Goal: Task Accomplishment & Management: Manage account settings

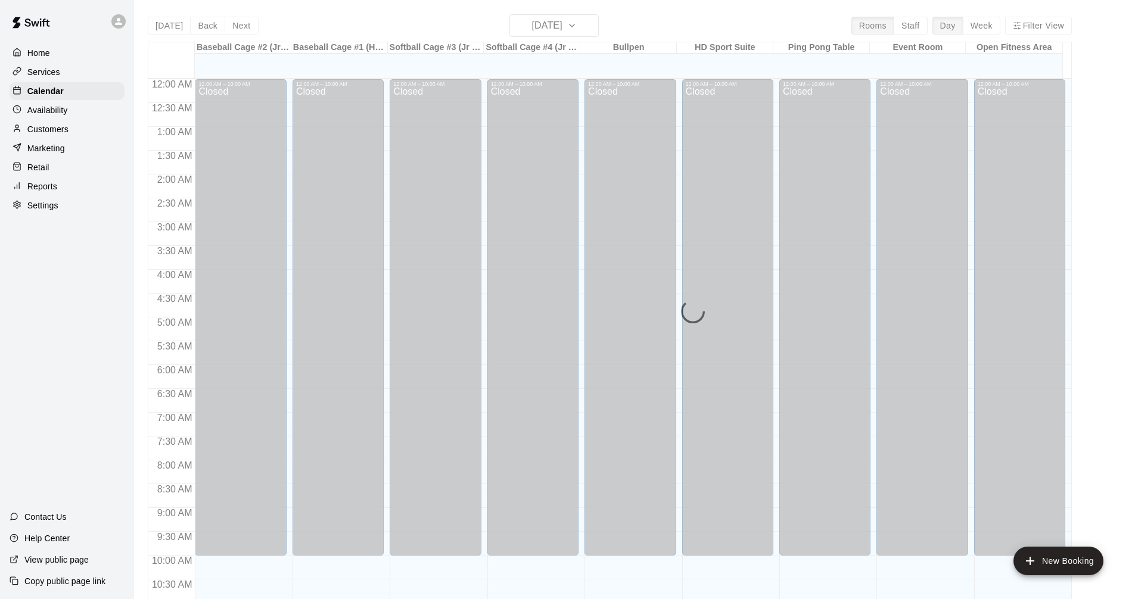
scroll to position [510, 0]
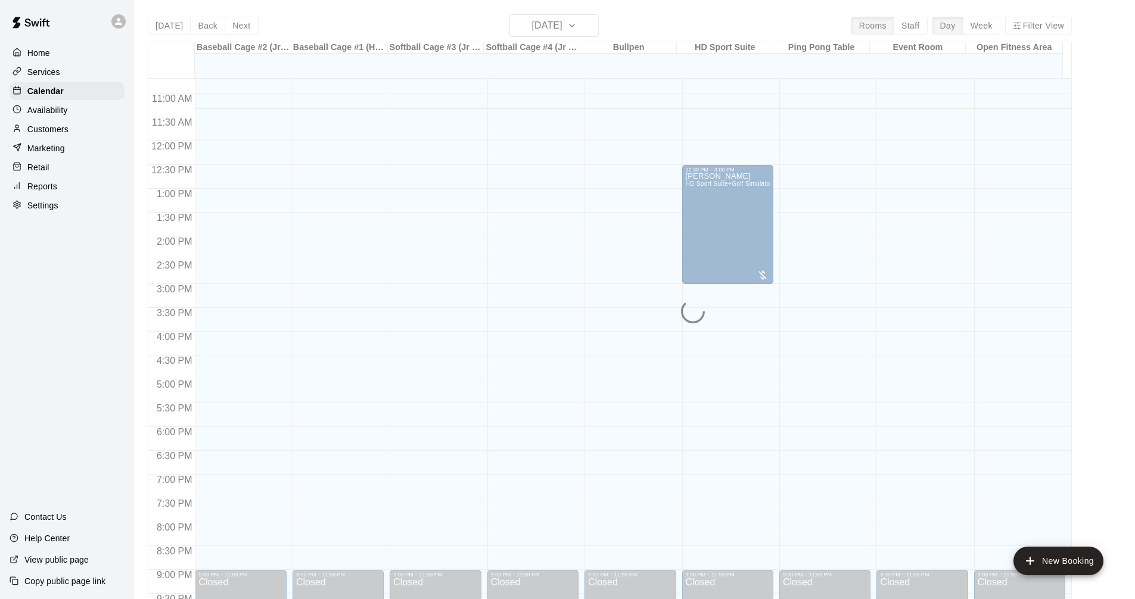
click at [68, 70] on div "Services" at bounding box center [67, 72] width 115 height 18
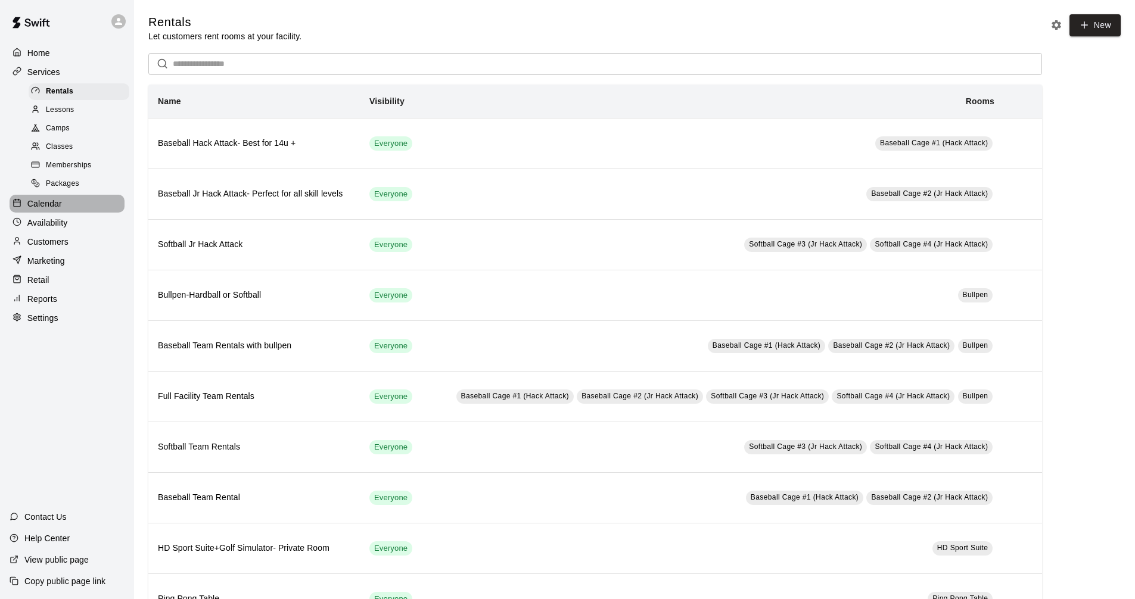
click at [85, 207] on div "Calendar" at bounding box center [67, 204] width 115 height 18
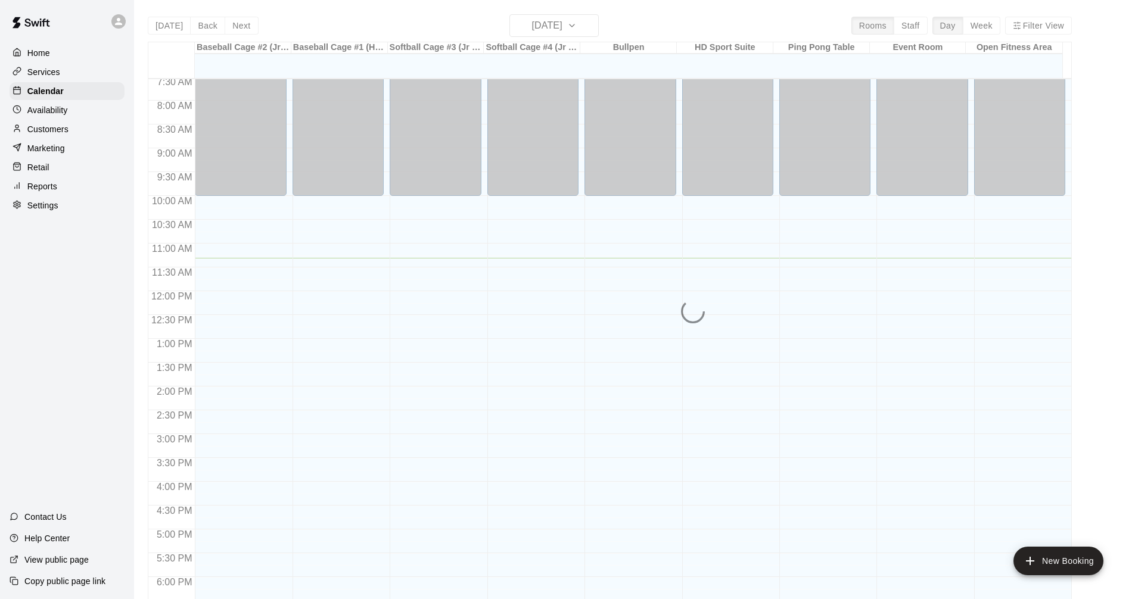
scroll to position [479, 0]
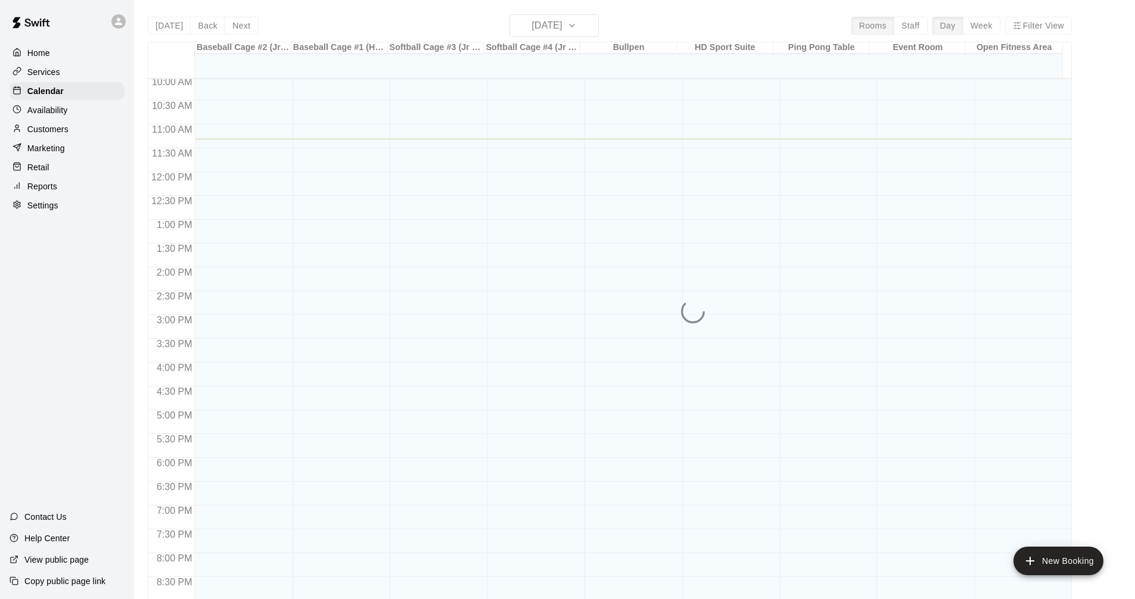
click at [93, 71] on div "Services" at bounding box center [67, 72] width 115 height 18
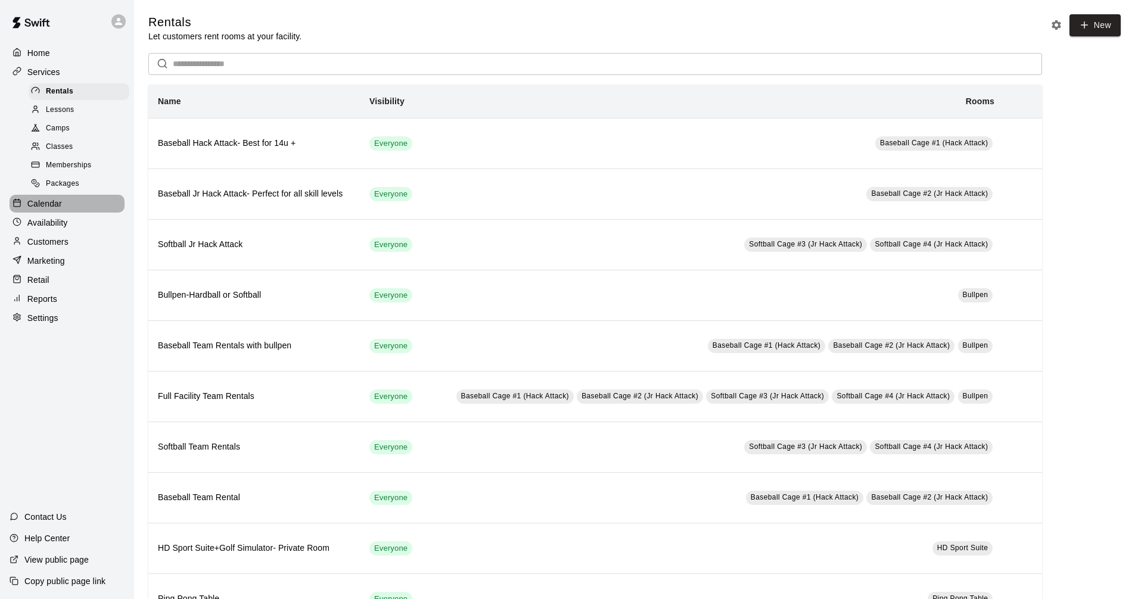
click at [64, 206] on div "Calendar" at bounding box center [67, 204] width 115 height 18
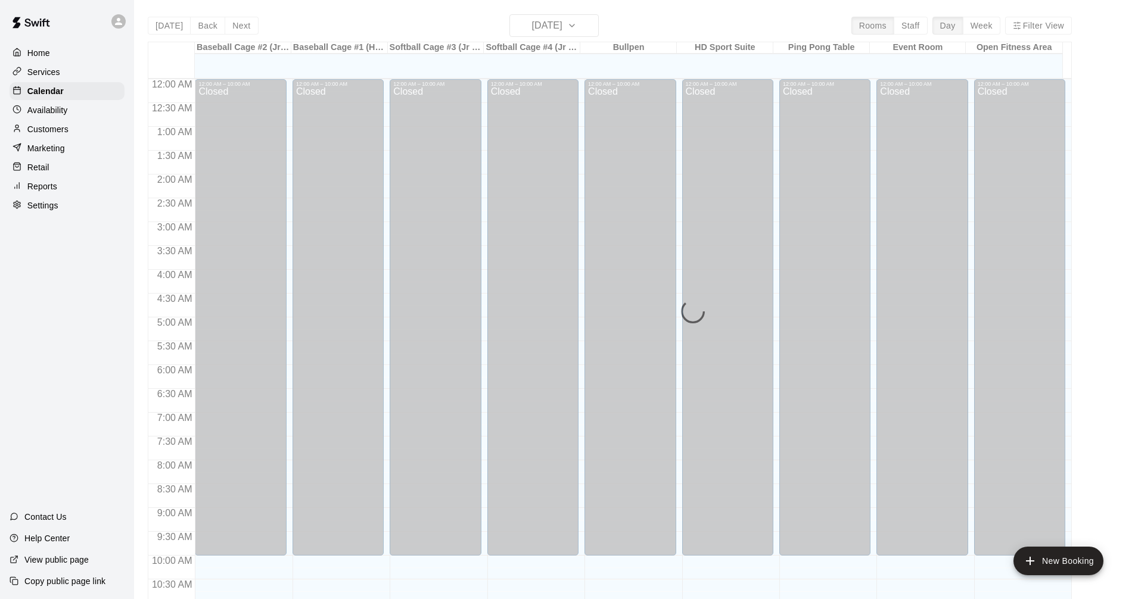
scroll to position [539, 0]
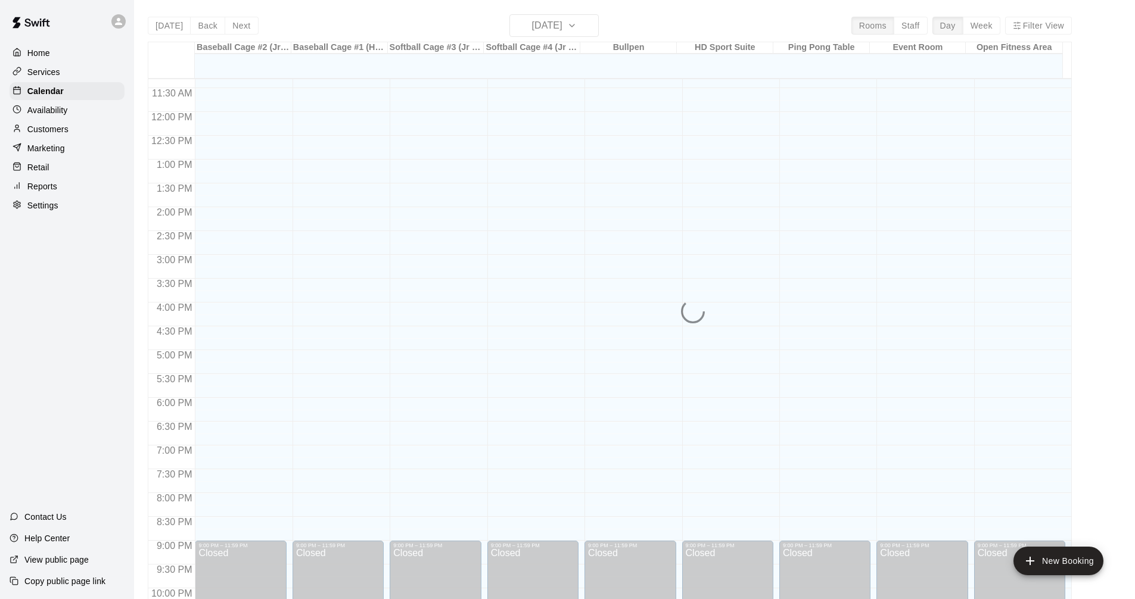
click at [45, 64] on div "Services" at bounding box center [67, 72] width 115 height 18
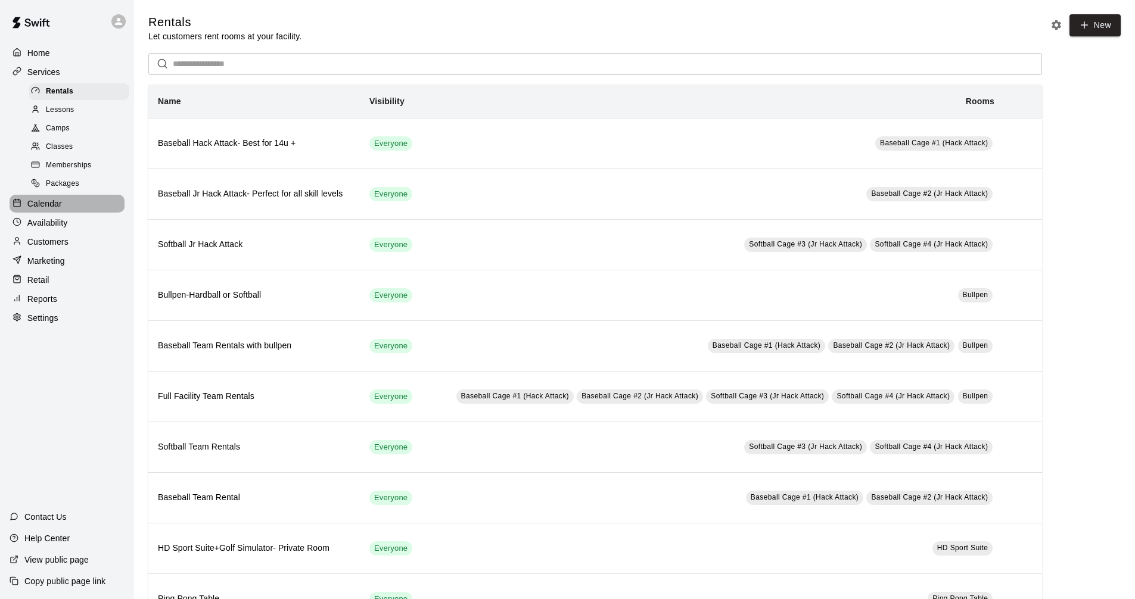
click at [74, 213] on div "Calendar" at bounding box center [67, 204] width 115 height 18
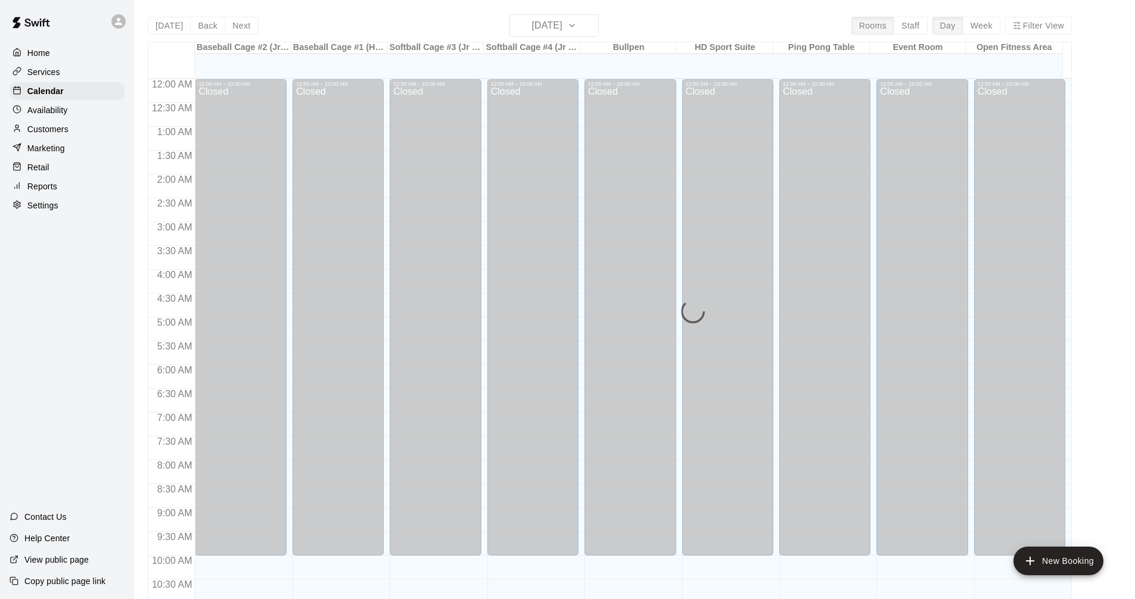
scroll to position [539, 0]
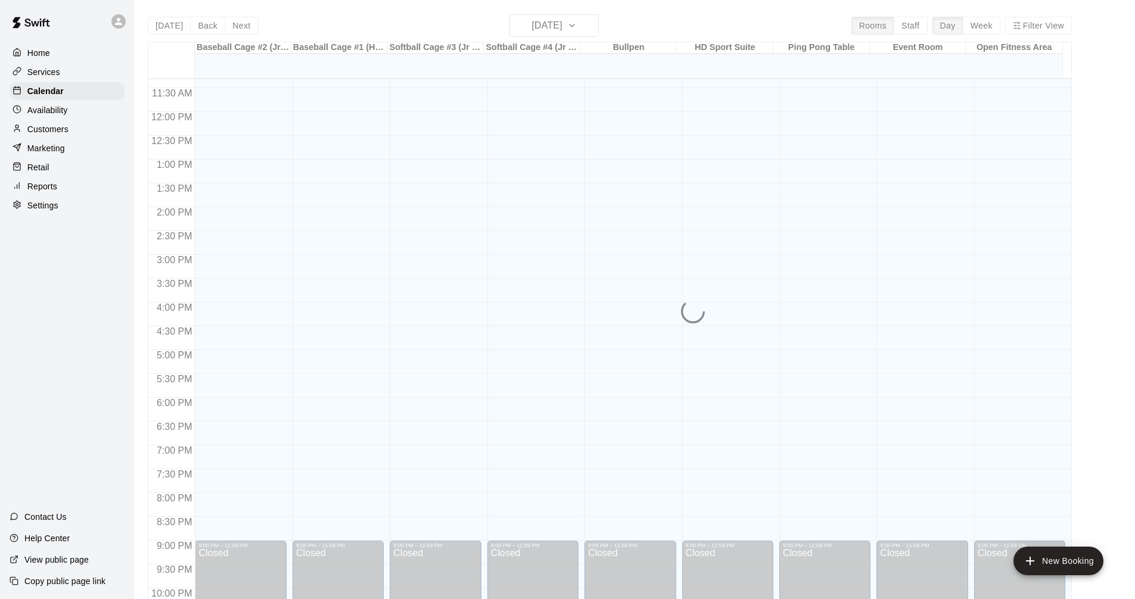
click at [76, 66] on div "Services" at bounding box center [67, 72] width 115 height 18
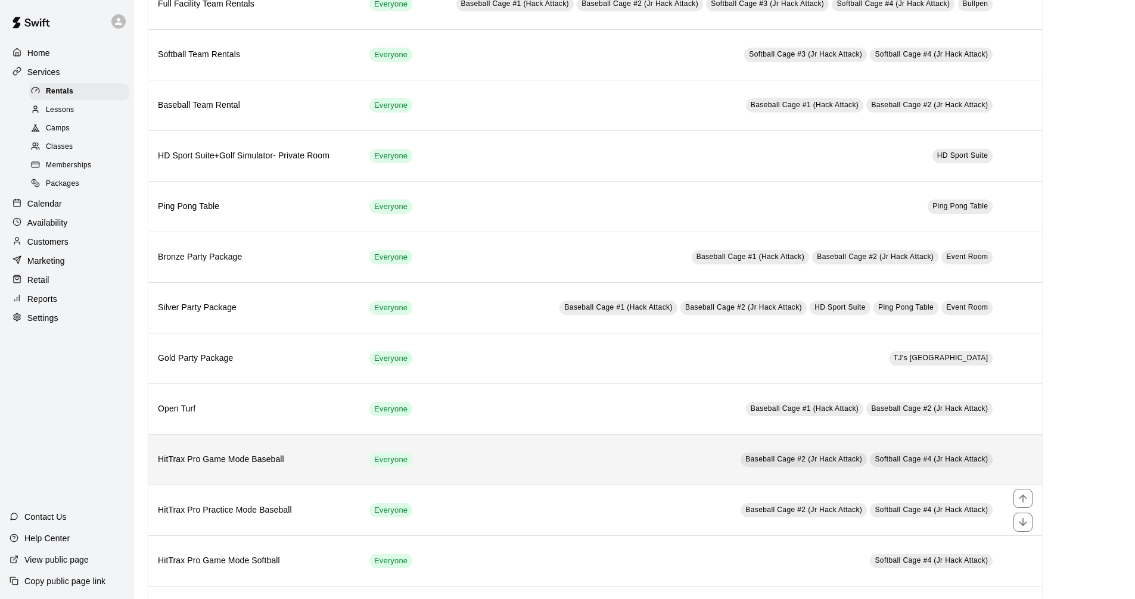
scroll to position [417, 0]
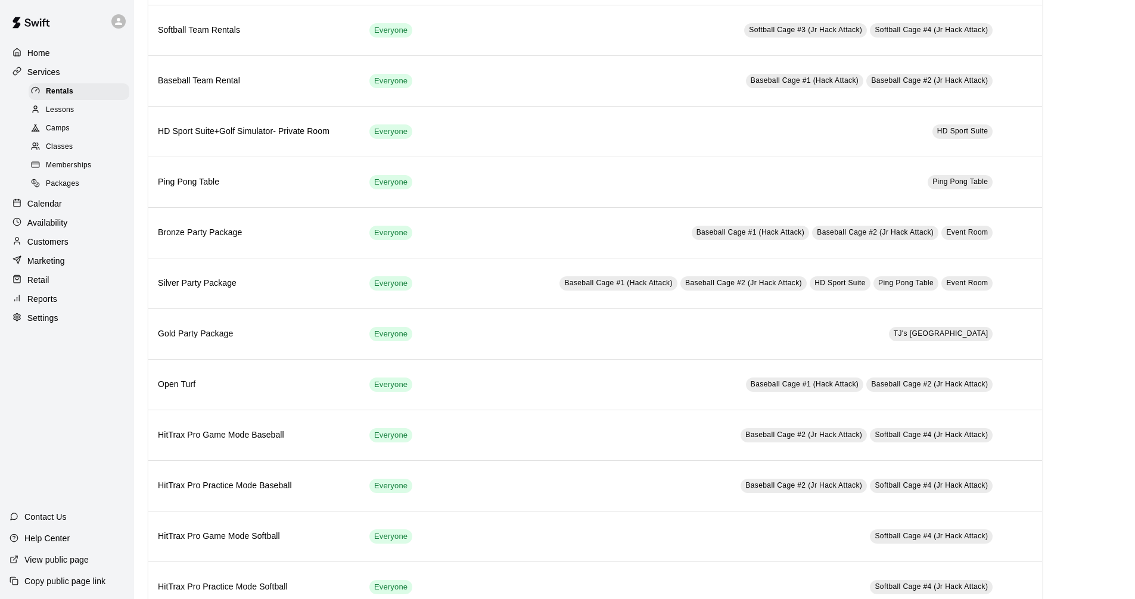
drag, startPoint x: 1092, startPoint y: 321, endPoint x: 1075, endPoint y: 337, distance: 24.0
click at [1099, 315] on div "Rentals Let customers rent rooms at your facility. New ​ Name Visibility Rooms …" at bounding box center [634, 130] width 972 height 1066
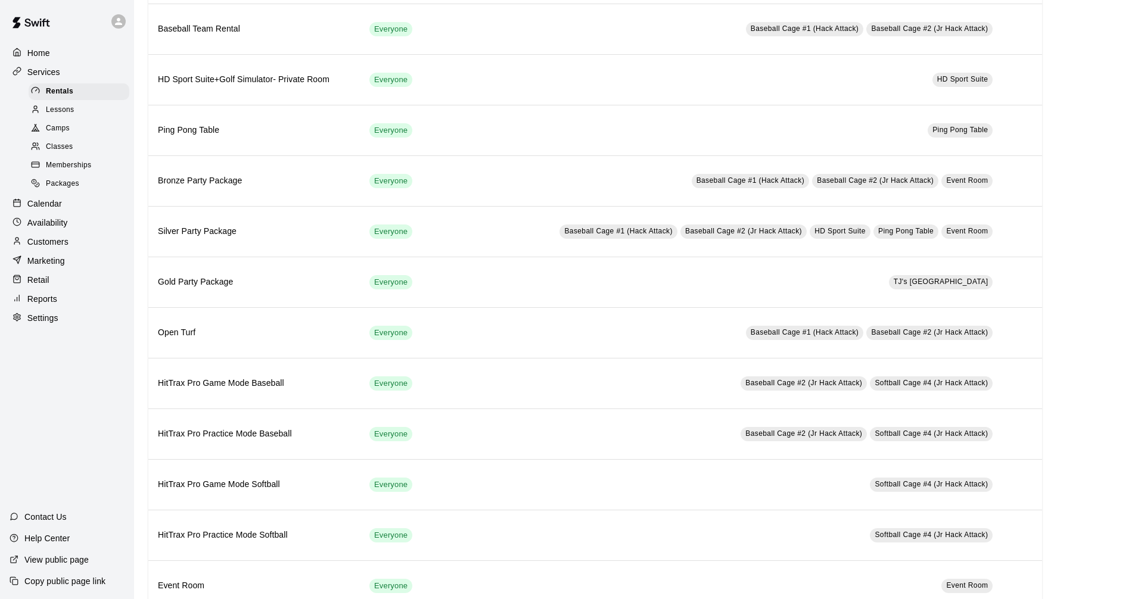
scroll to position [506, 0]
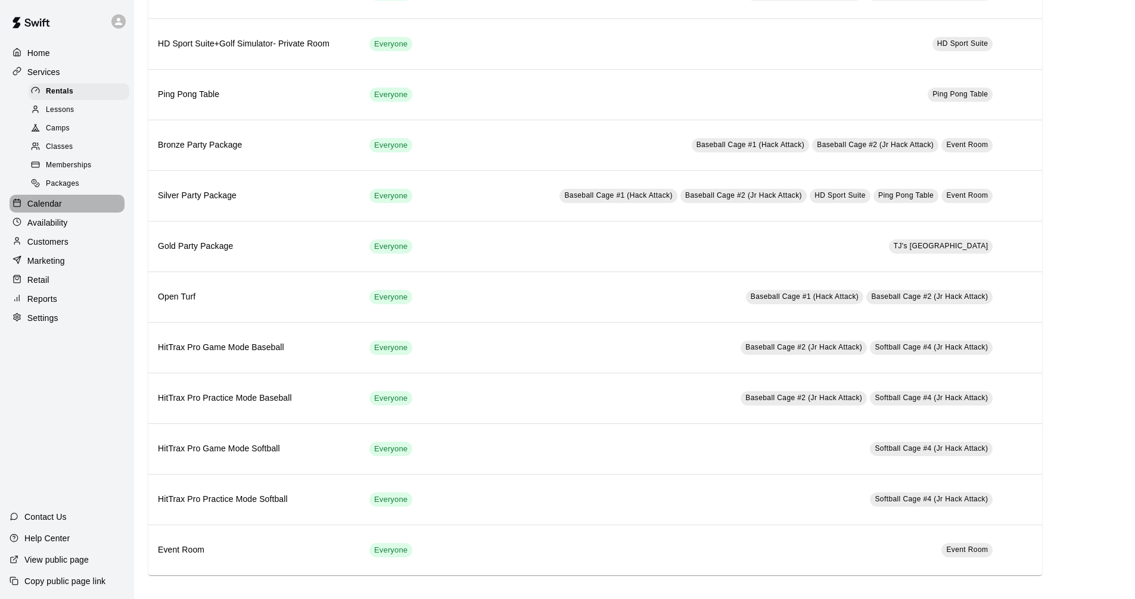
click at [49, 210] on p "Calendar" at bounding box center [44, 204] width 35 height 12
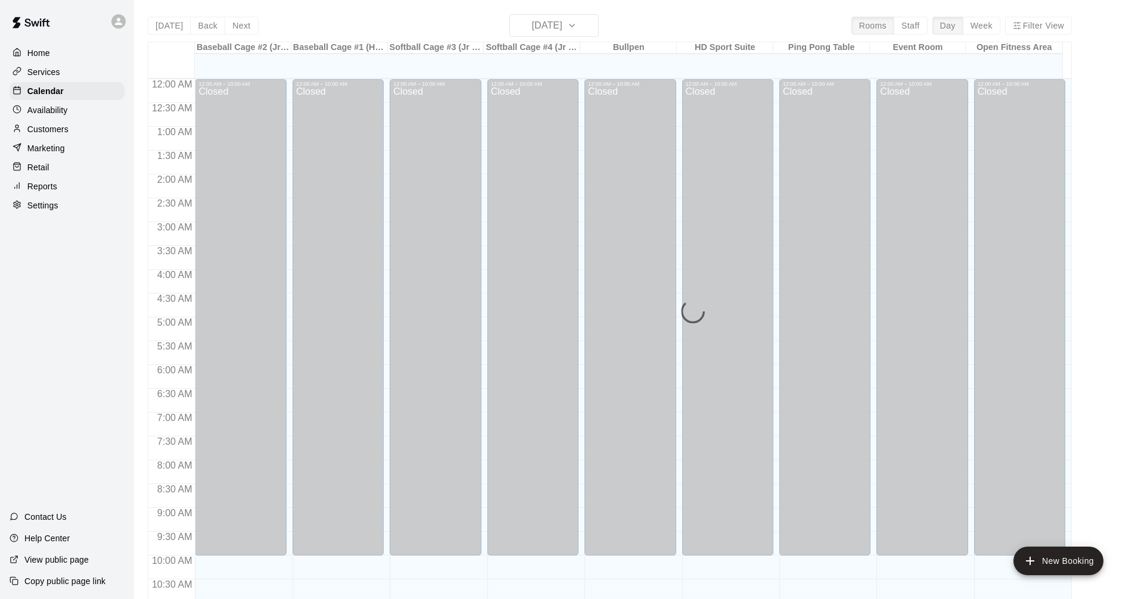
scroll to position [540, 0]
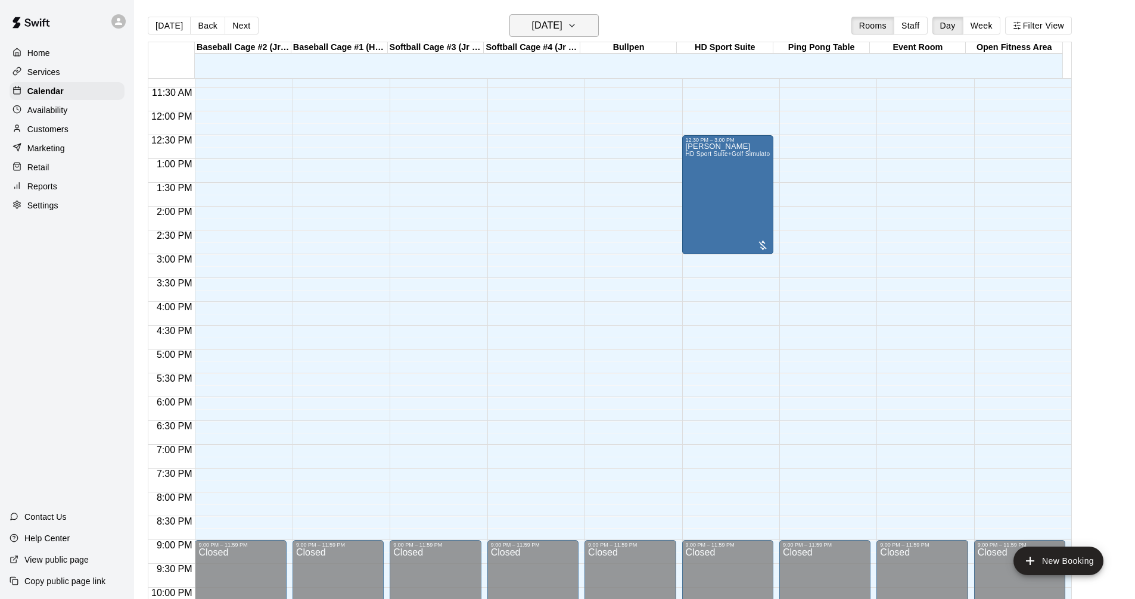
click at [562, 26] on h6 "[DATE]" at bounding box center [547, 25] width 30 height 17
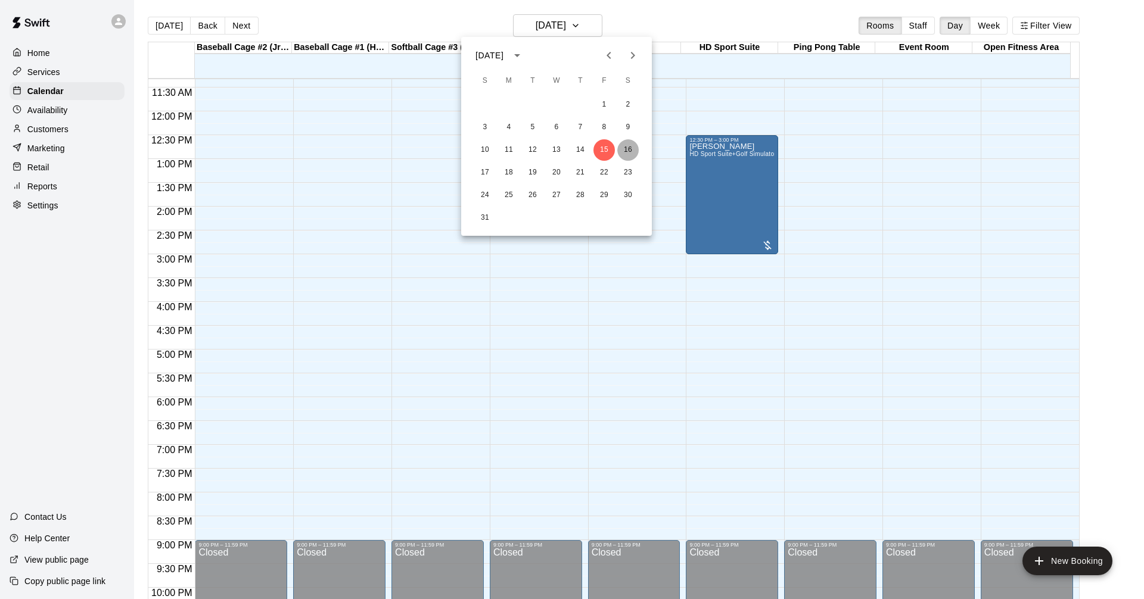
click at [624, 144] on button "16" at bounding box center [627, 149] width 21 height 21
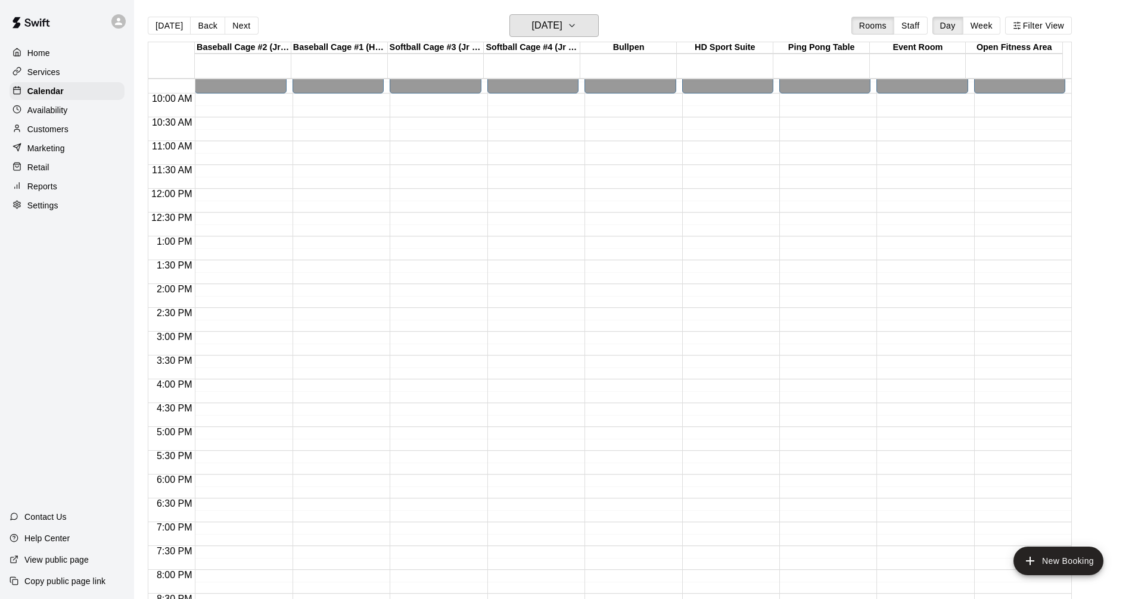
scroll to position [480, 0]
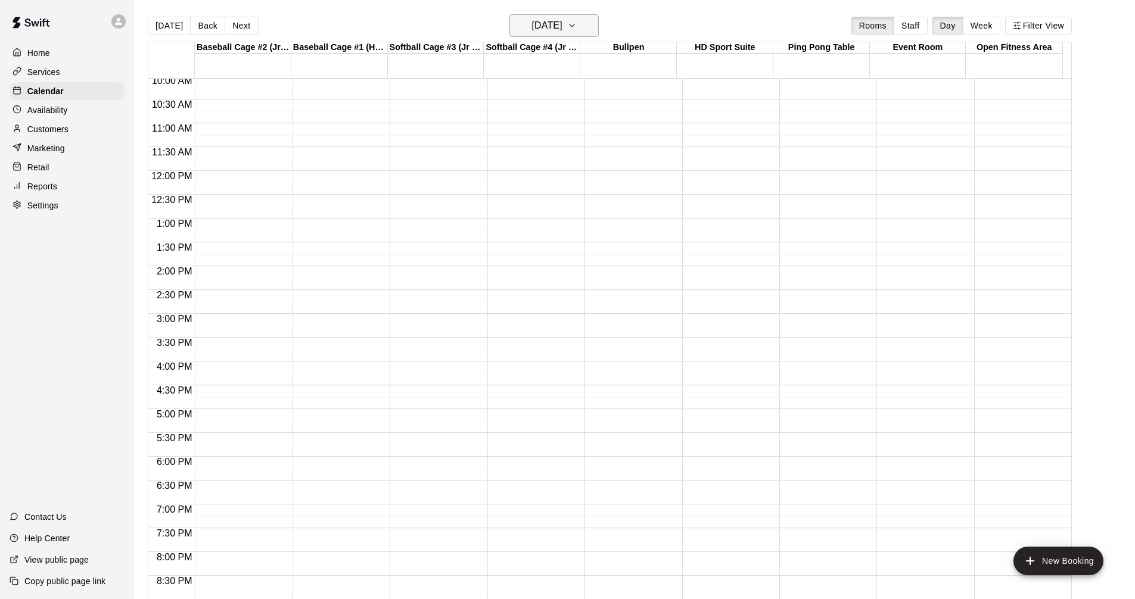
click at [577, 19] on icon "button" at bounding box center [572, 25] width 10 height 14
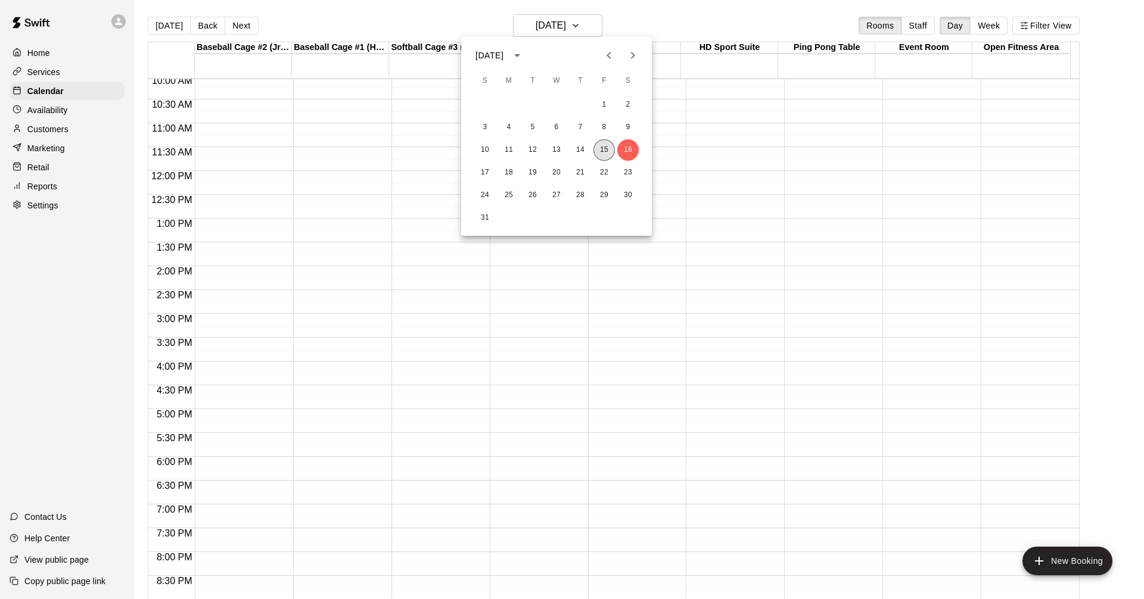
click at [607, 150] on button "15" at bounding box center [603, 149] width 21 height 21
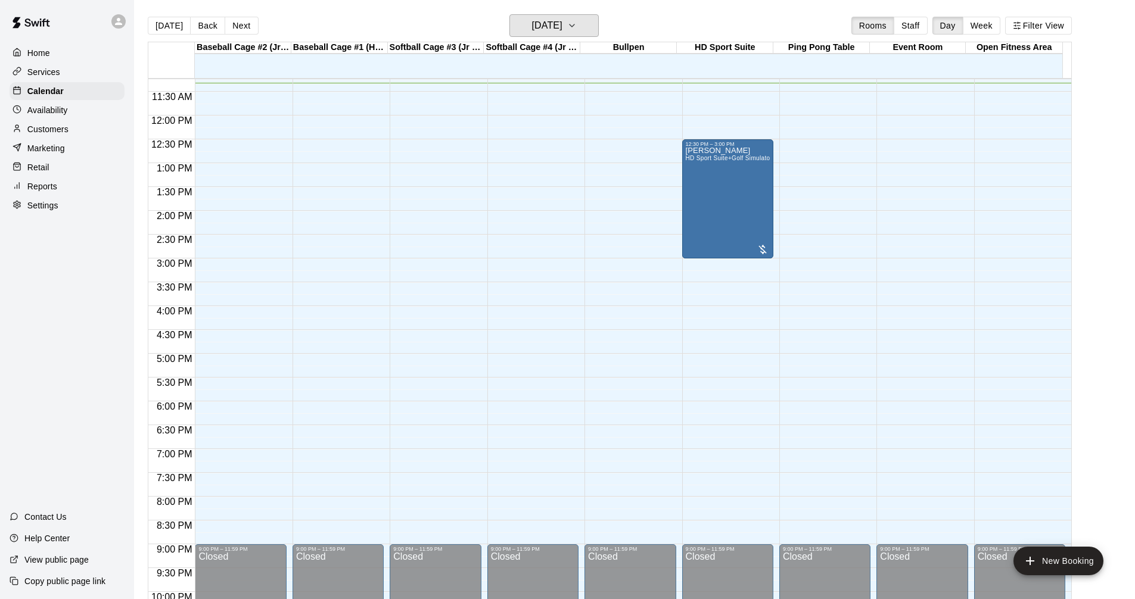
scroll to position [540, 0]
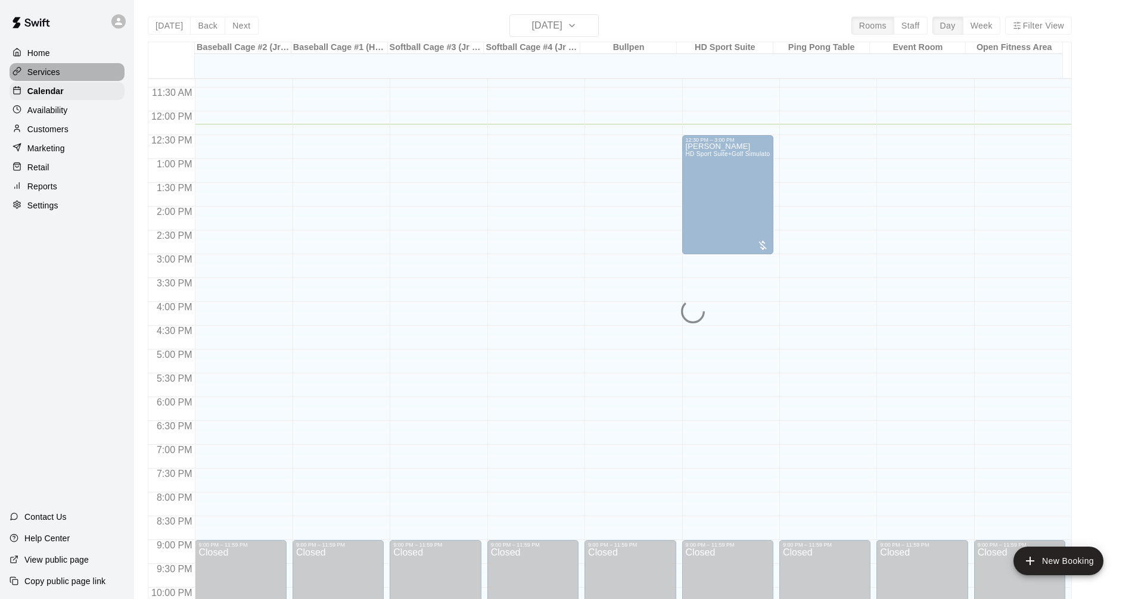
click at [89, 73] on div "Services" at bounding box center [67, 72] width 115 height 18
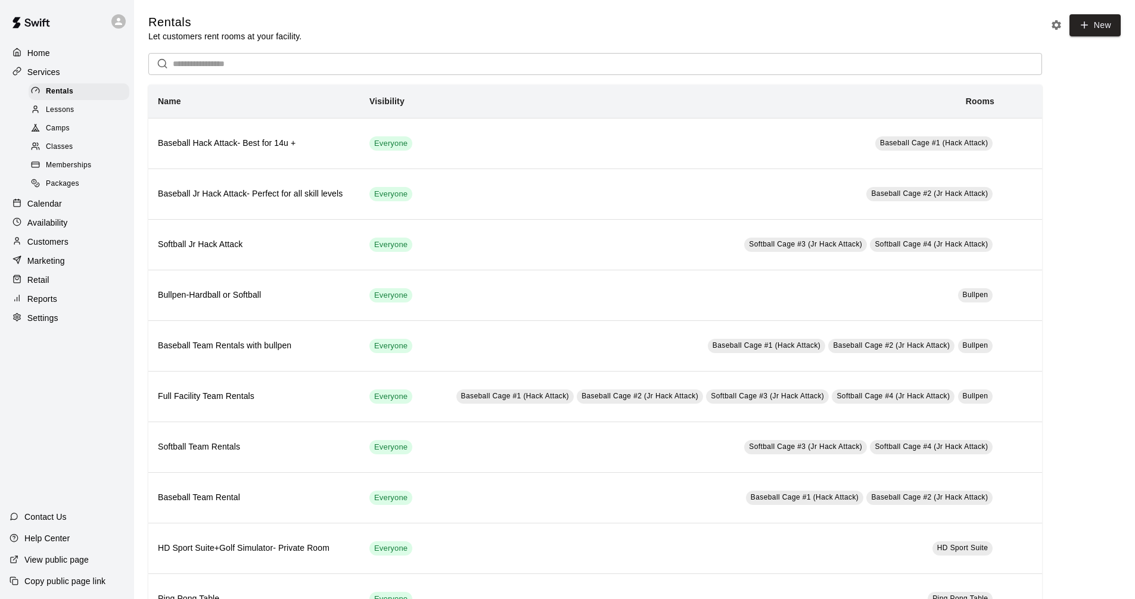
click at [64, 211] on div "Calendar" at bounding box center [67, 204] width 115 height 18
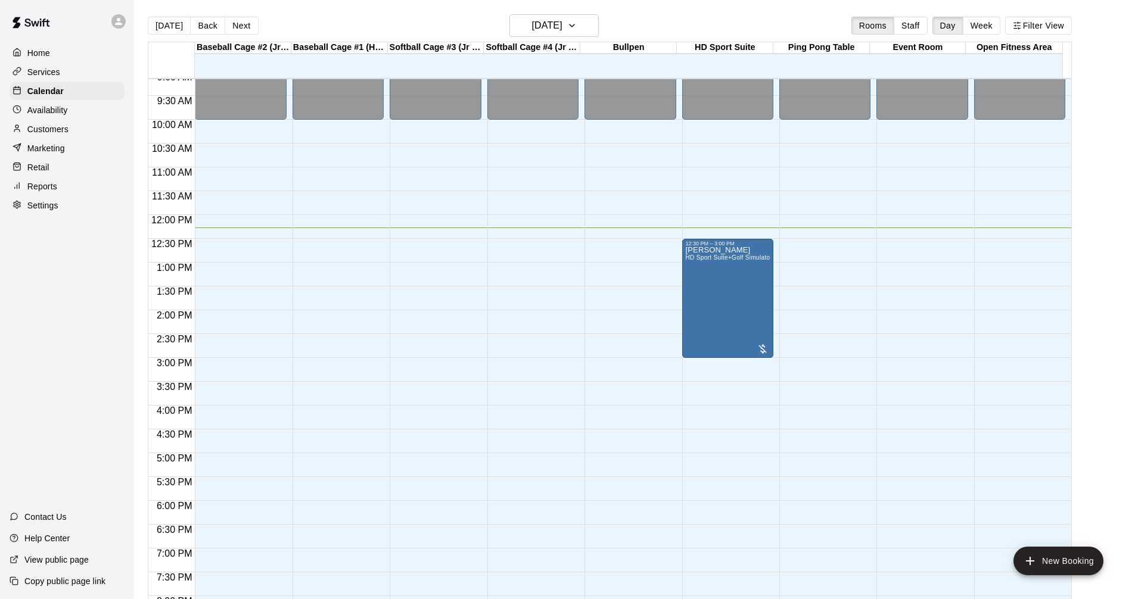
scroll to position [455, 0]
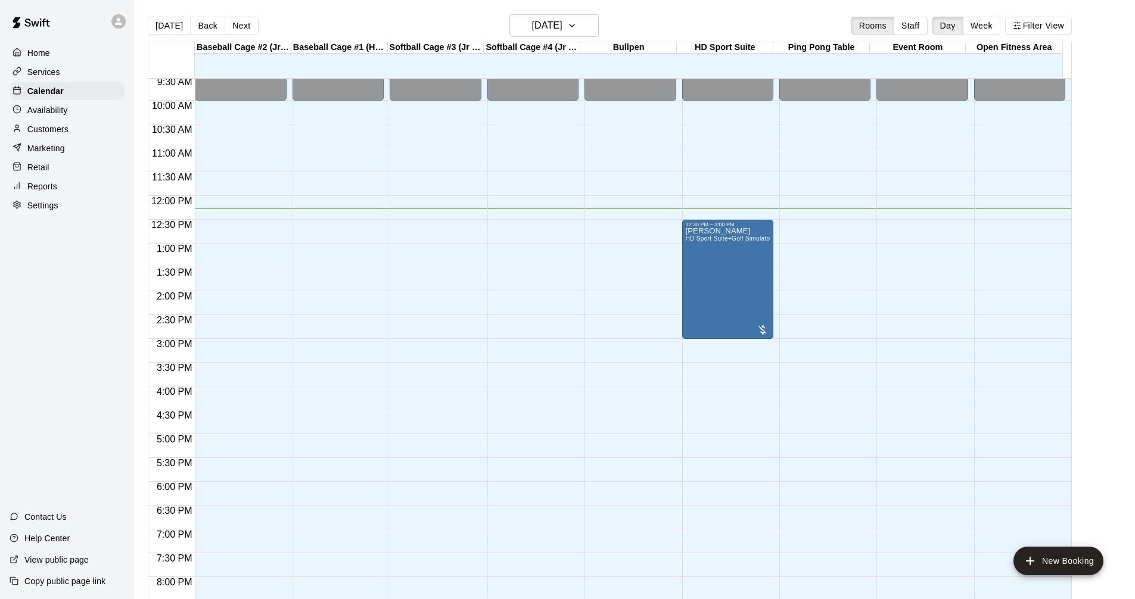
click at [1118, 398] on main "[DATE] Back [DATE][DATE] Rooms Staff Day Week Filter View Baseball Cage #2 (Jr …" at bounding box center [634, 313] width 991 height 599
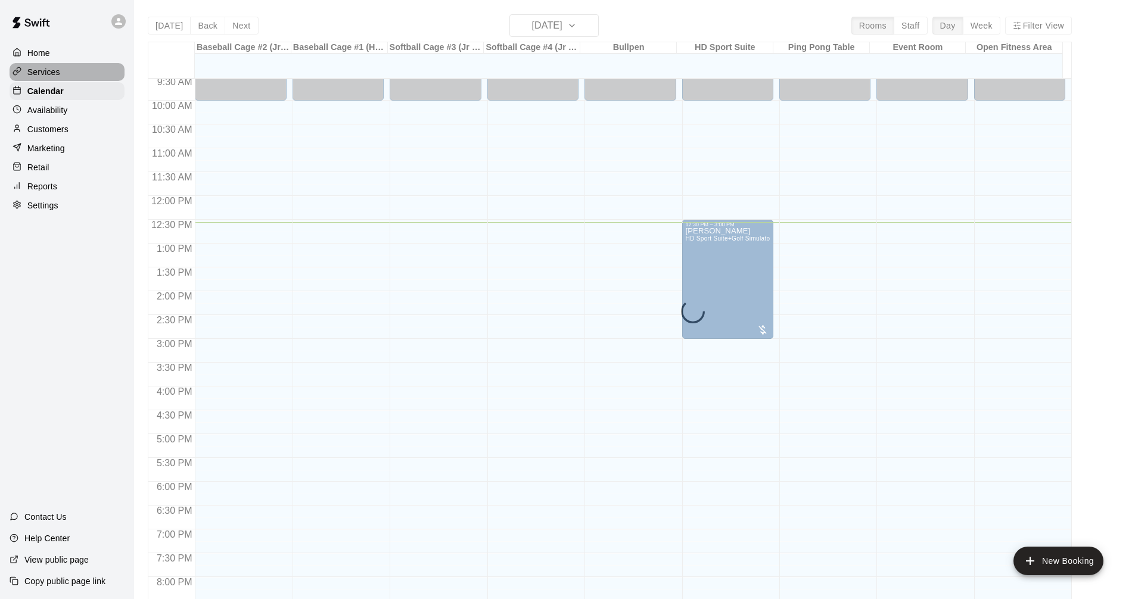
click at [67, 79] on div "Services" at bounding box center [67, 72] width 115 height 18
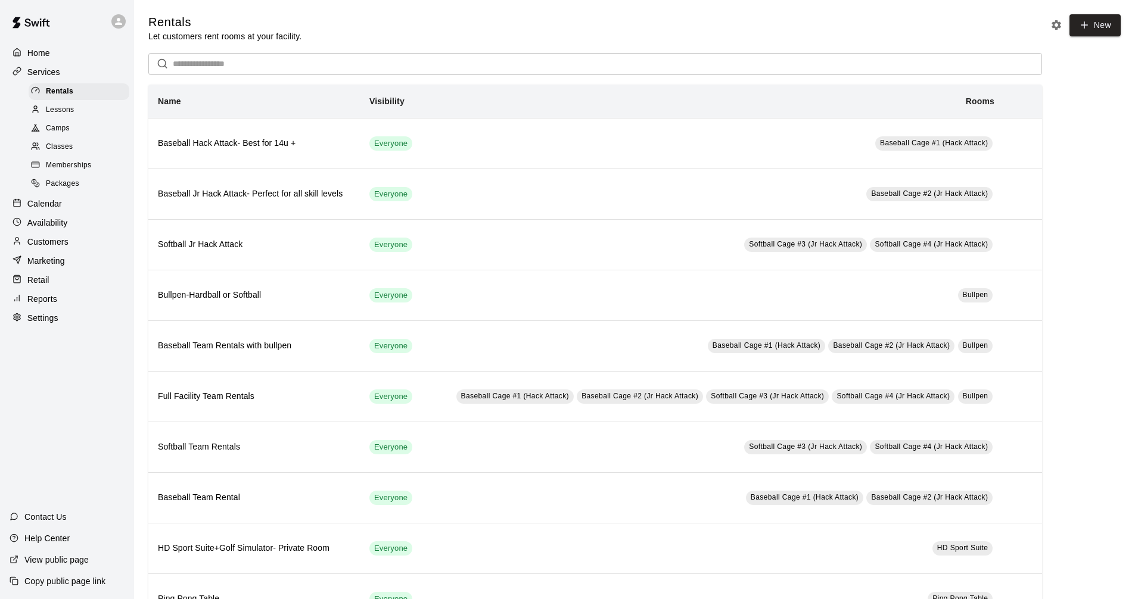
click at [61, 204] on div "Calendar" at bounding box center [67, 204] width 115 height 18
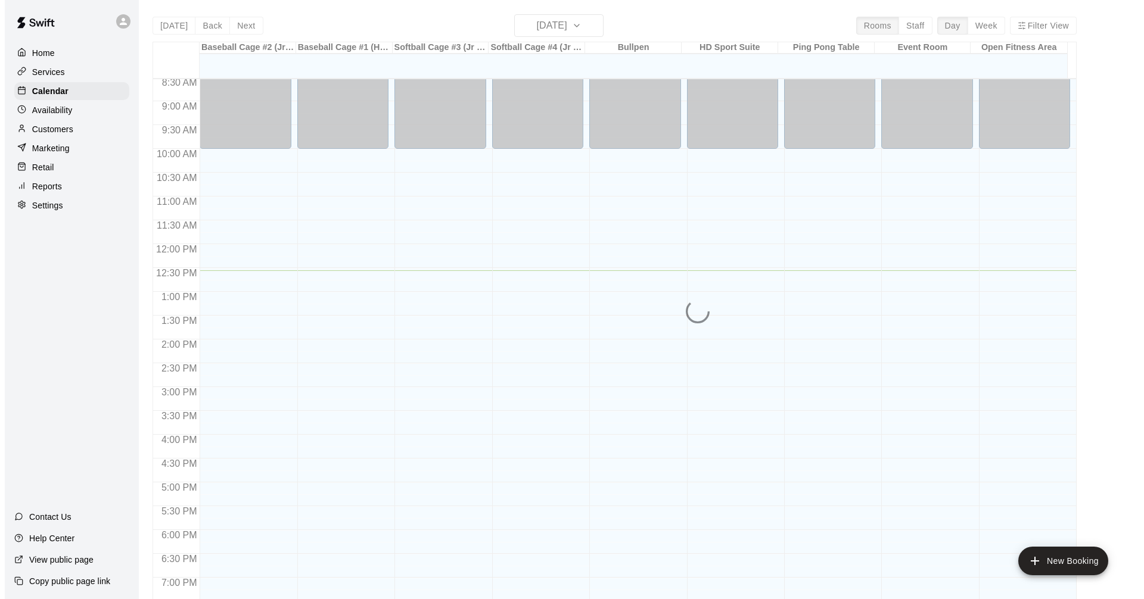
scroll to position [492, 0]
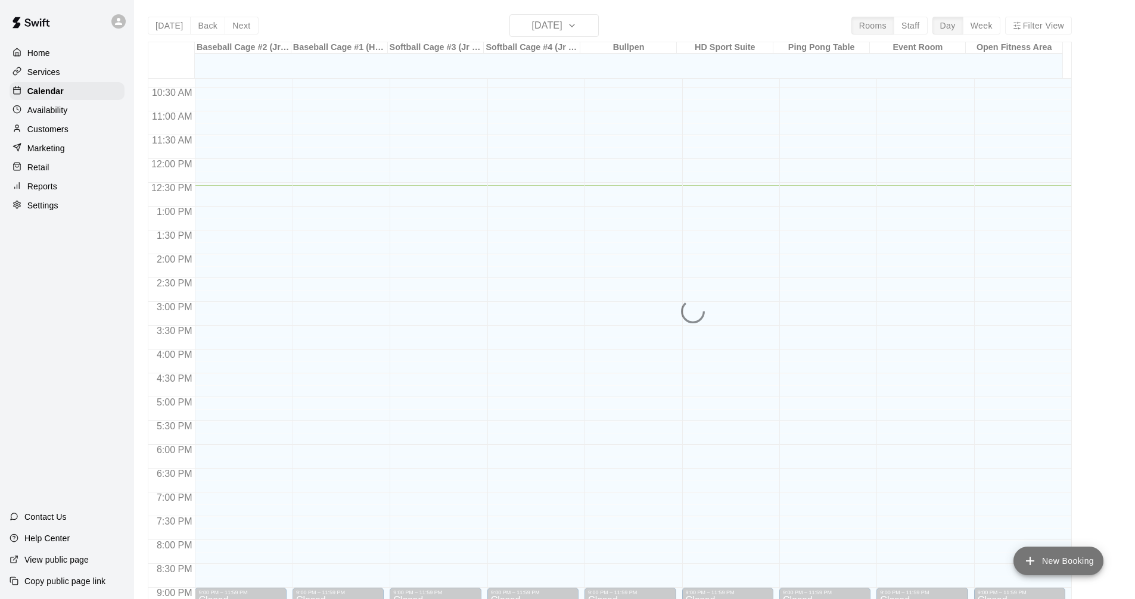
click at [1050, 561] on button "New Booking" at bounding box center [1058, 561] width 90 height 29
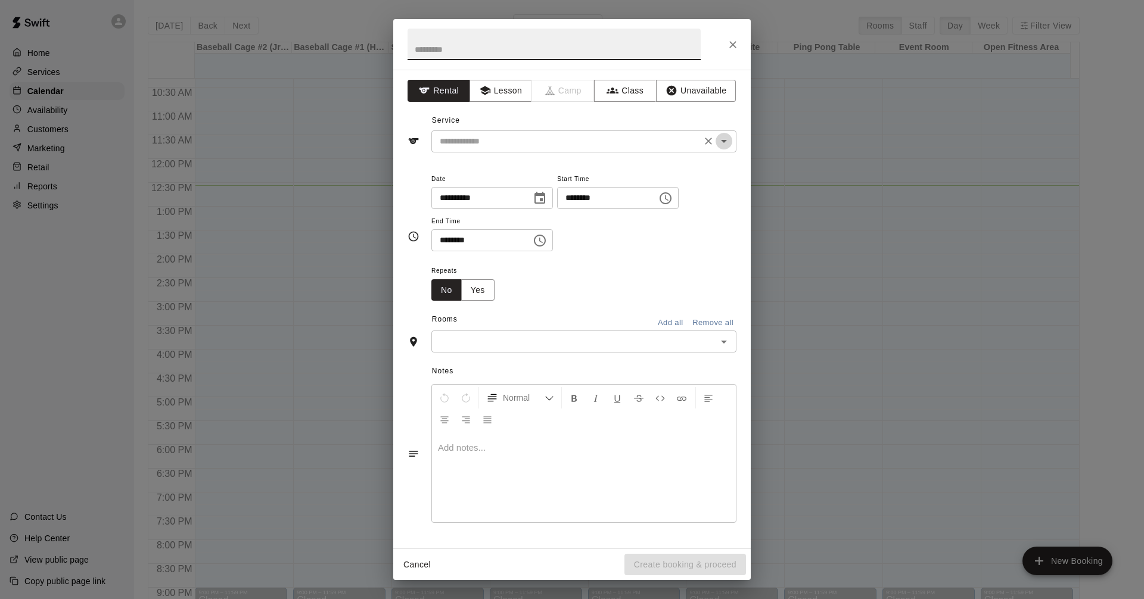
click at [727, 140] on icon "Open" at bounding box center [724, 141] width 14 height 14
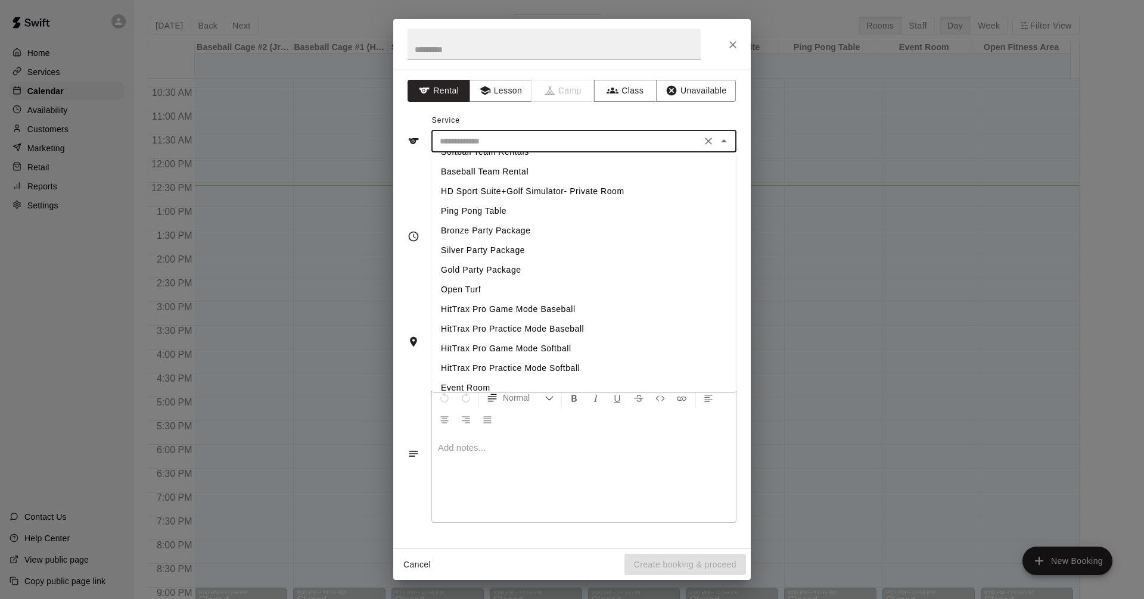
scroll to position [144, 0]
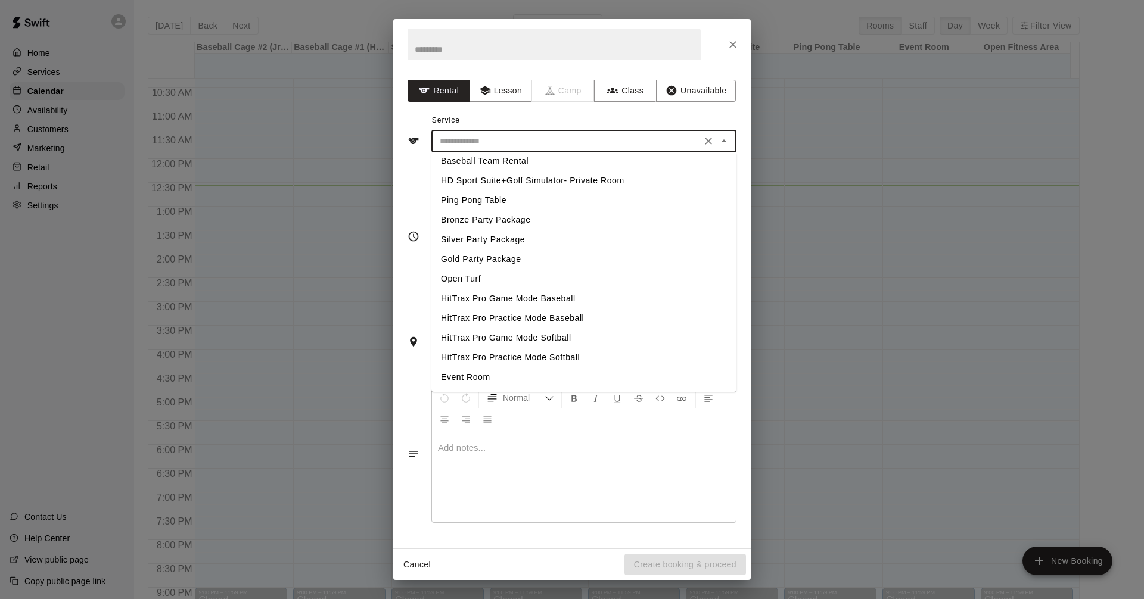
click at [558, 356] on li "HitTrax Pro Practice Mode Softball" at bounding box center [583, 358] width 305 height 20
type input "**********"
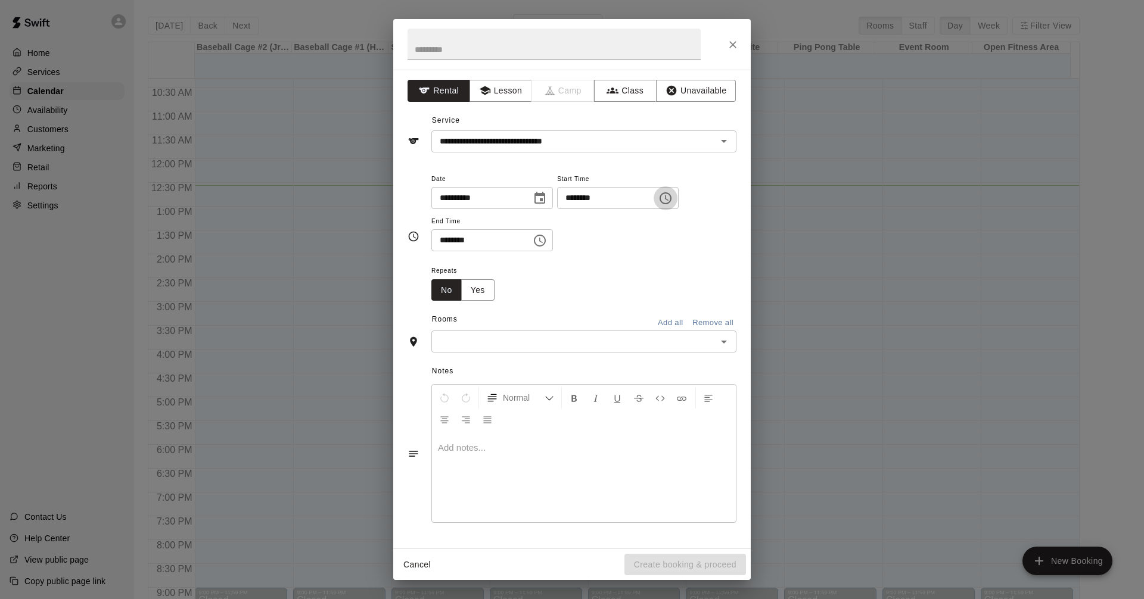
click at [673, 196] on icon "Choose time, selected time is 12:00 PM" at bounding box center [665, 198] width 14 height 14
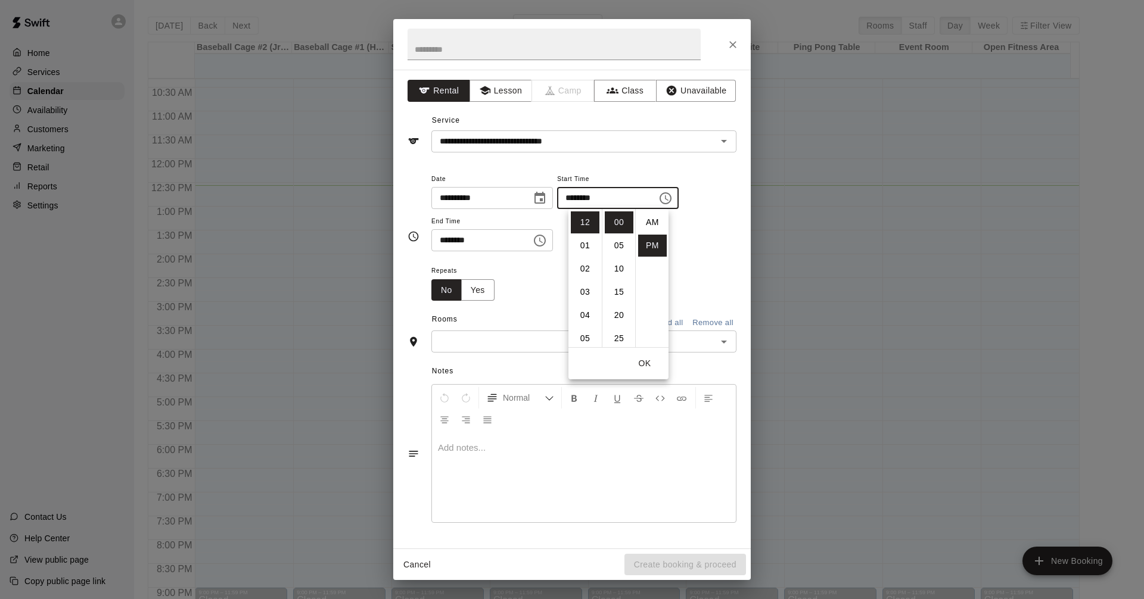
scroll to position [21, 0]
drag, startPoint x: 494, startPoint y: 196, endPoint x: 548, endPoint y: 199, distance: 54.3
click at [498, 195] on input "**********" at bounding box center [477, 198] width 92 height 22
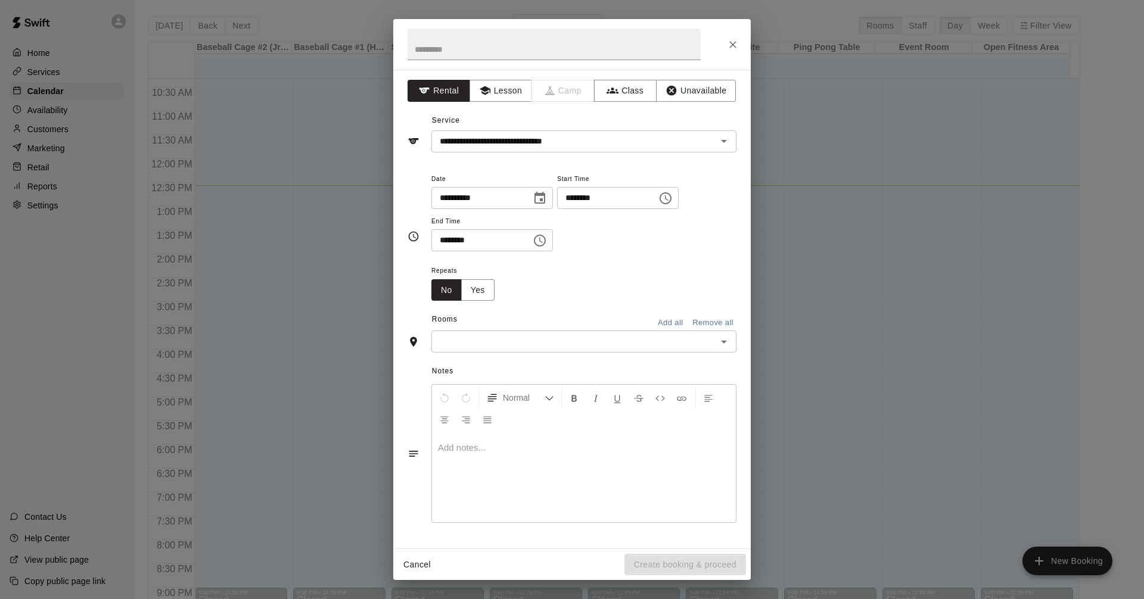
click at [547, 198] on icon "Choose date, selected date is Aug 15, 2025" at bounding box center [540, 198] width 14 height 14
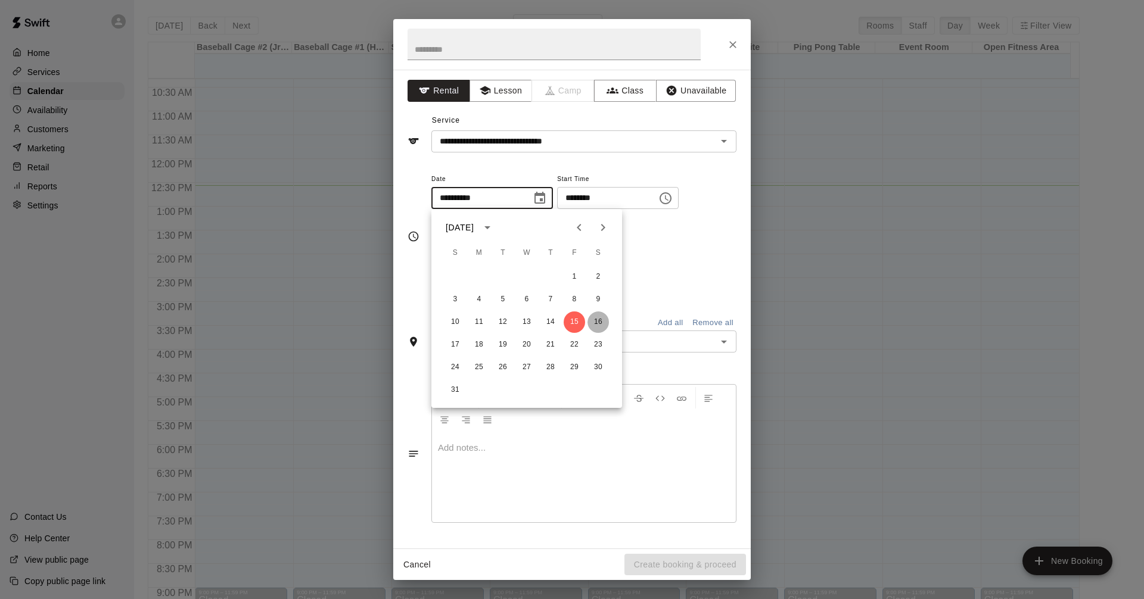
click at [601, 322] on button "16" at bounding box center [597, 322] width 21 height 21
type input "**********"
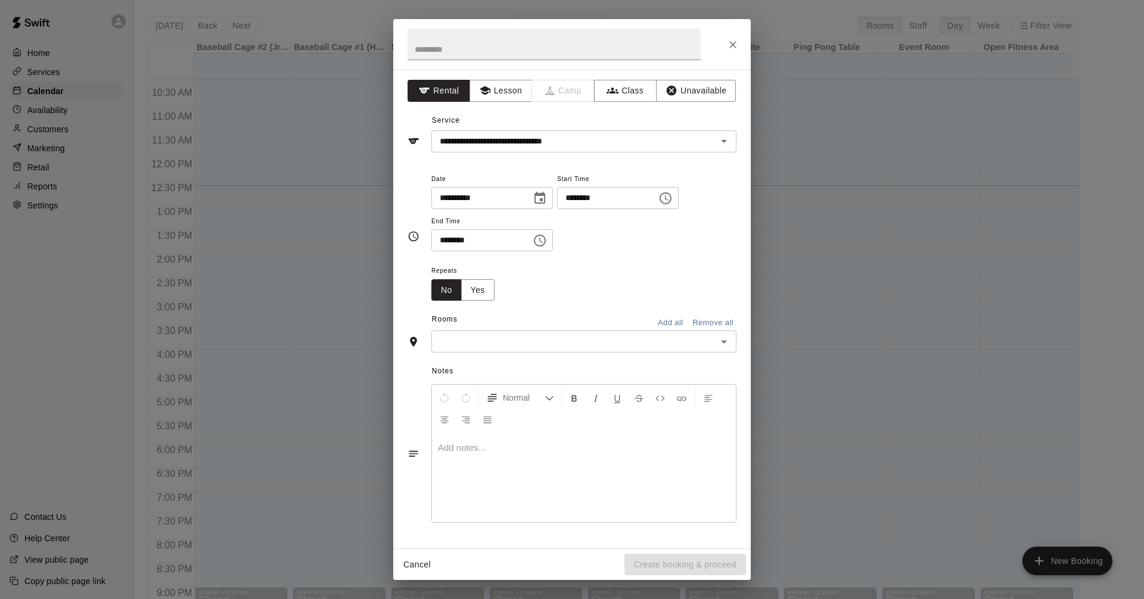
click at [673, 197] on icon "Choose time, selected time is 12:00 PM" at bounding box center [665, 198] width 14 height 14
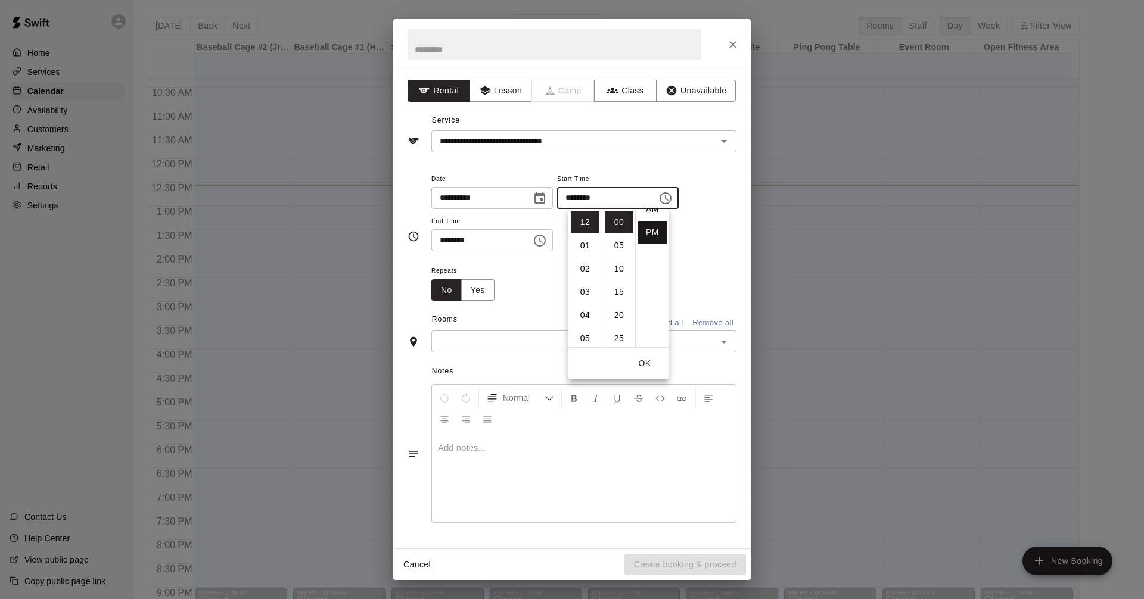
scroll to position [0, 0]
drag, startPoint x: 649, startPoint y: 220, endPoint x: 601, endPoint y: 244, distance: 53.3
click at [648, 220] on li "AM" at bounding box center [652, 223] width 29 height 22
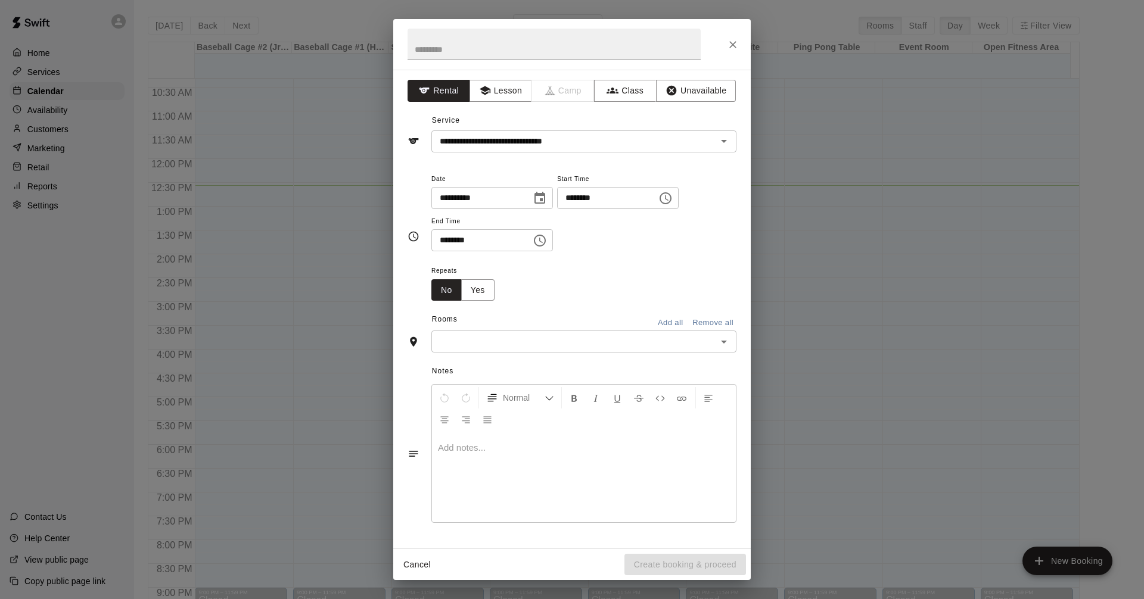
click at [677, 201] on button "Choose time, selected time is 12:00 AM" at bounding box center [666, 198] width 24 height 24
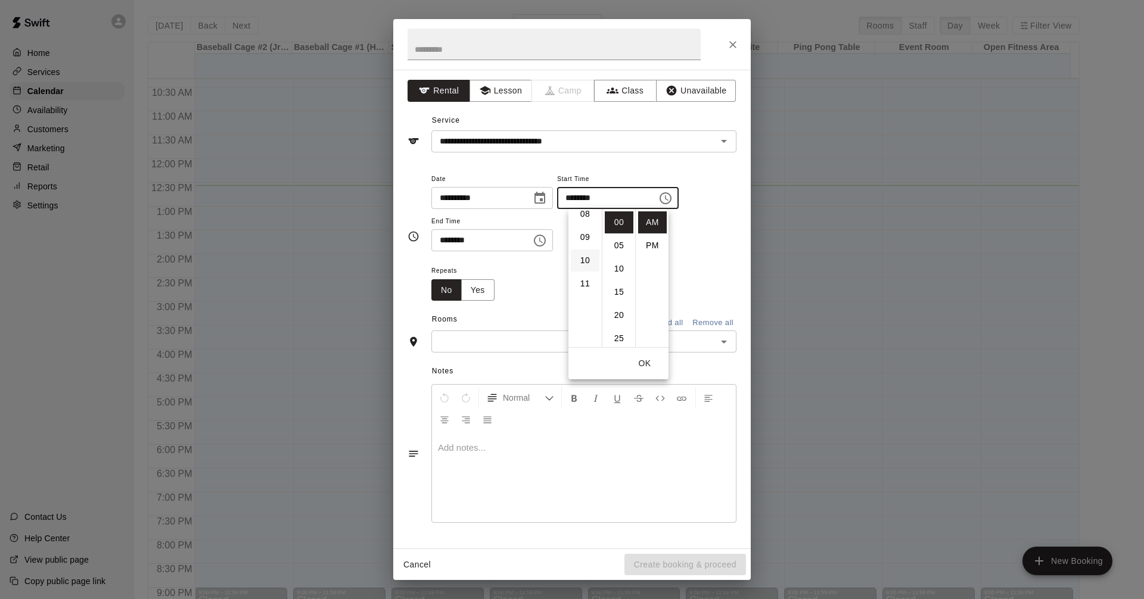
click at [586, 262] on li "10" at bounding box center [585, 261] width 29 height 22
click at [621, 245] on li "30" at bounding box center [619, 243] width 29 height 22
type input "********"
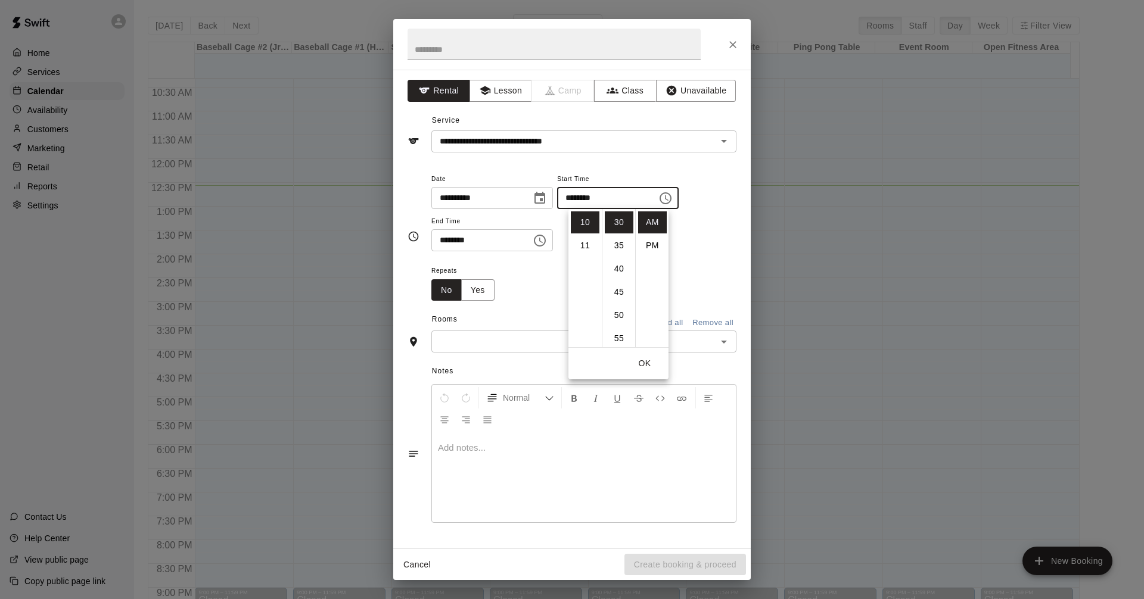
click at [704, 235] on div "**********" at bounding box center [583, 212] width 305 height 80
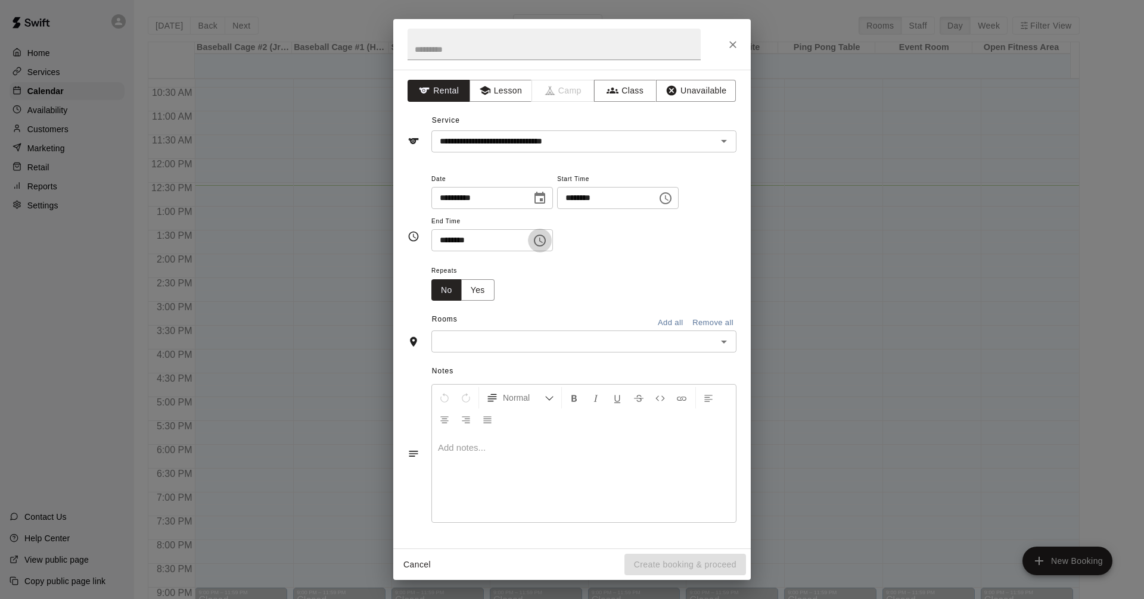
click at [552, 237] on button "Choose time, selected time is 12:30 PM" at bounding box center [540, 241] width 24 height 24
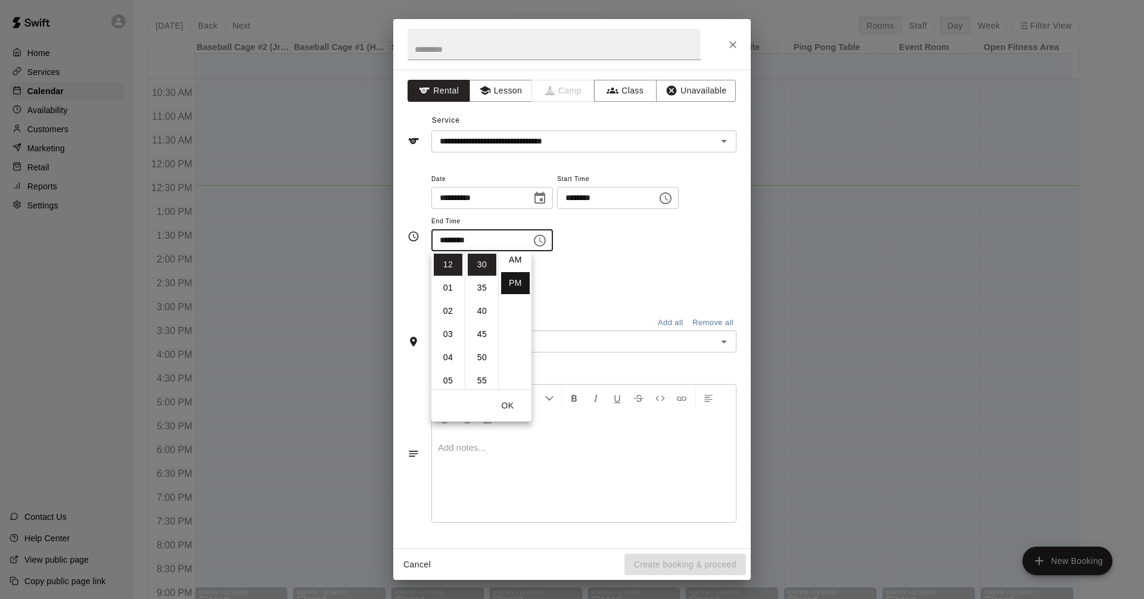
scroll to position [0, 0]
click at [515, 262] on li "AM" at bounding box center [515, 265] width 29 height 22
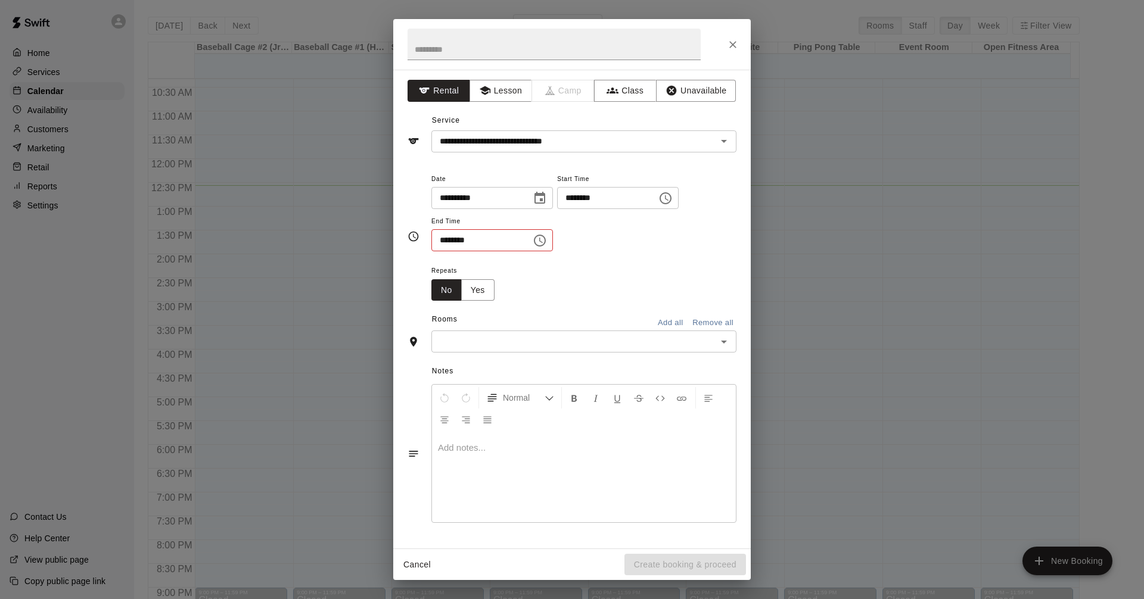
click at [547, 239] on icon "Choose time, selected time is 12:30 AM" at bounding box center [540, 241] width 14 height 14
click at [452, 270] on li "11" at bounding box center [448, 267] width 29 height 22
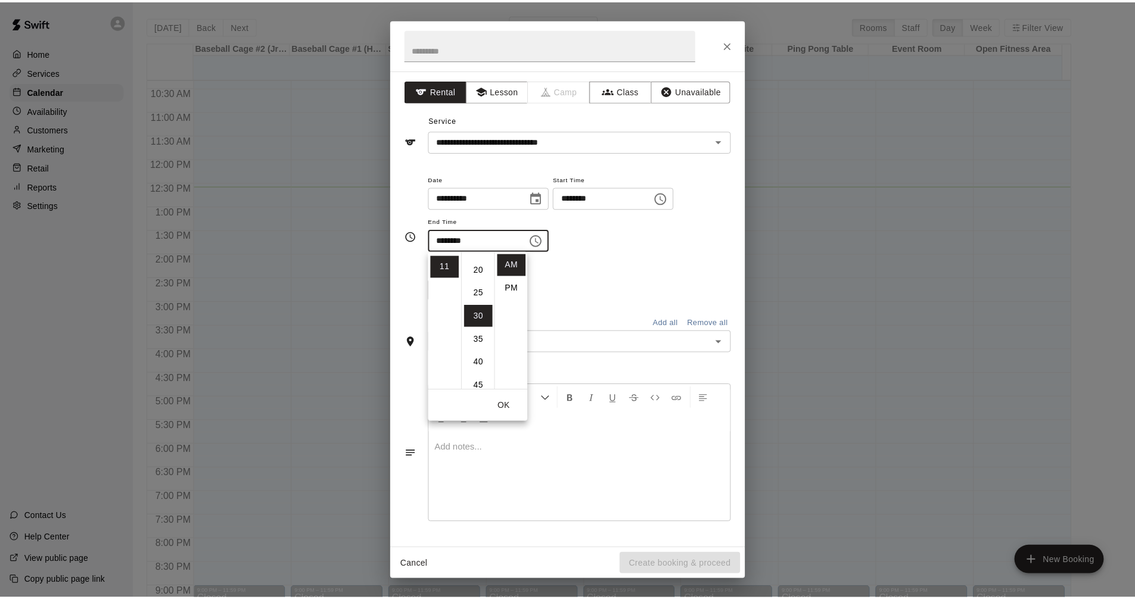
scroll to position [0, 0]
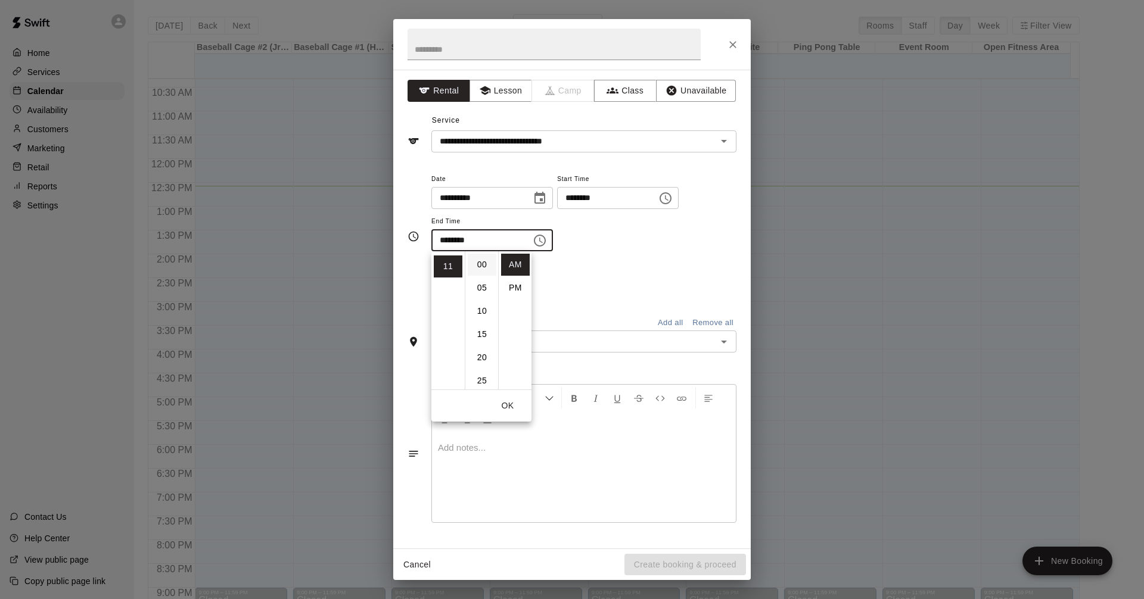
click at [481, 265] on li "00" at bounding box center [482, 265] width 29 height 22
type input "********"
click at [629, 250] on div "**********" at bounding box center [583, 212] width 305 height 80
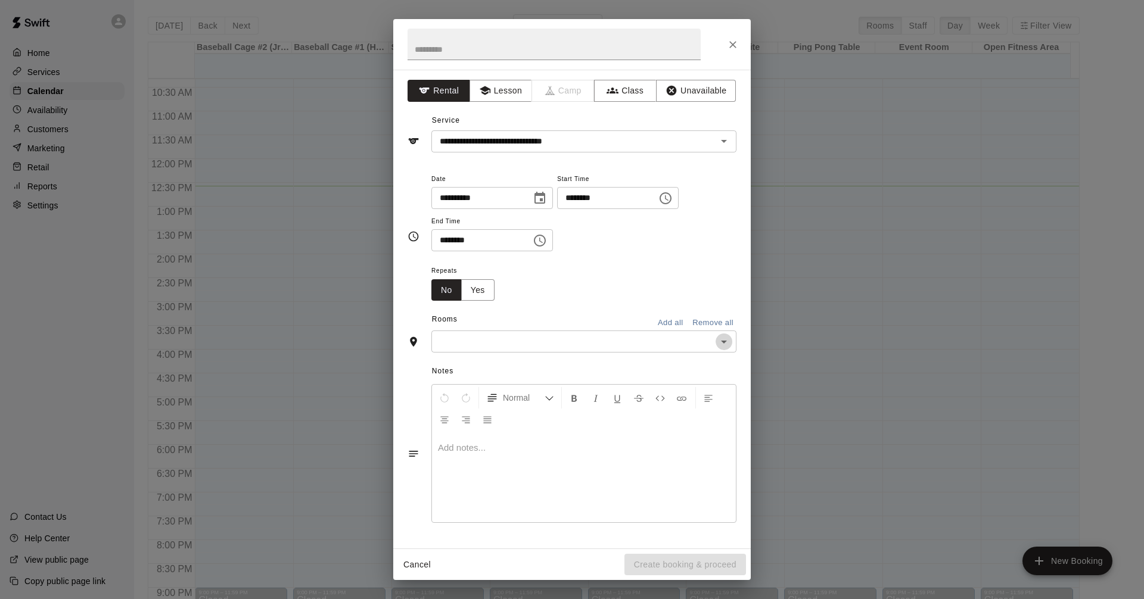
click at [724, 344] on icon "Open" at bounding box center [724, 342] width 14 height 14
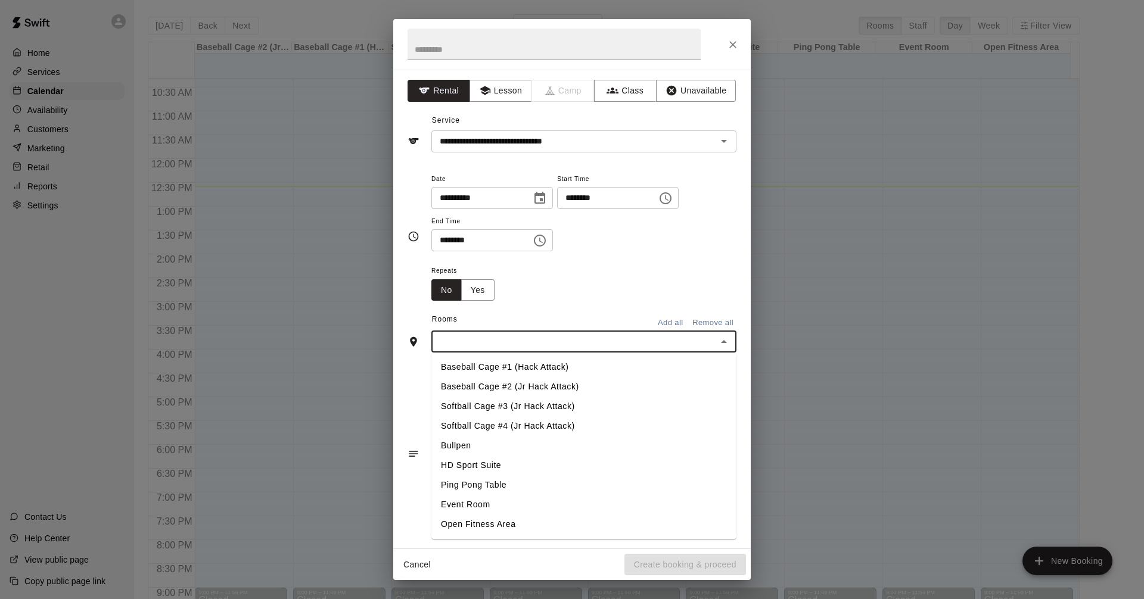
click at [551, 433] on li "Softball Cage #4 (Jr Hack Attack)" at bounding box center [583, 426] width 305 height 20
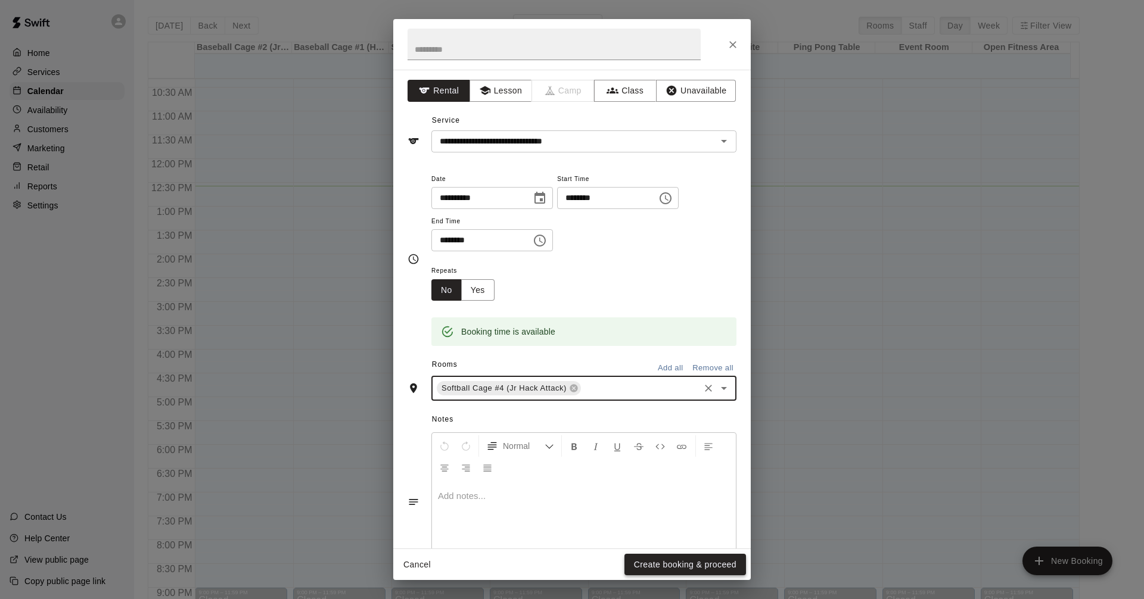
click at [711, 562] on button "Create booking & proceed" at bounding box center [685, 565] width 122 height 22
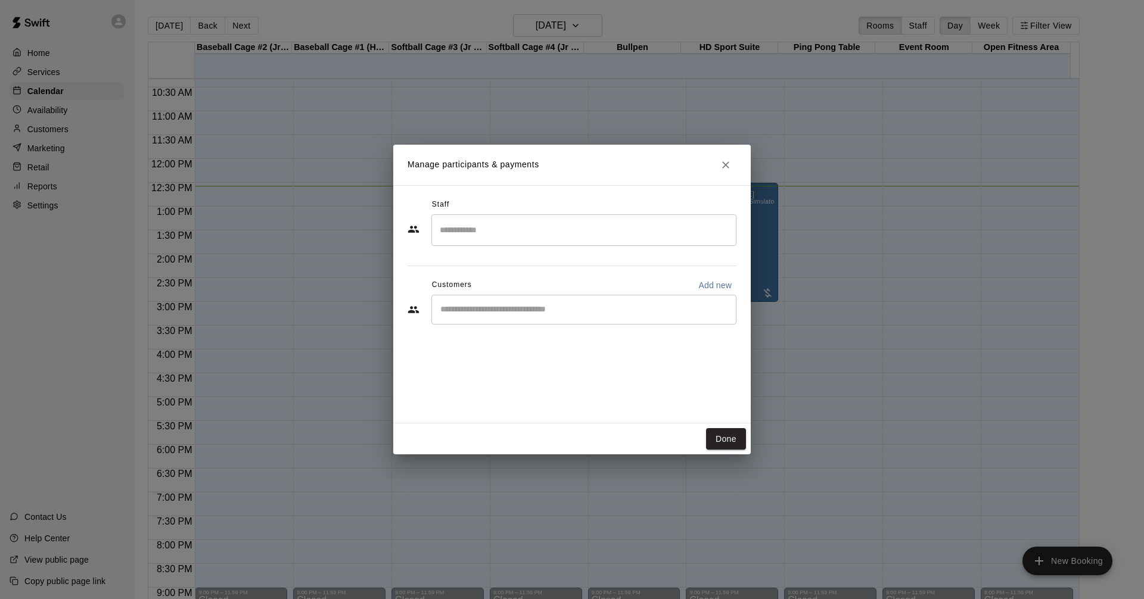
click at [524, 313] on input "Start typing to search customers..." at bounding box center [584, 310] width 294 height 12
click at [726, 284] on p "Add new" at bounding box center [714, 285] width 33 height 12
select select "**"
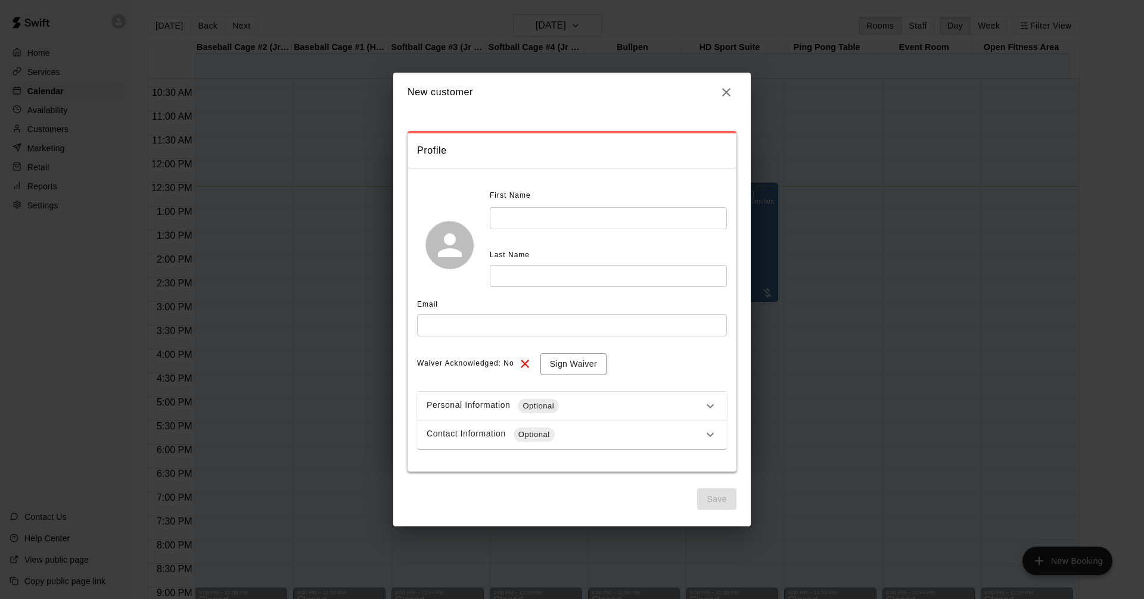
click at [576, 213] on input "text" at bounding box center [608, 218] width 237 height 22
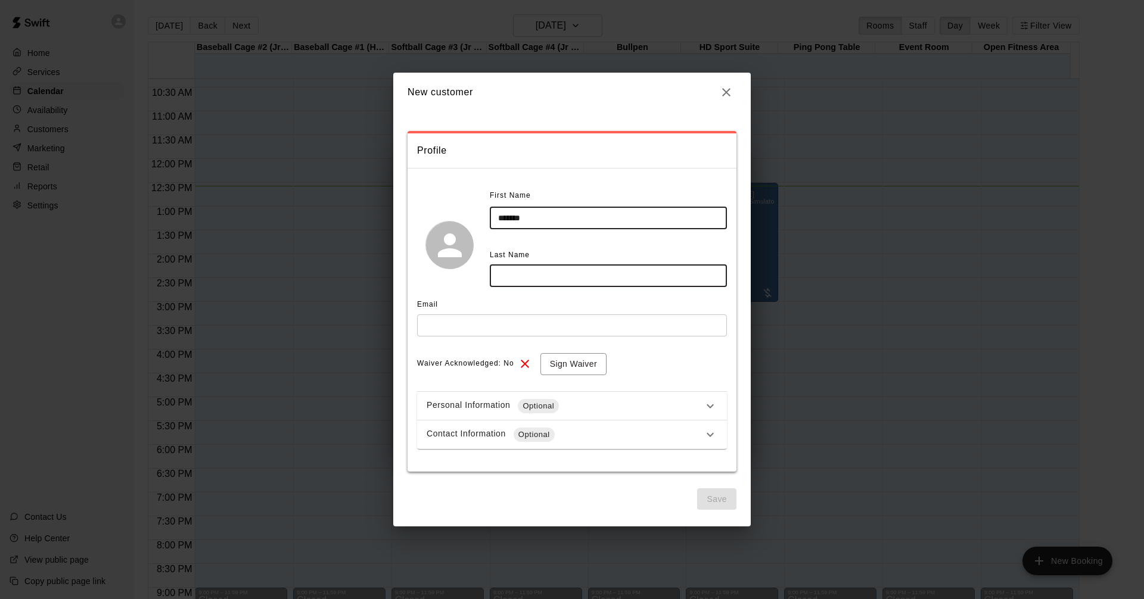
type input "*******"
click at [574, 279] on input "text" at bounding box center [608, 276] width 237 height 22
type input "*******"
click at [621, 321] on input "text" at bounding box center [572, 326] width 310 height 22
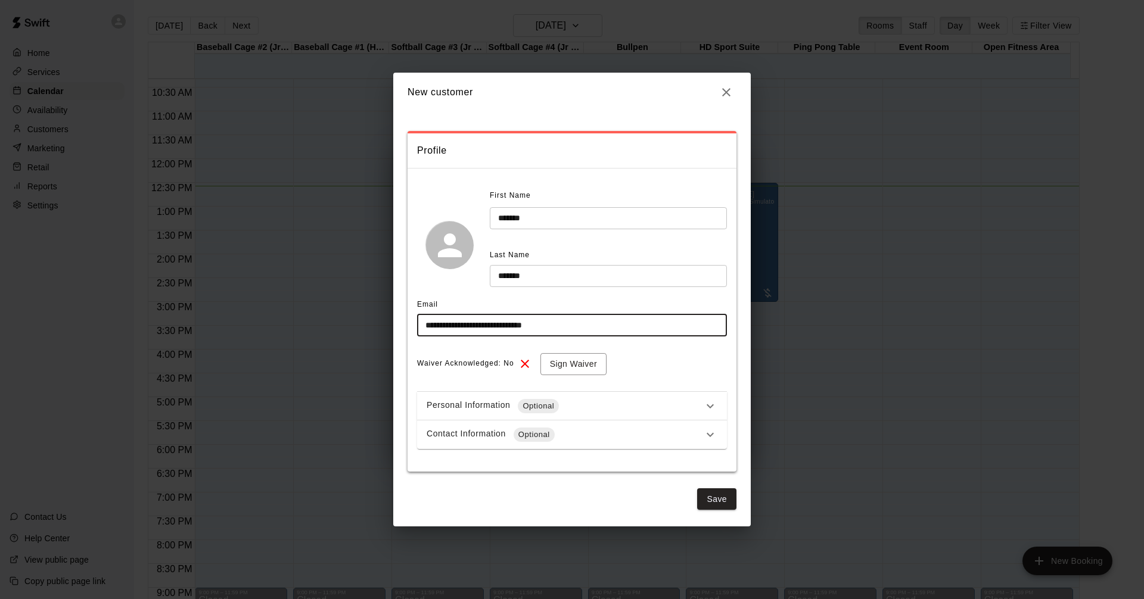
type input "**********"
click at [652, 373] on div "Waiver Acknowledged: No Sign Waiver" at bounding box center [572, 364] width 310 height 22
click at [603, 366] on button "Sign Waiver" at bounding box center [573, 364] width 66 height 22
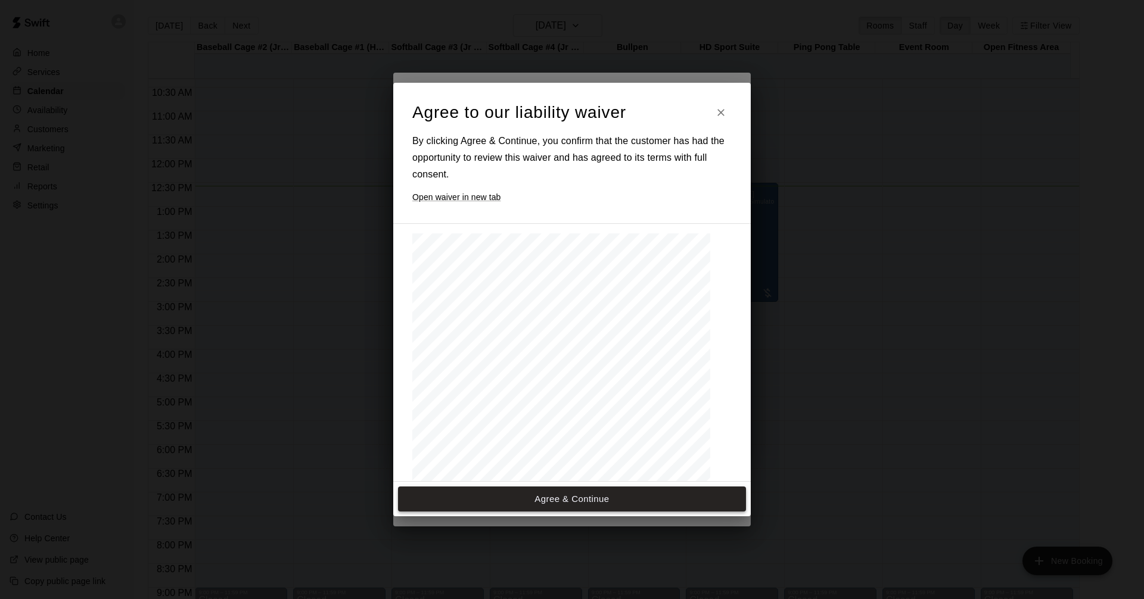
click at [605, 490] on button "Agree & Continue" at bounding box center [572, 499] width 348 height 25
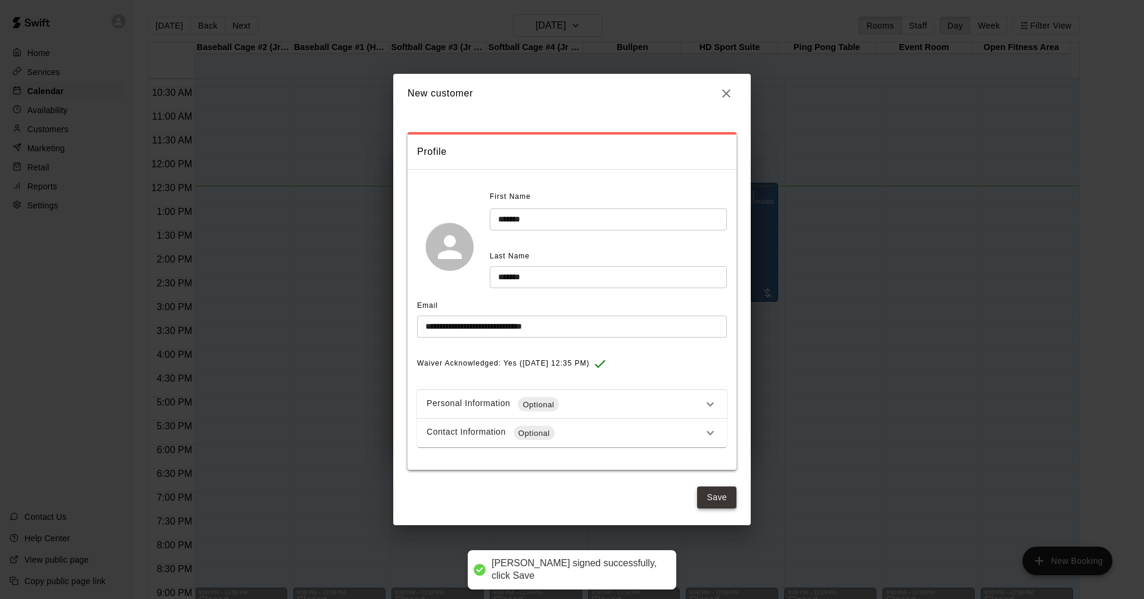
click at [726, 497] on button "Save" at bounding box center [716, 498] width 39 height 22
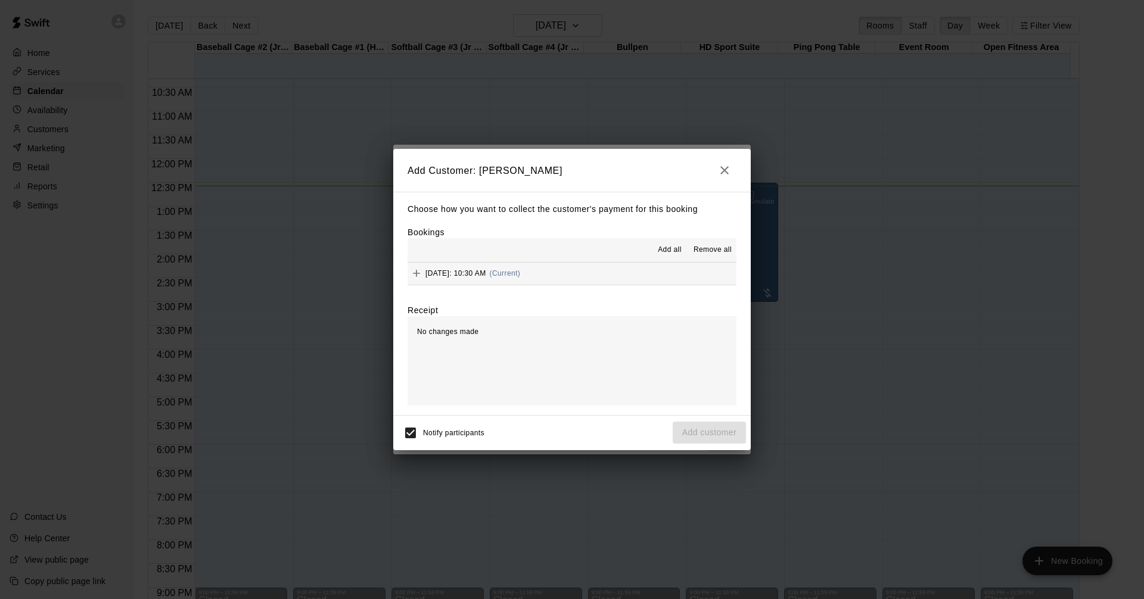
click at [632, 278] on button "[DATE]: 10:30 AM (Current)" at bounding box center [572, 274] width 329 height 22
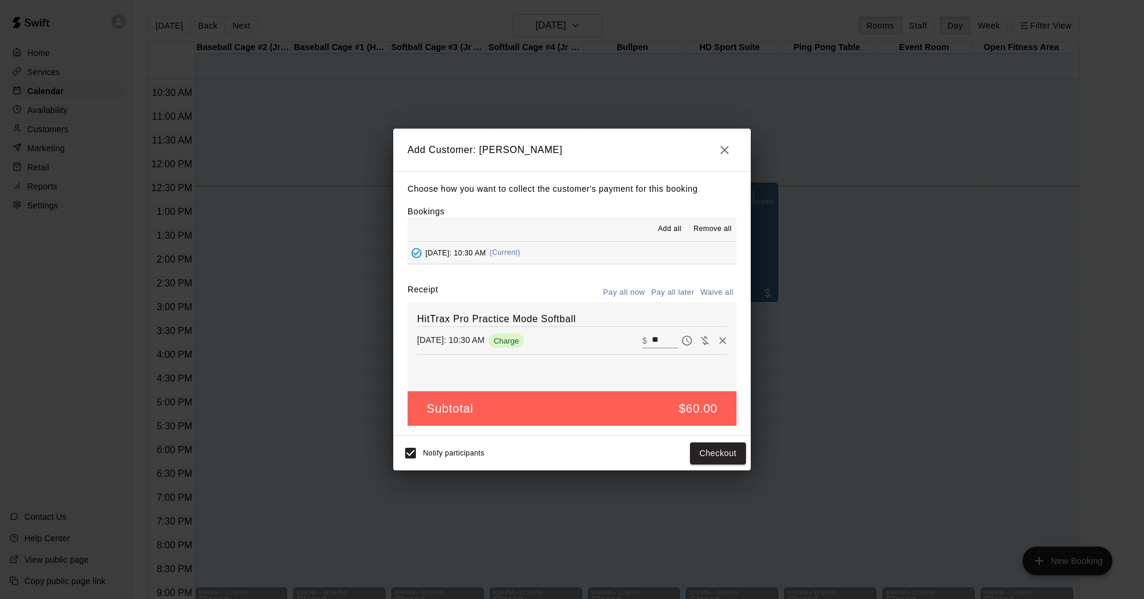
click at [670, 291] on button "Pay all later" at bounding box center [672, 293] width 49 height 18
click at [706, 450] on button "Add customer" at bounding box center [709, 454] width 73 height 22
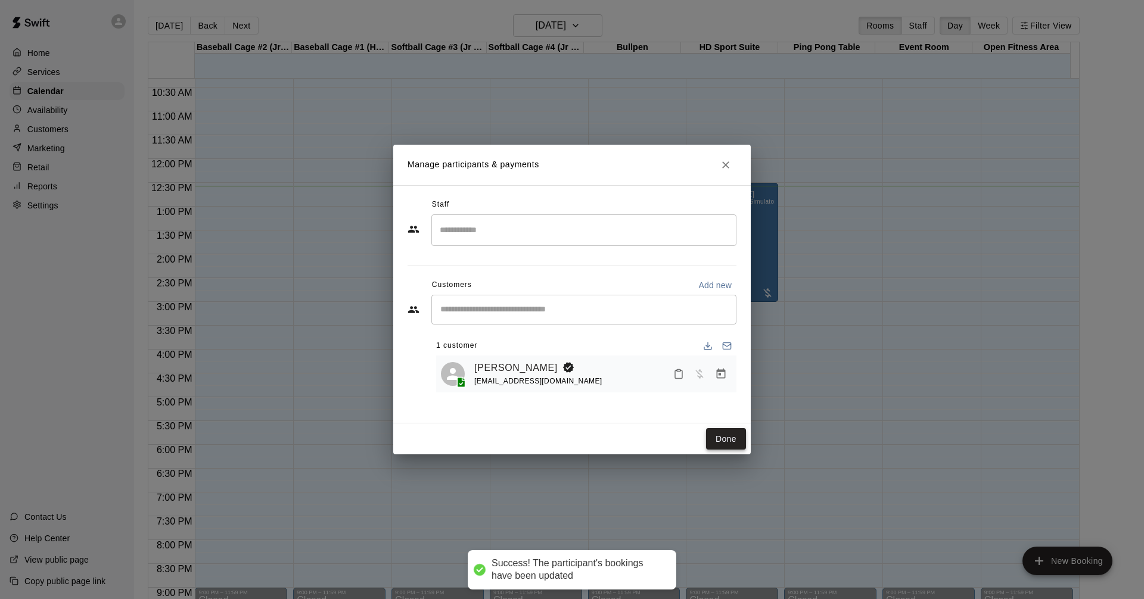
click at [735, 441] on button "Done" at bounding box center [726, 439] width 40 height 22
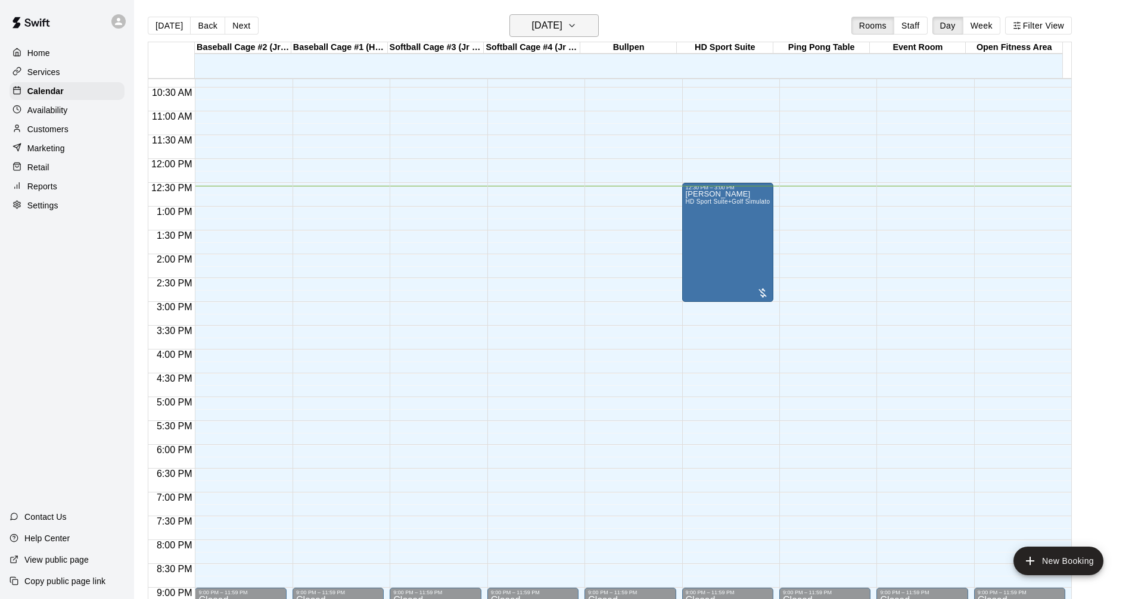
click at [577, 23] on icon "button" at bounding box center [572, 25] width 10 height 14
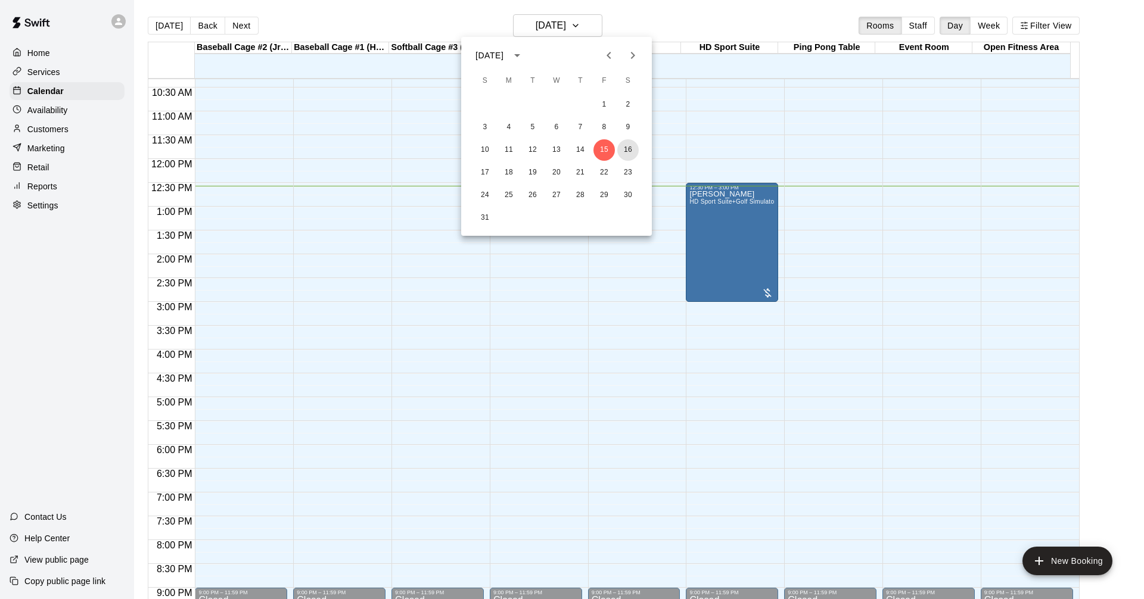
click at [626, 147] on button "16" at bounding box center [627, 149] width 21 height 21
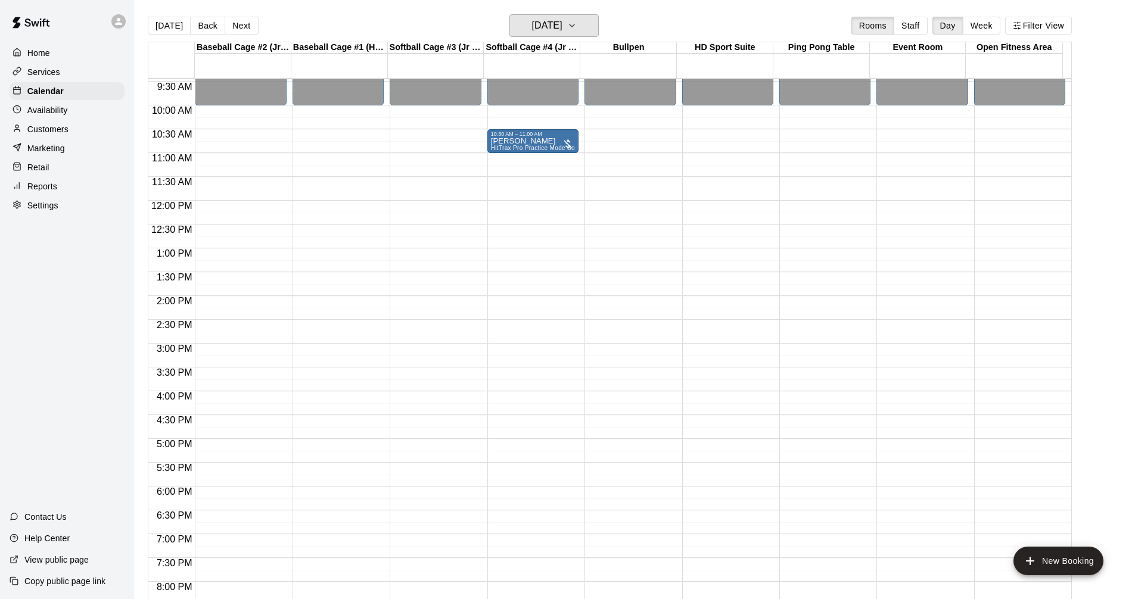
scroll to position [433, 0]
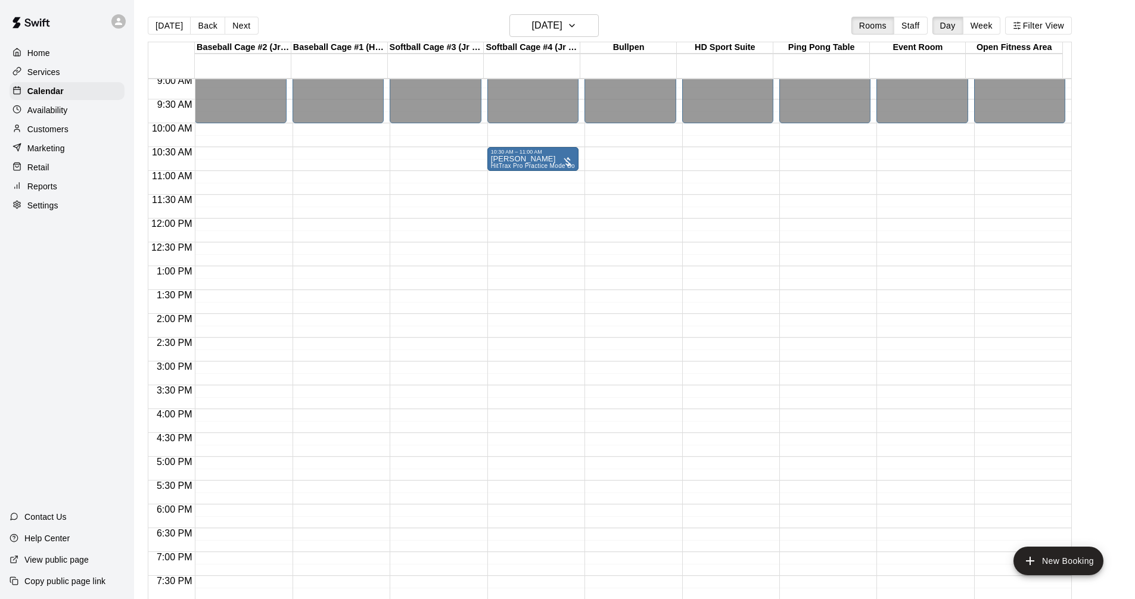
click at [70, 71] on div "Services" at bounding box center [67, 72] width 115 height 18
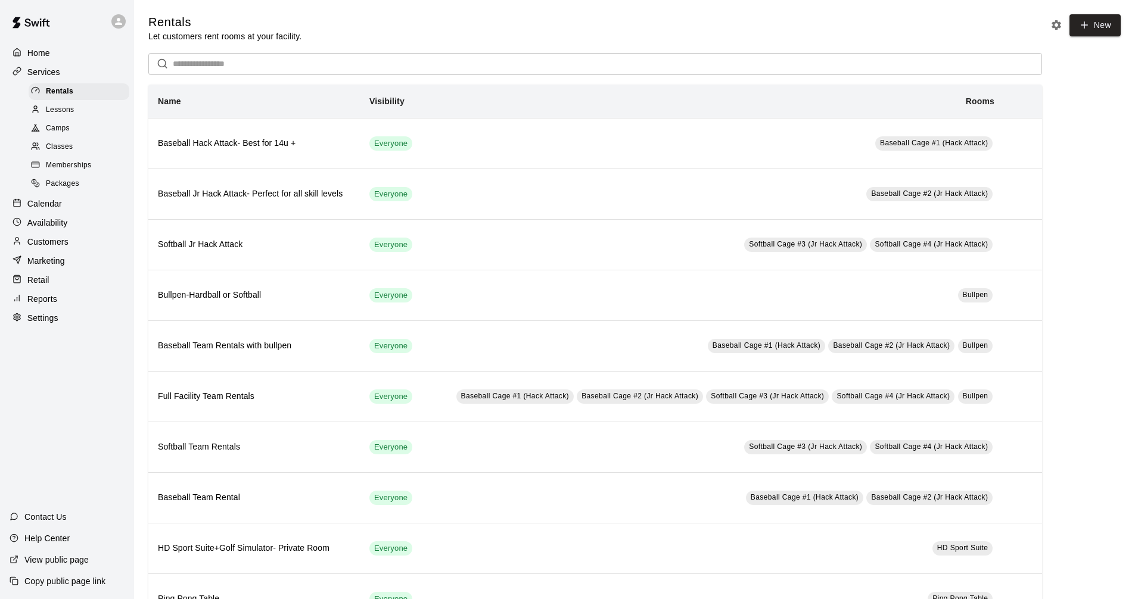
click at [73, 204] on div "Calendar" at bounding box center [67, 204] width 115 height 18
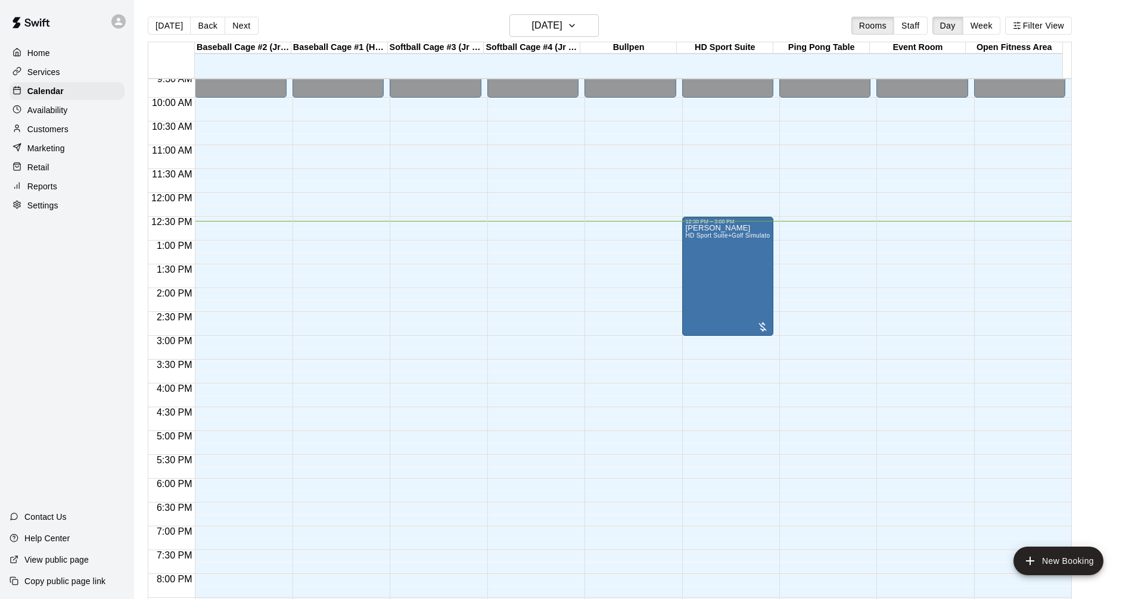
scroll to position [515, 0]
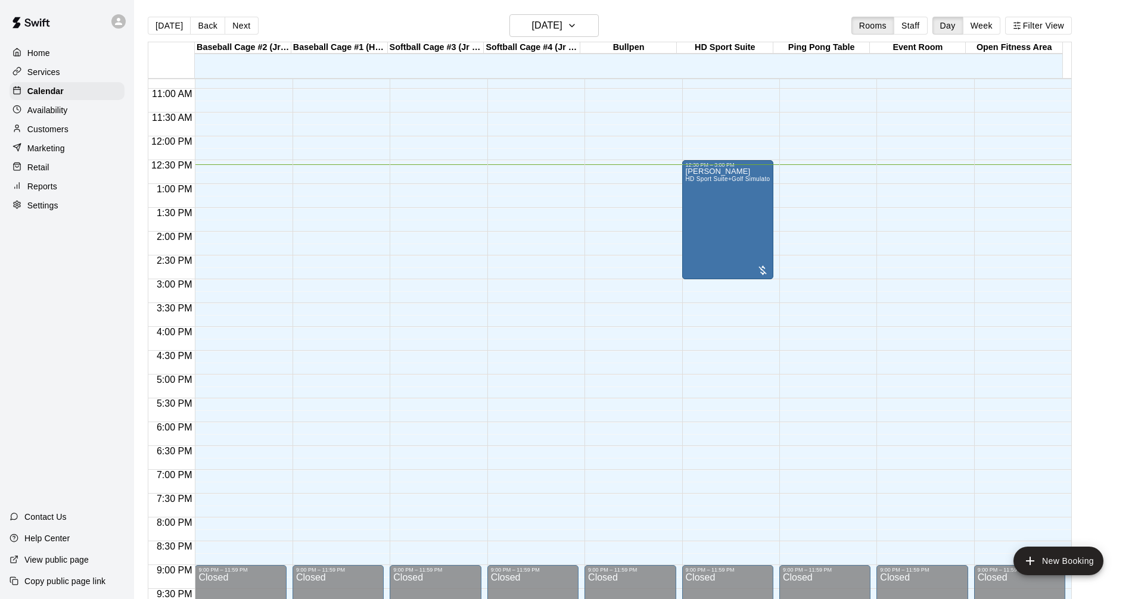
click at [39, 75] on p "Services" at bounding box center [43, 72] width 33 height 12
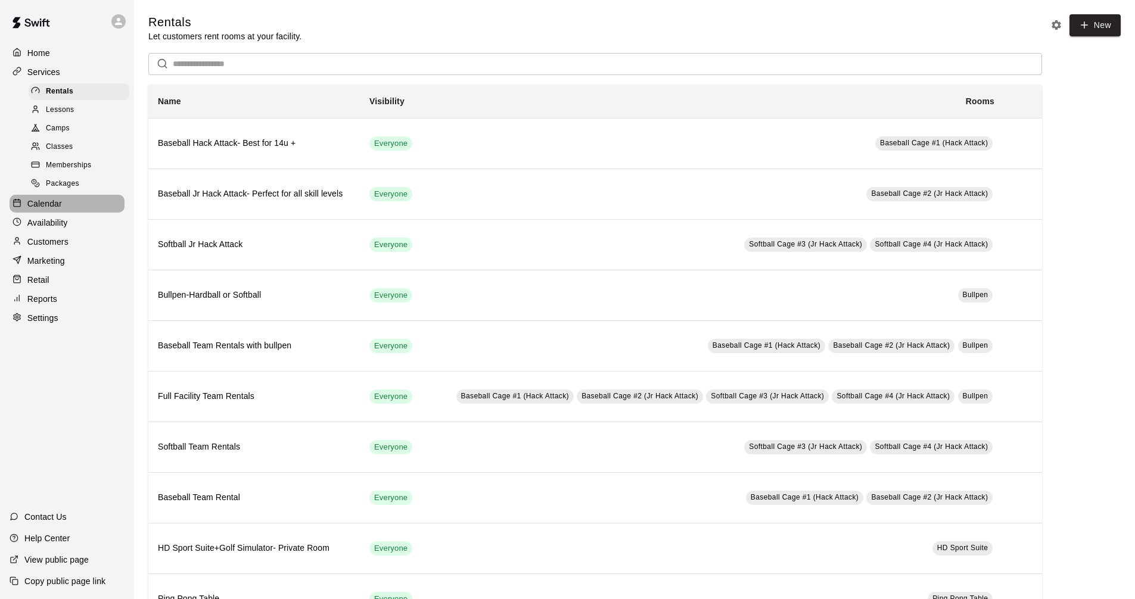
click at [69, 209] on div "Calendar" at bounding box center [67, 204] width 115 height 18
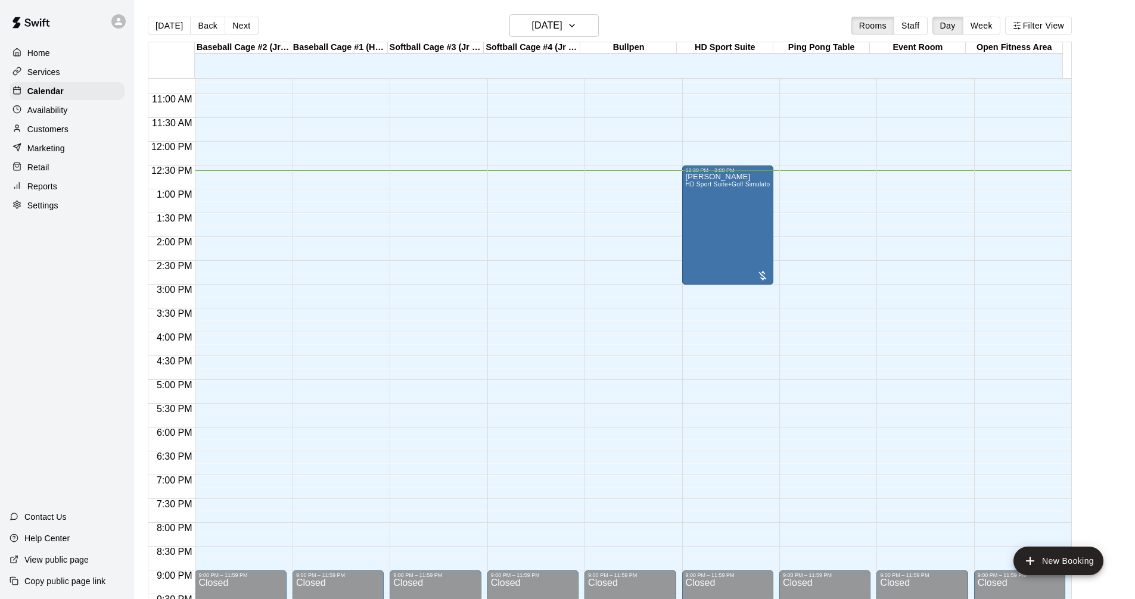
scroll to position [574, 0]
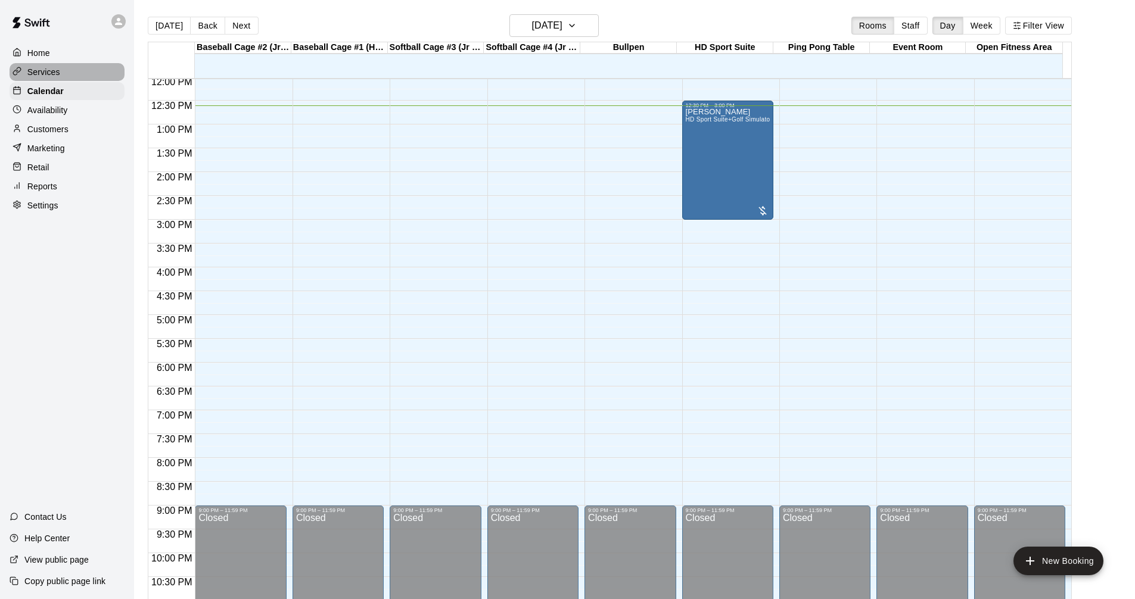
click at [58, 67] on p "Services" at bounding box center [43, 72] width 33 height 12
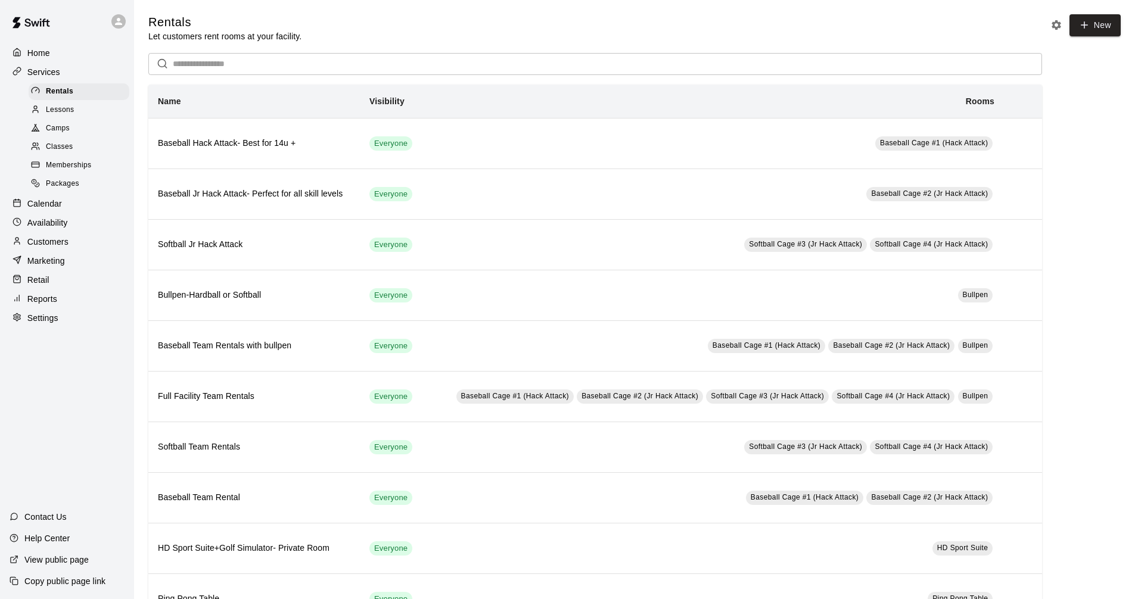
click at [66, 213] on div "Calendar" at bounding box center [67, 204] width 115 height 18
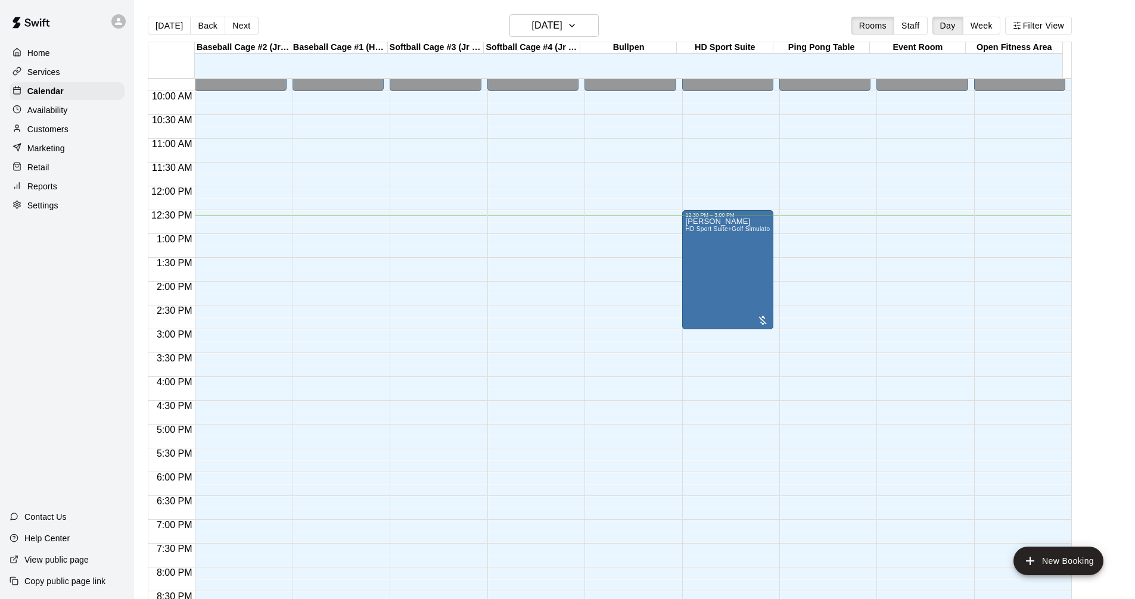
scroll to position [455, 0]
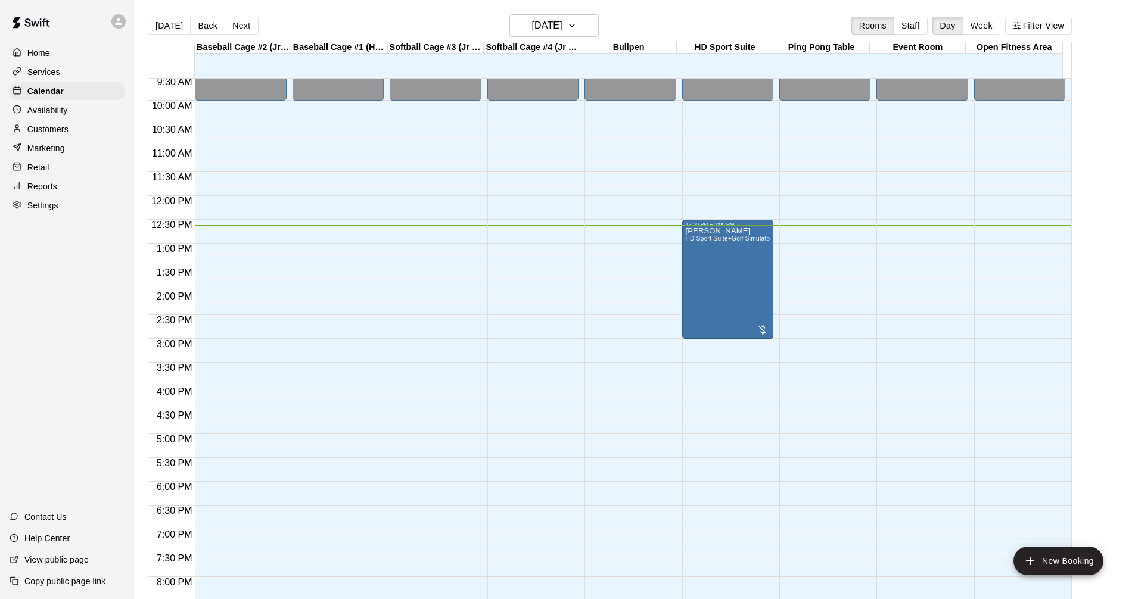
click at [86, 69] on div "Services" at bounding box center [67, 72] width 115 height 18
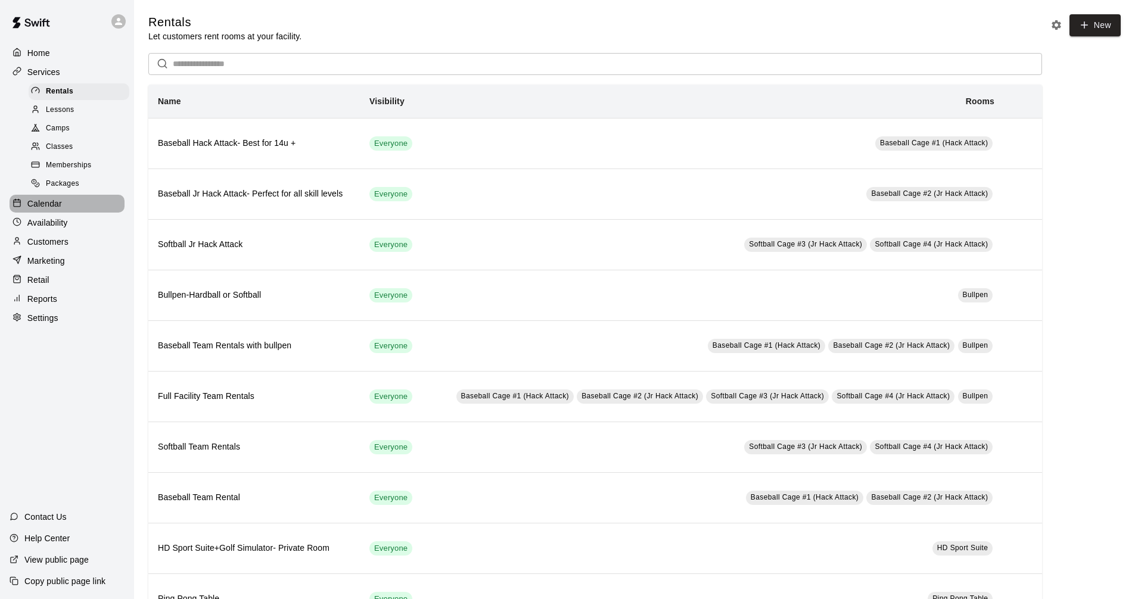
click at [77, 213] on div "Calendar" at bounding box center [67, 204] width 115 height 18
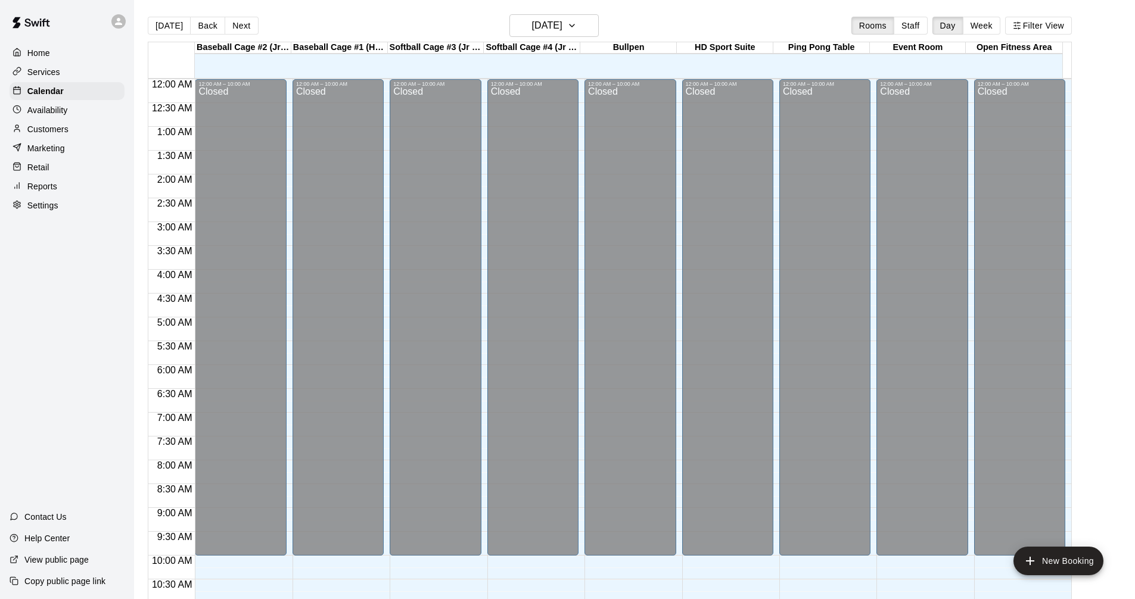
scroll to position [574, 0]
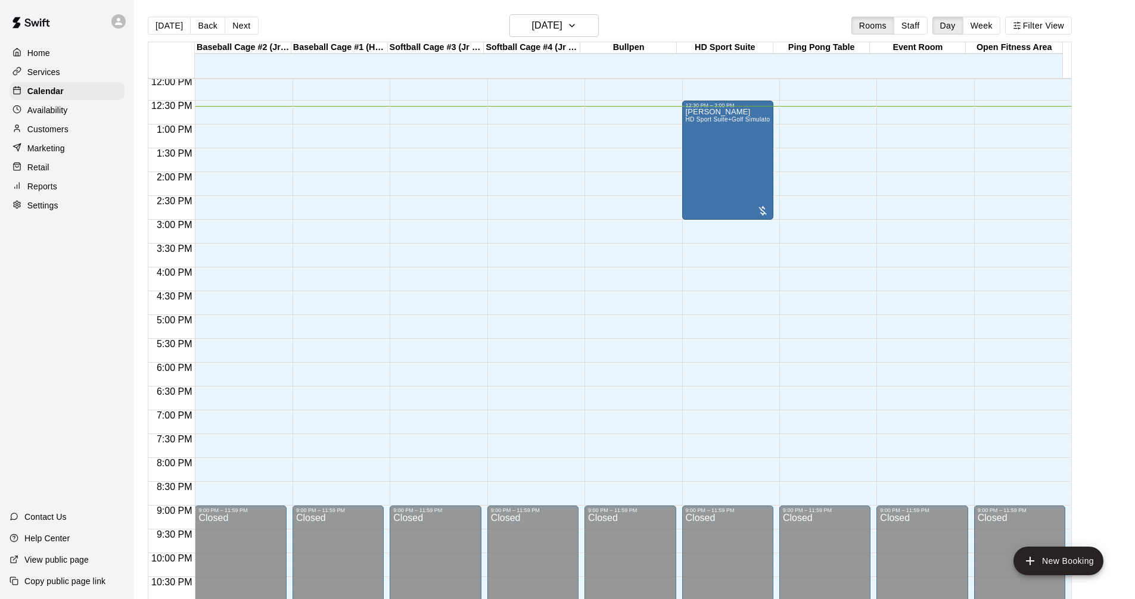
click at [1099, 280] on main "[DATE] Back [DATE][DATE] Rooms Staff Day Week Filter View Baseball Cage #2 (Jr …" at bounding box center [634, 313] width 991 height 599
click at [58, 60] on div "Home" at bounding box center [67, 53] width 115 height 18
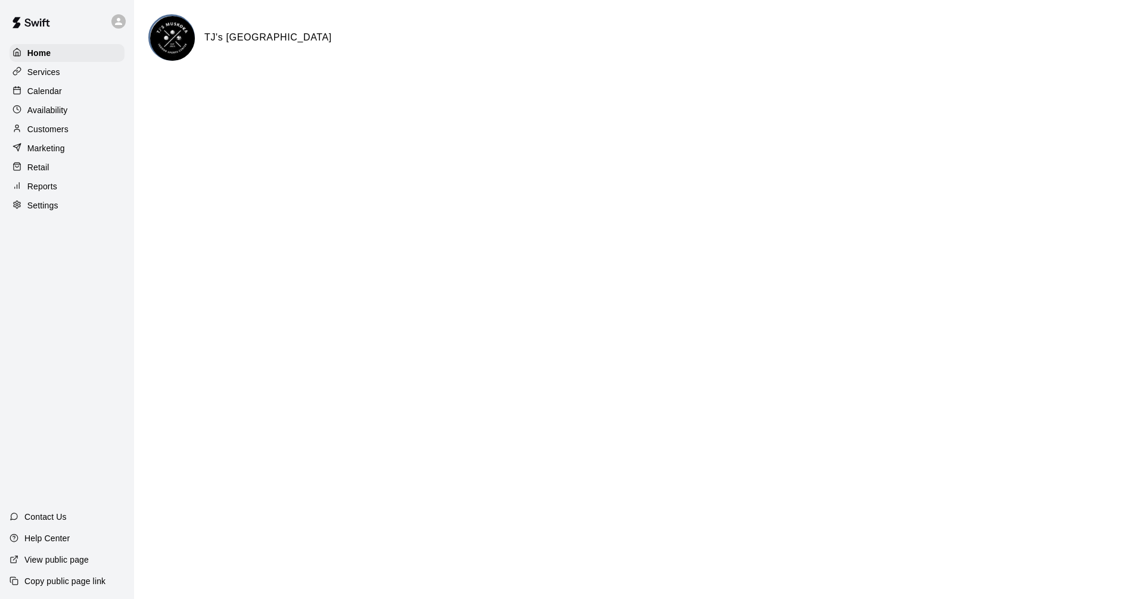
click at [68, 92] on div "Calendar" at bounding box center [67, 91] width 115 height 18
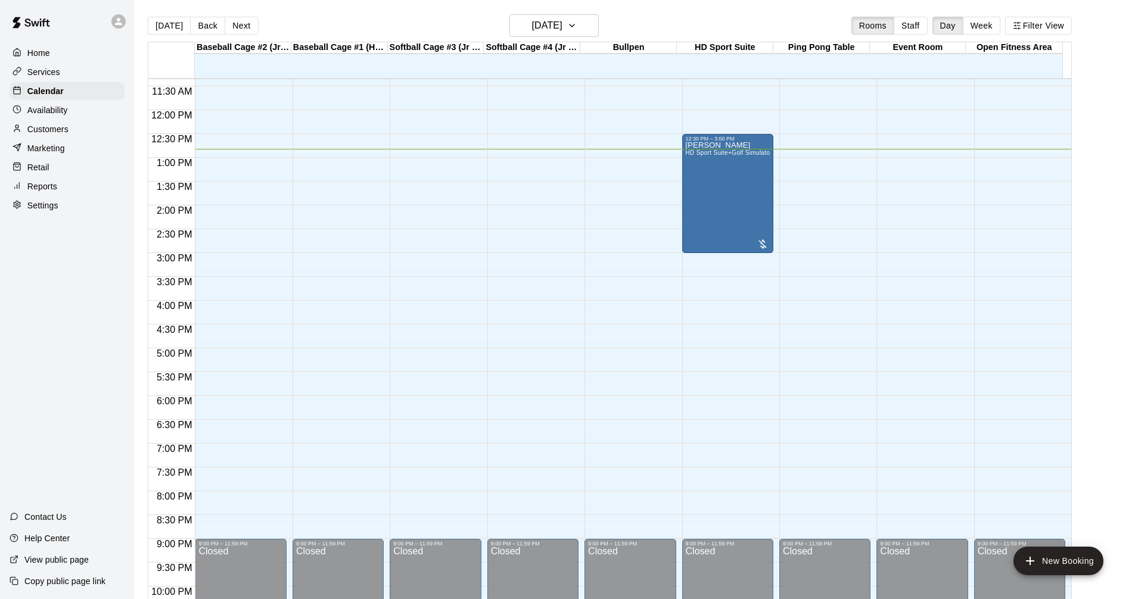
scroll to position [515, 0]
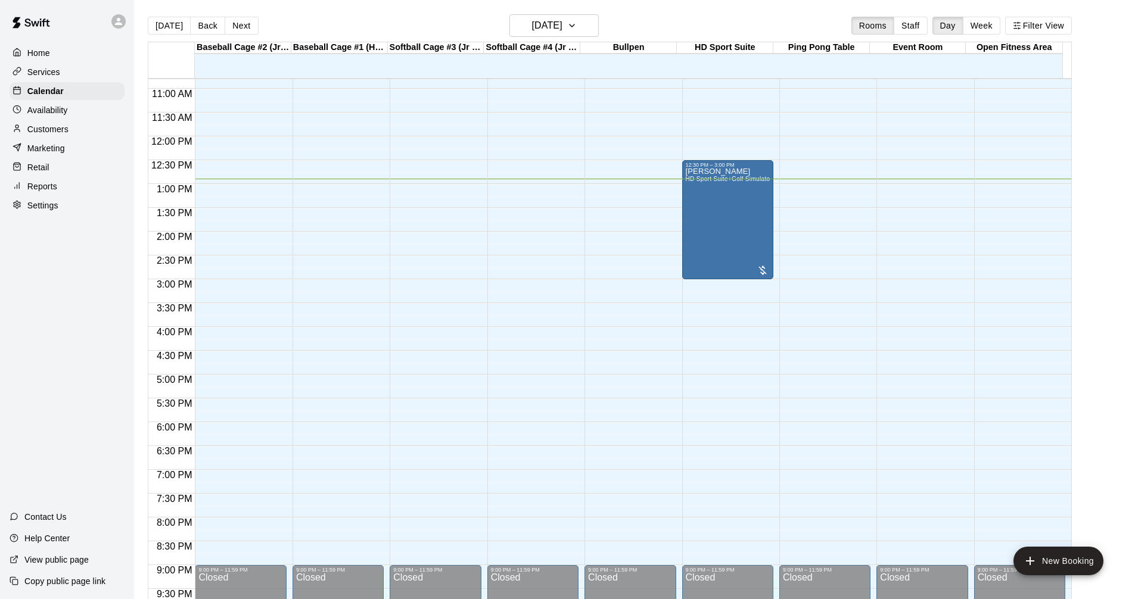
click at [46, 56] on p "Home" at bounding box center [38, 53] width 23 height 12
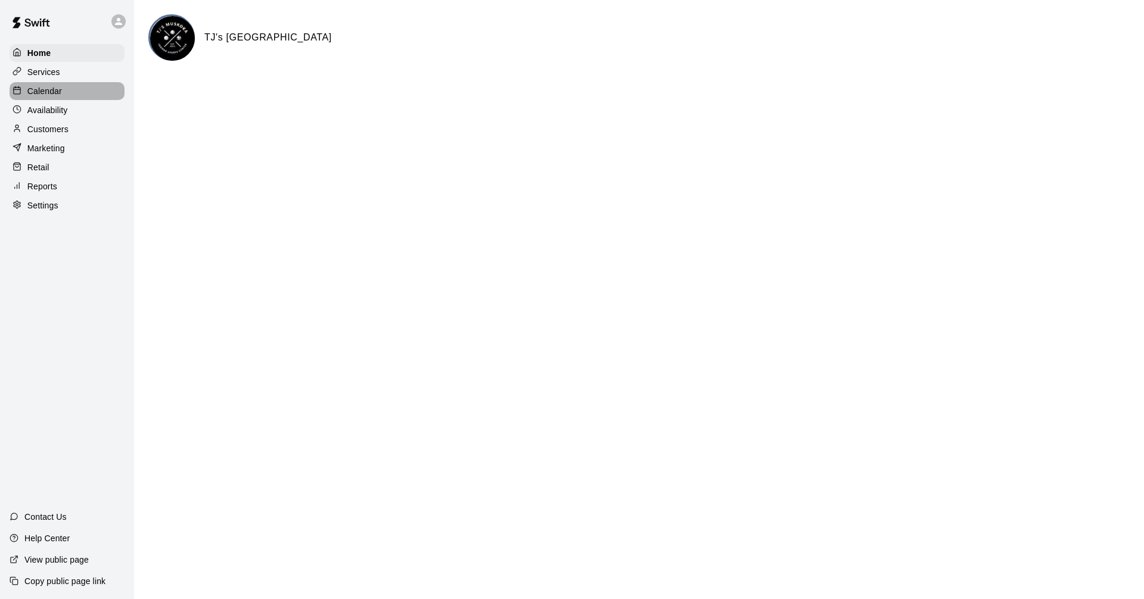
click at [58, 95] on p "Calendar" at bounding box center [44, 91] width 35 height 12
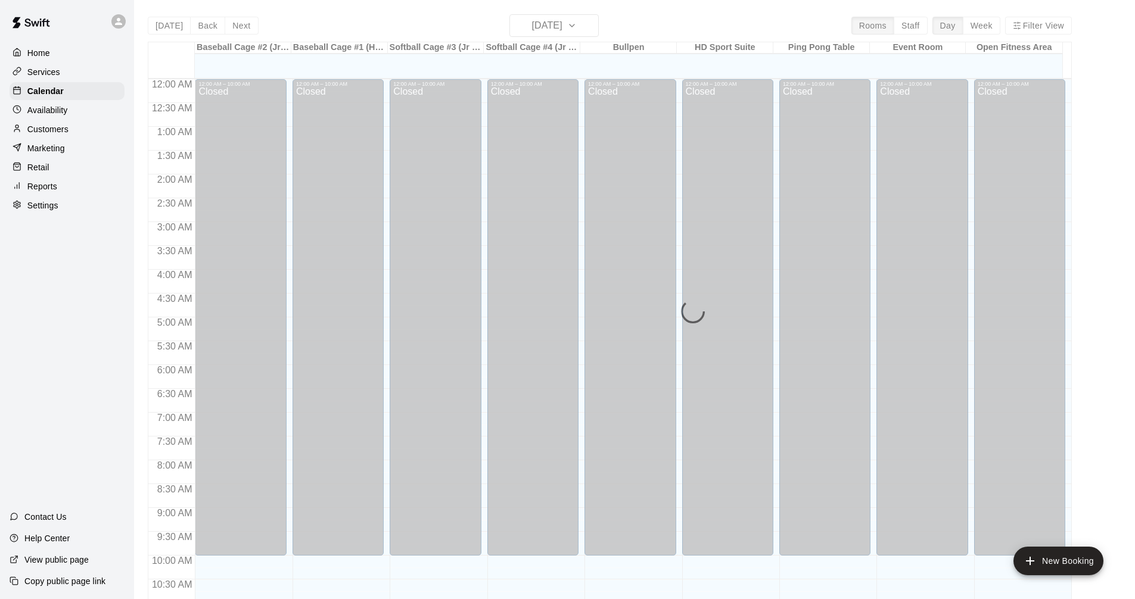
scroll to position [574, 0]
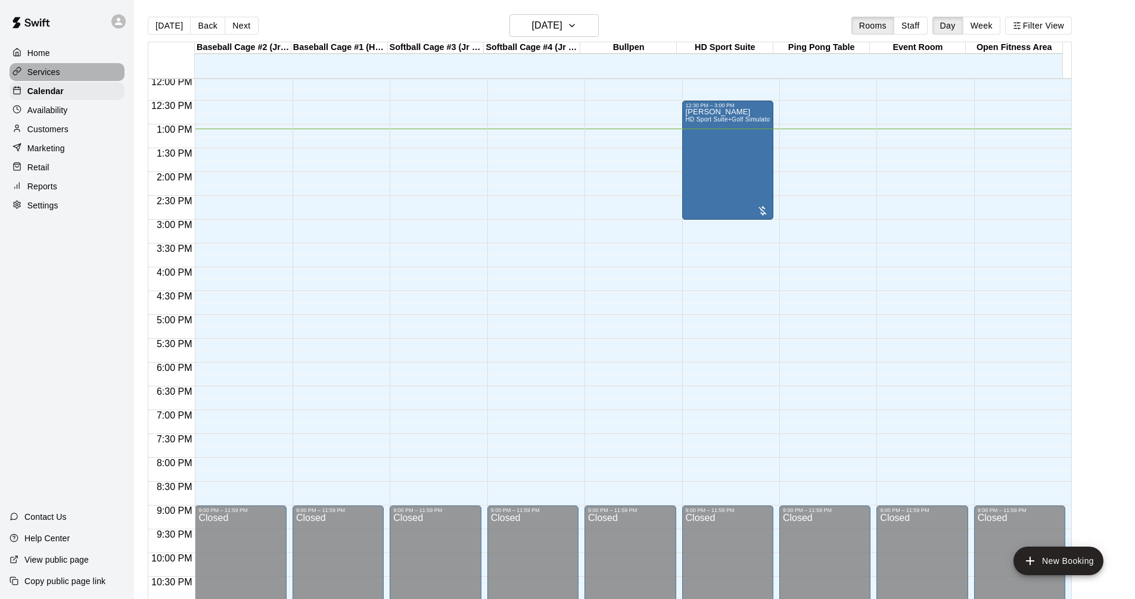
click at [58, 78] on p "Services" at bounding box center [43, 72] width 33 height 12
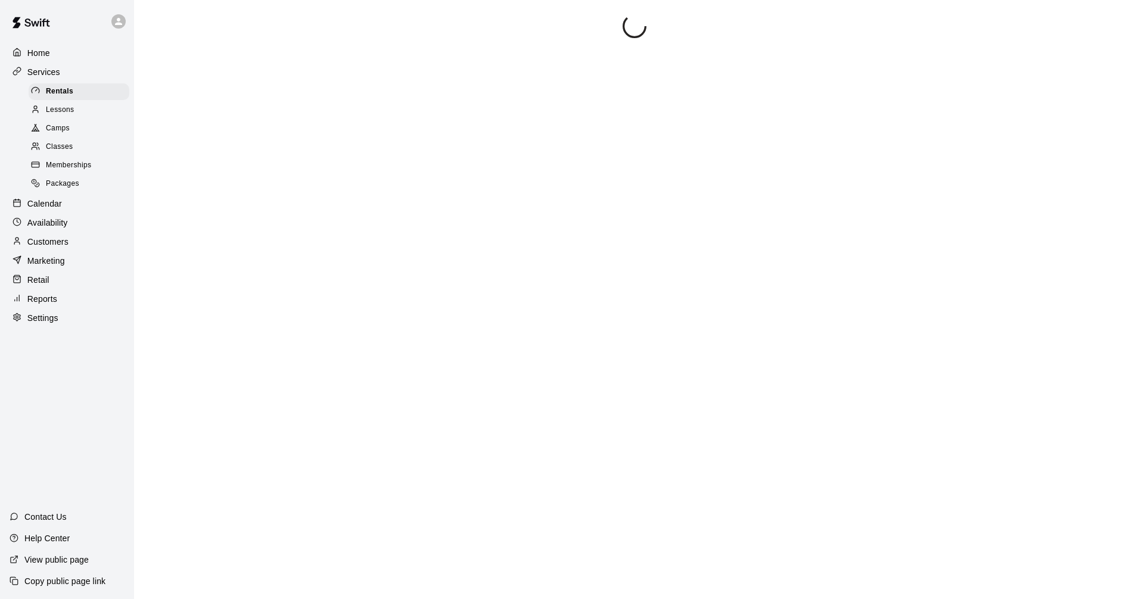
click at [73, 213] on div "Calendar" at bounding box center [67, 204] width 115 height 18
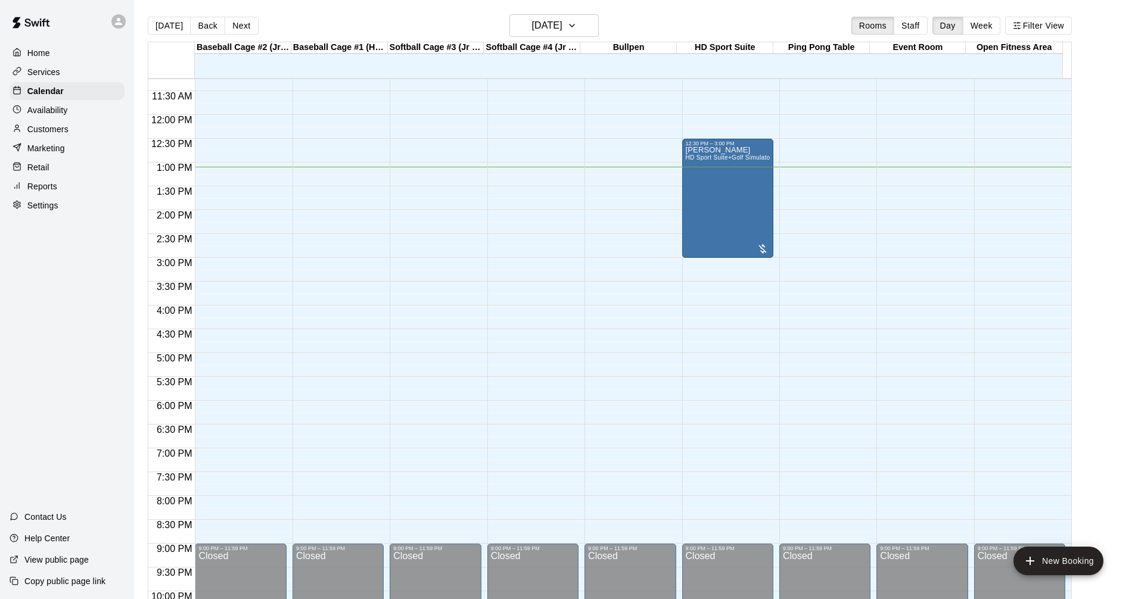
scroll to position [515, 0]
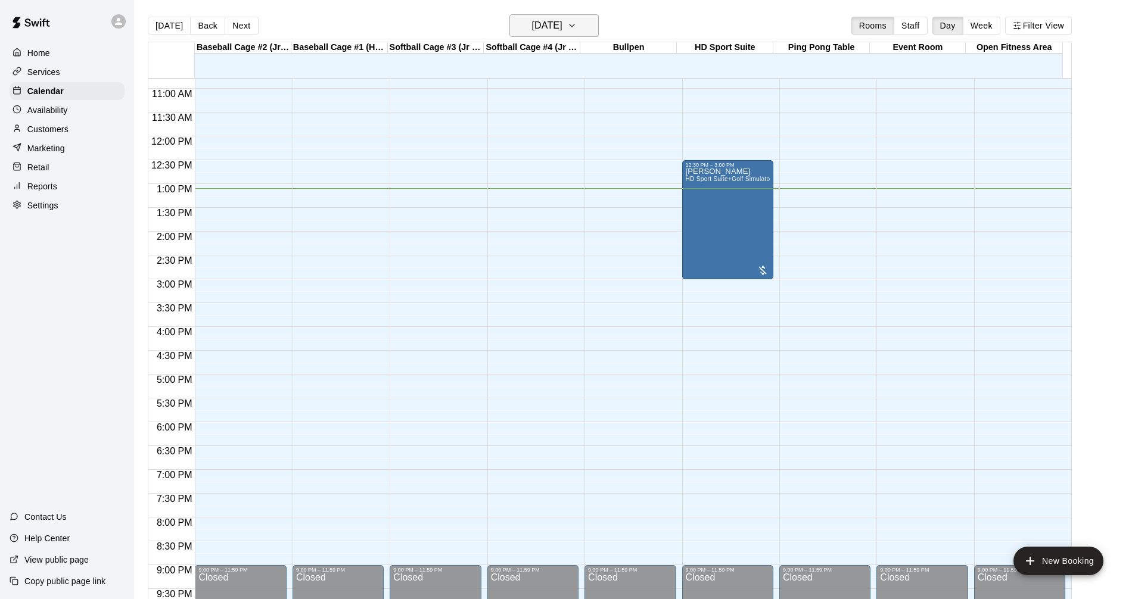
click at [570, 15] on button "[DATE]" at bounding box center [553, 25] width 89 height 23
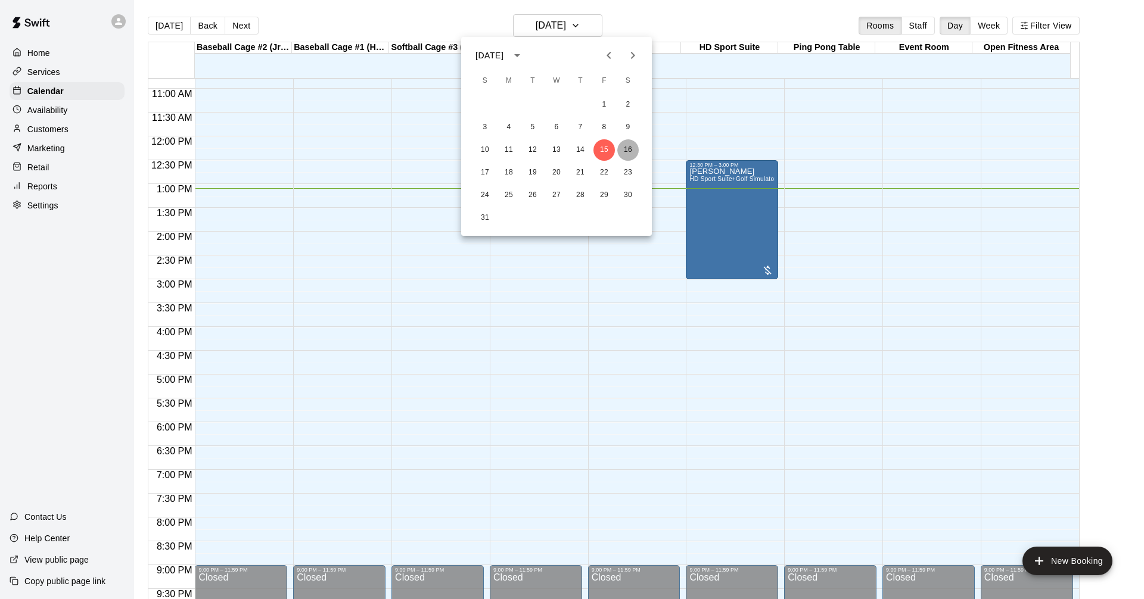
click at [625, 151] on button "16" at bounding box center [627, 149] width 21 height 21
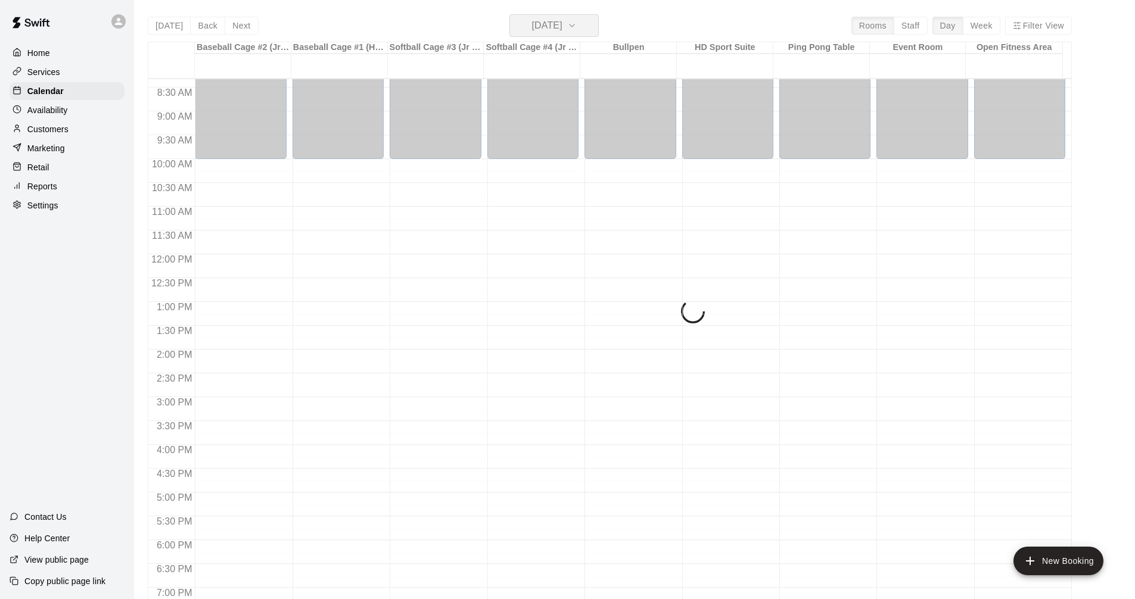
scroll to position [396, 0]
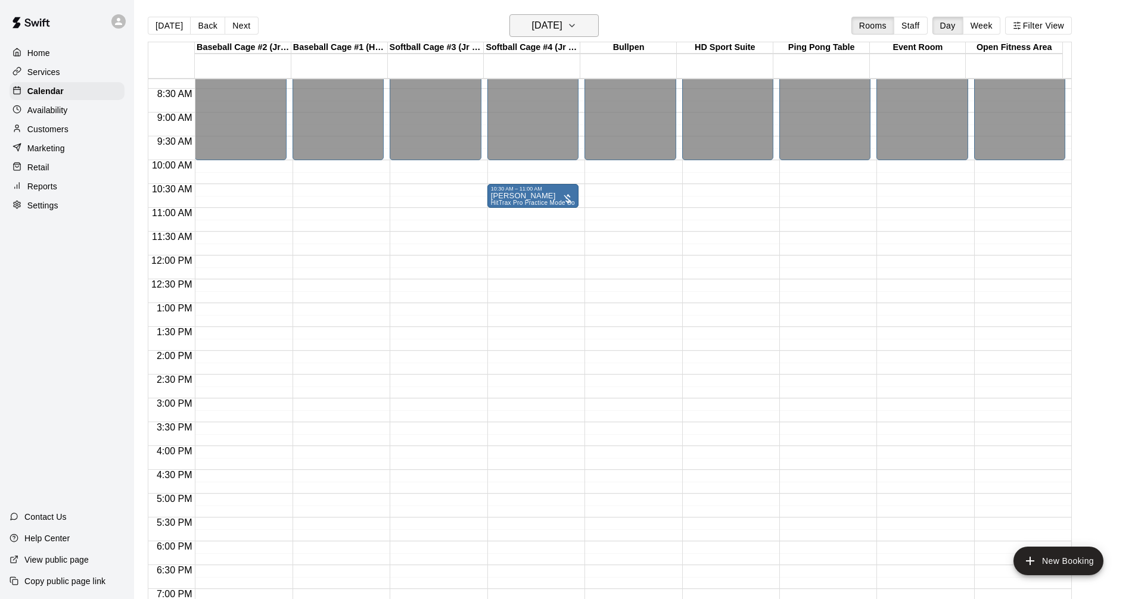
click at [562, 18] on h6 "[DATE]" at bounding box center [547, 25] width 30 height 17
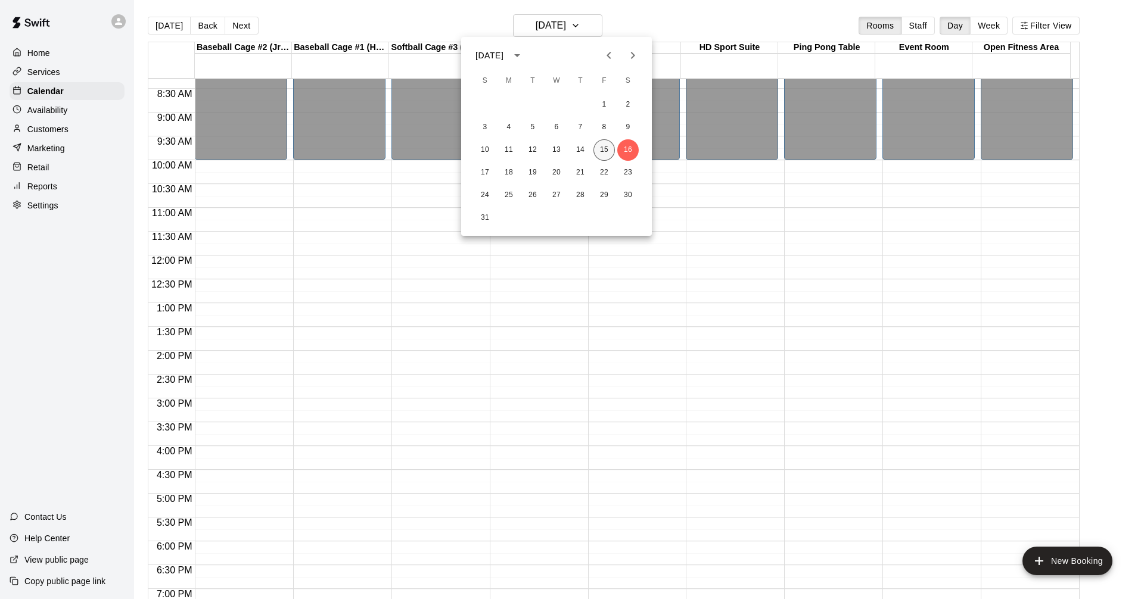
click at [602, 147] on button "15" at bounding box center [603, 149] width 21 height 21
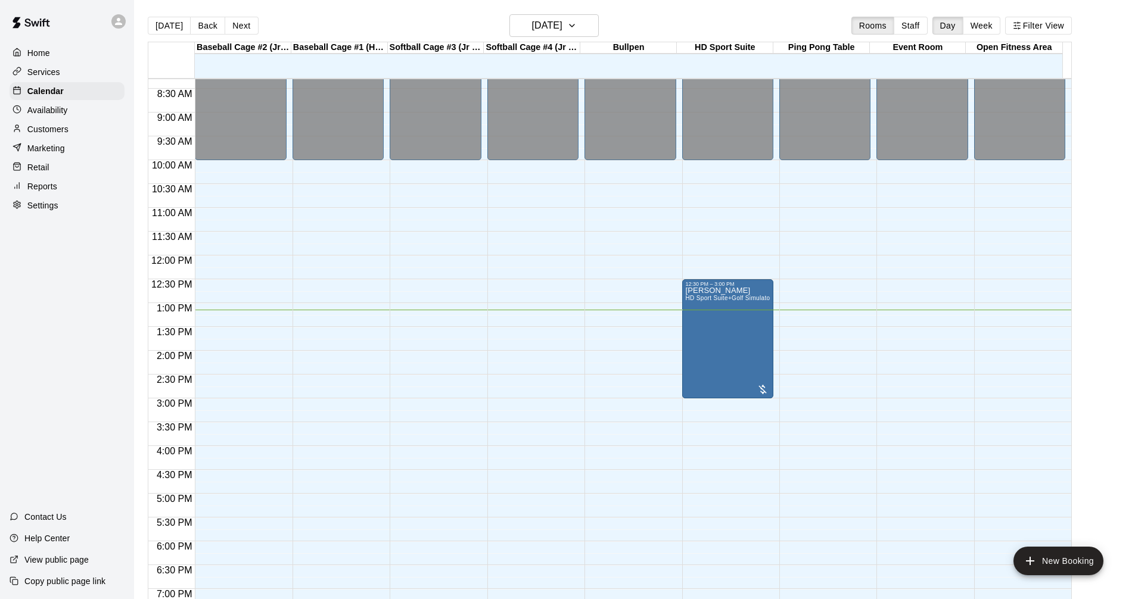
click at [66, 74] on div "Services" at bounding box center [67, 72] width 115 height 18
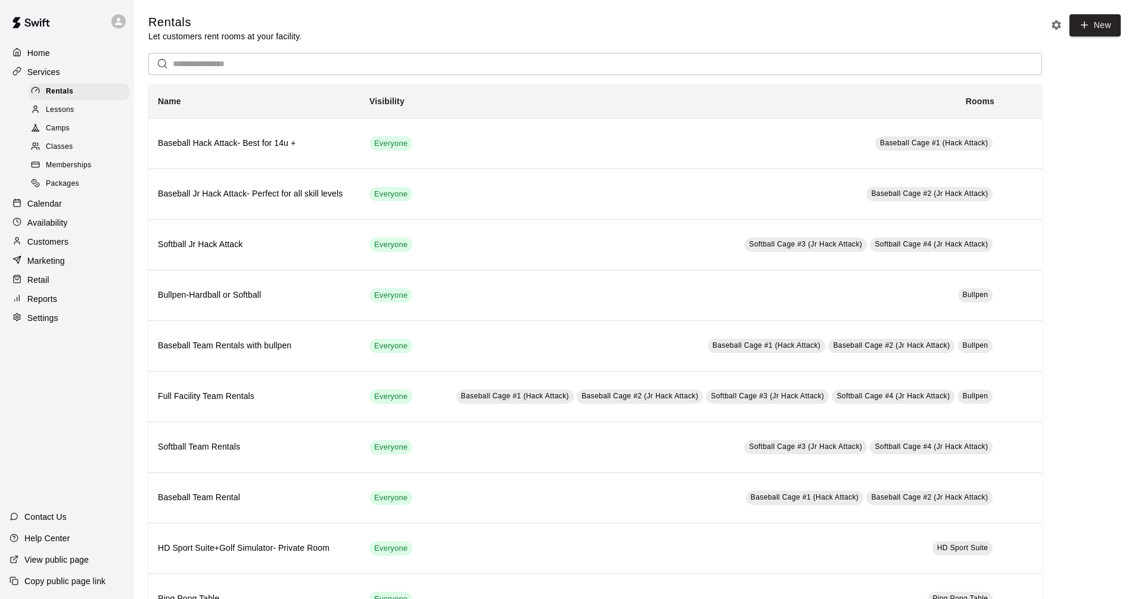
click at [79, 213] on div "Calendar" at bounding box center [67, 204] width 115 height 18
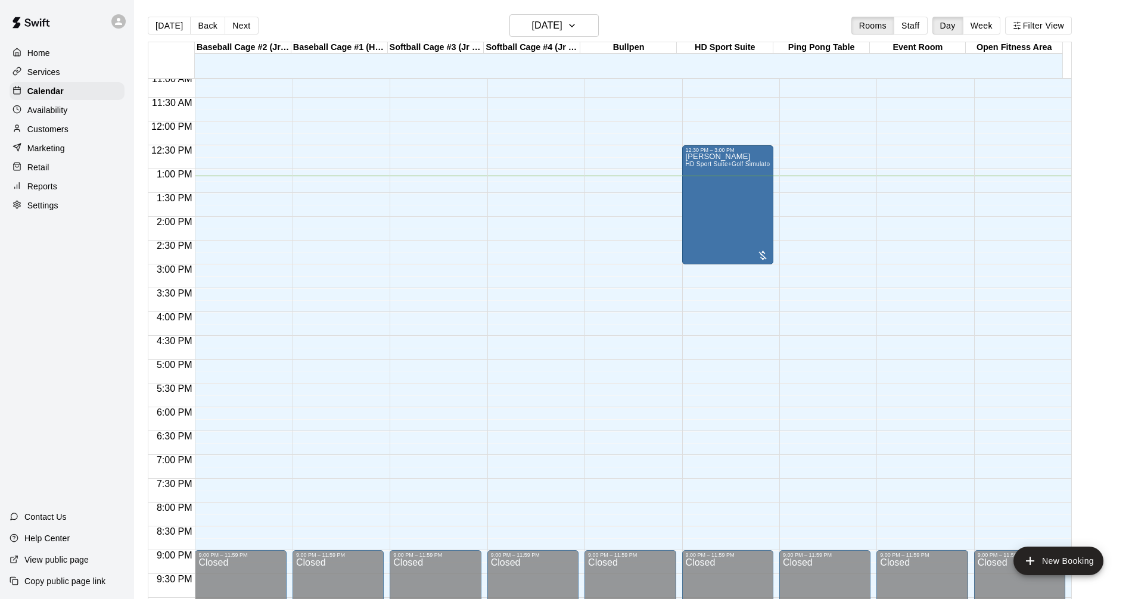
scroll to position [455, 0]
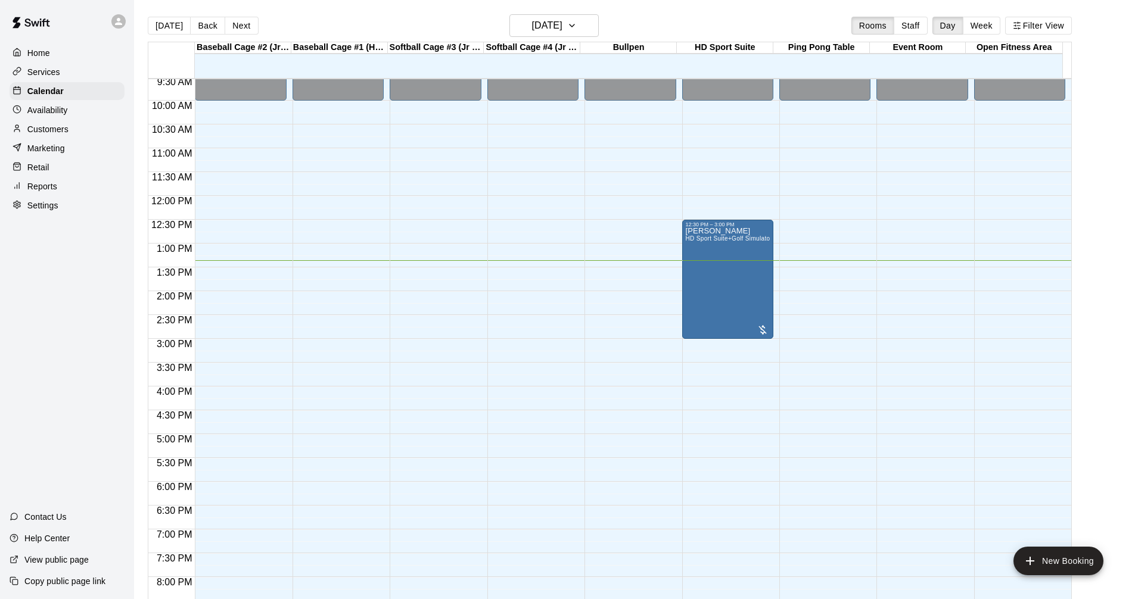
click at [94, 72] on div "Services" at bounding box center [67, 72] width 115 height 18
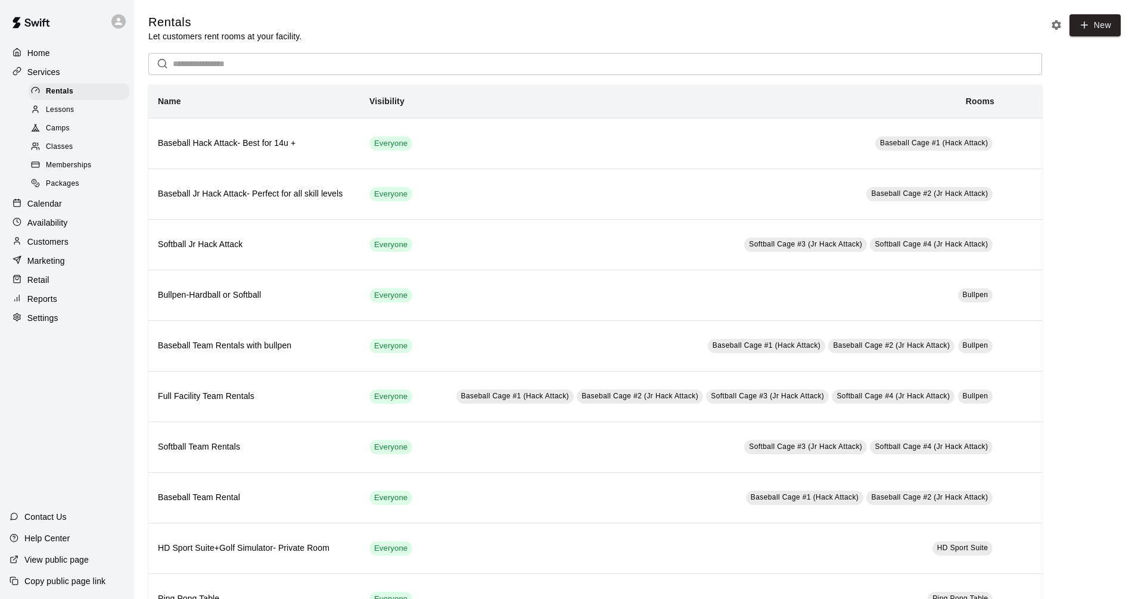
click at [73, 208] on div "Calendar" at bounding box center [67, 204] width 115 height 18
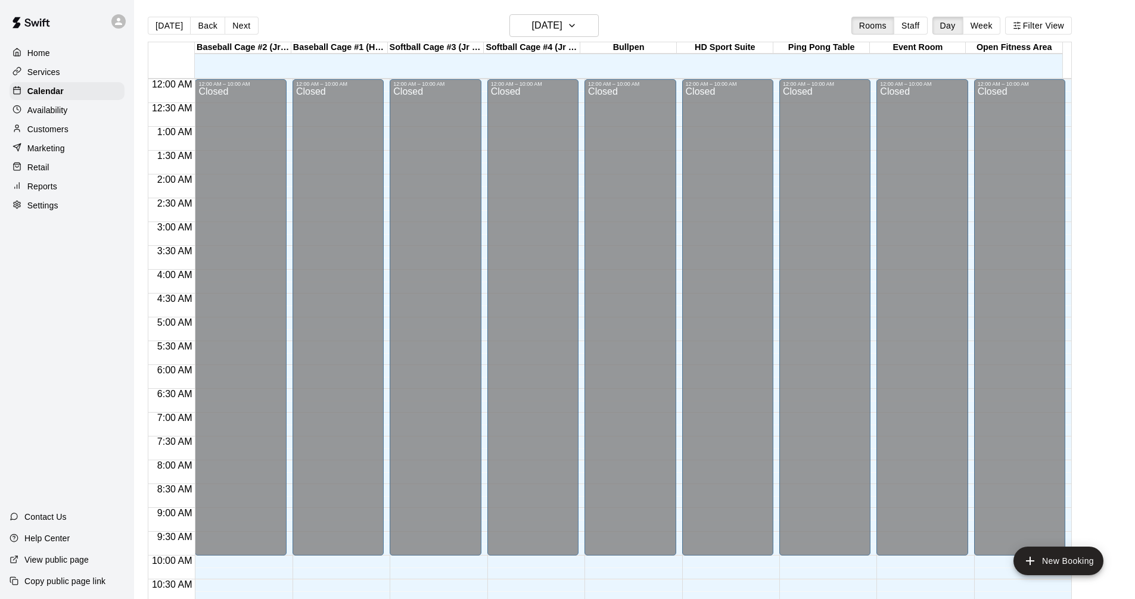
scroll to position [574, 0]
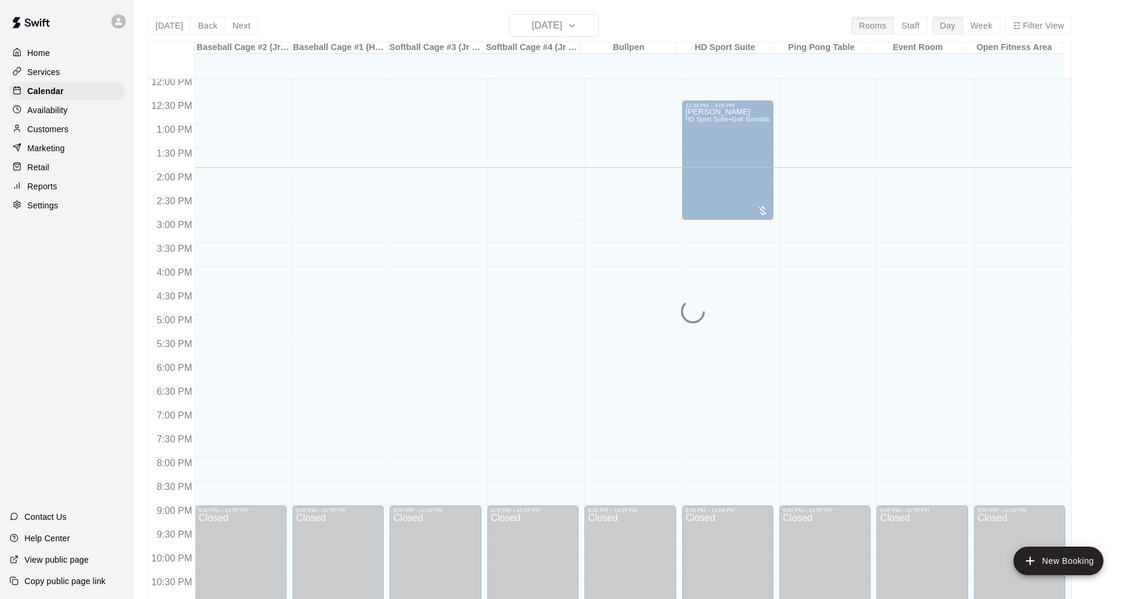
click at [58, 75] on p "Services" at bounding box center [43, 72] width 33 height 12
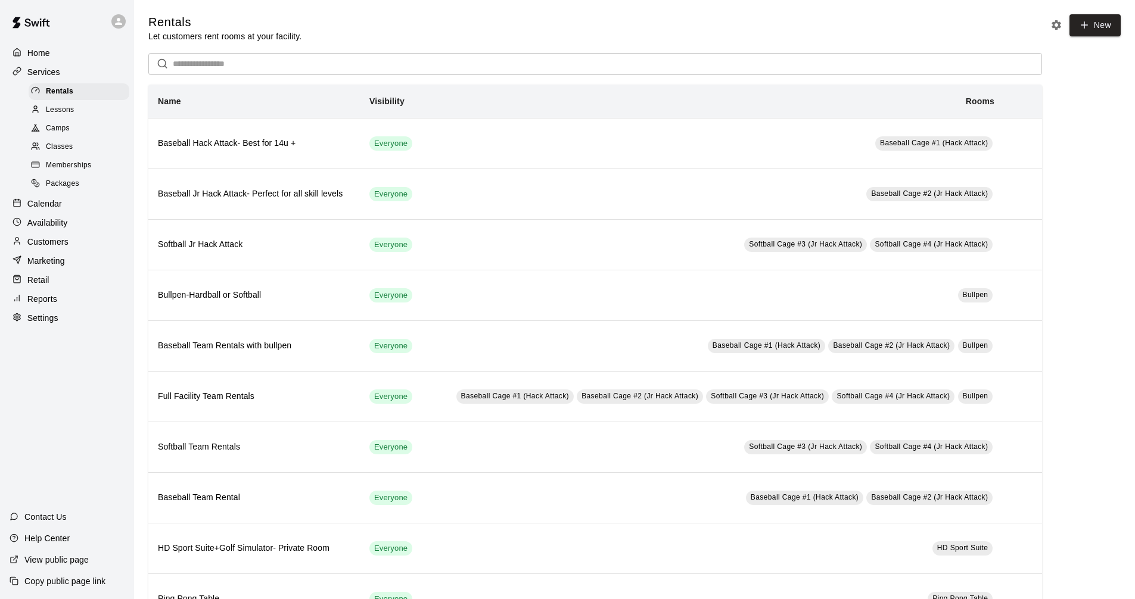
click at [77, 206] on div "Calendar" at bounding box center [67, 204] width 115 height 18
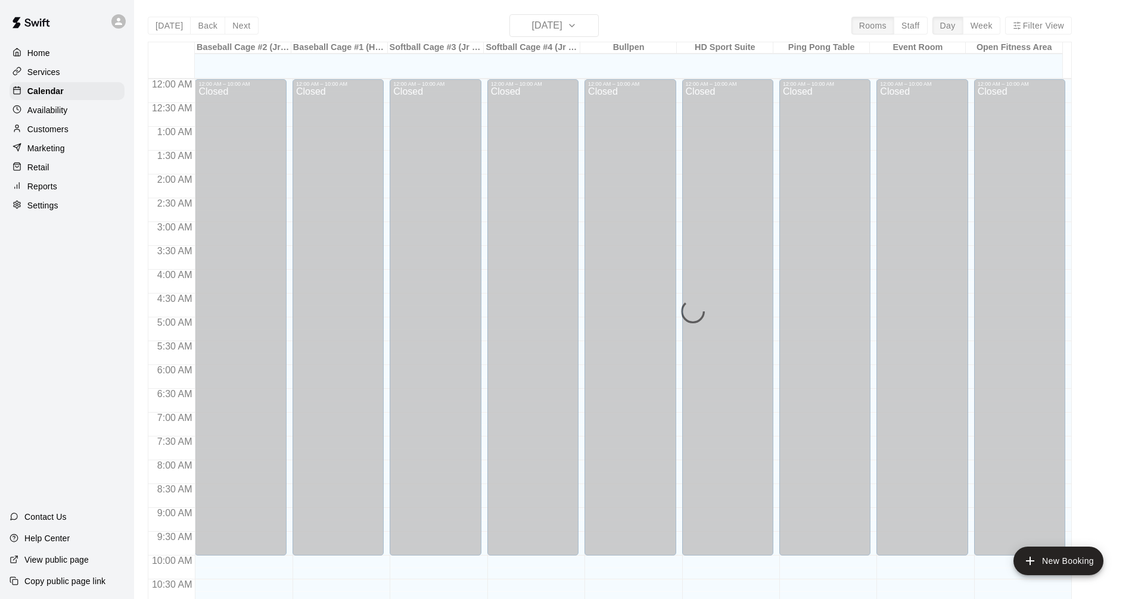
scroll to position [574, 0]
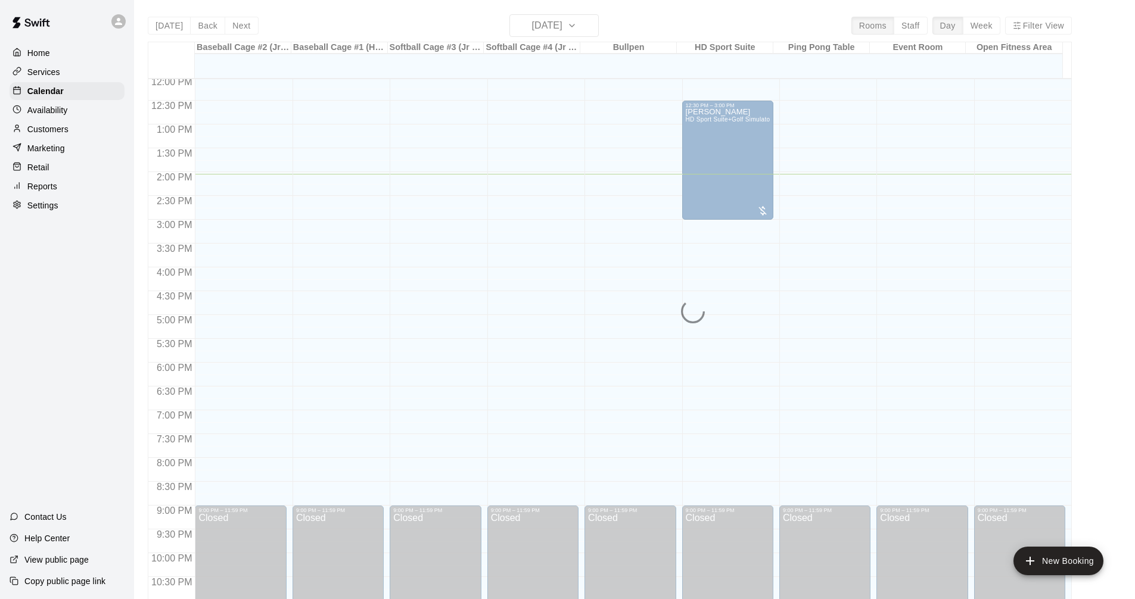
click at [52, 73] on p "Services" at bounding box center [43, 72] width 33 height 12
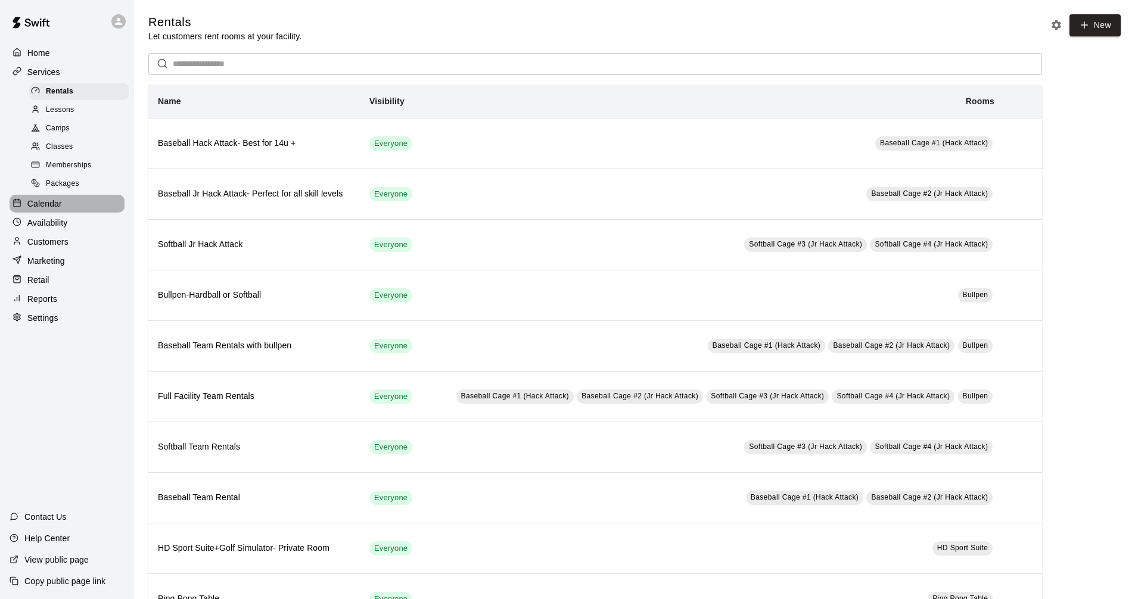
click at [77, 212] on div "Calendar" at bounding box center [67, 204] width 115 height 18
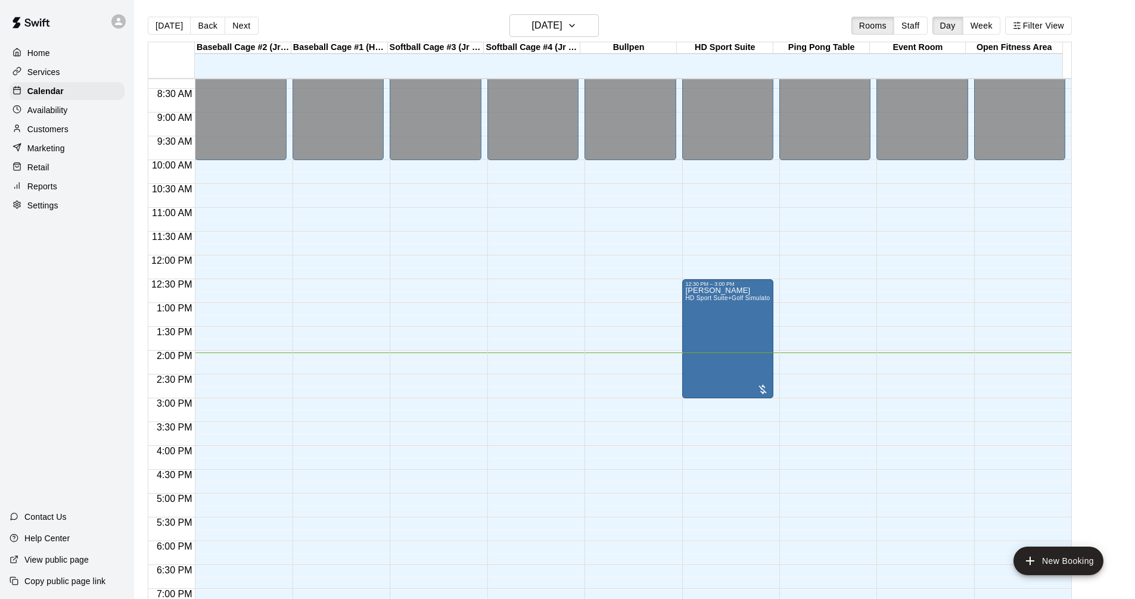
scroll to position [455, 0]
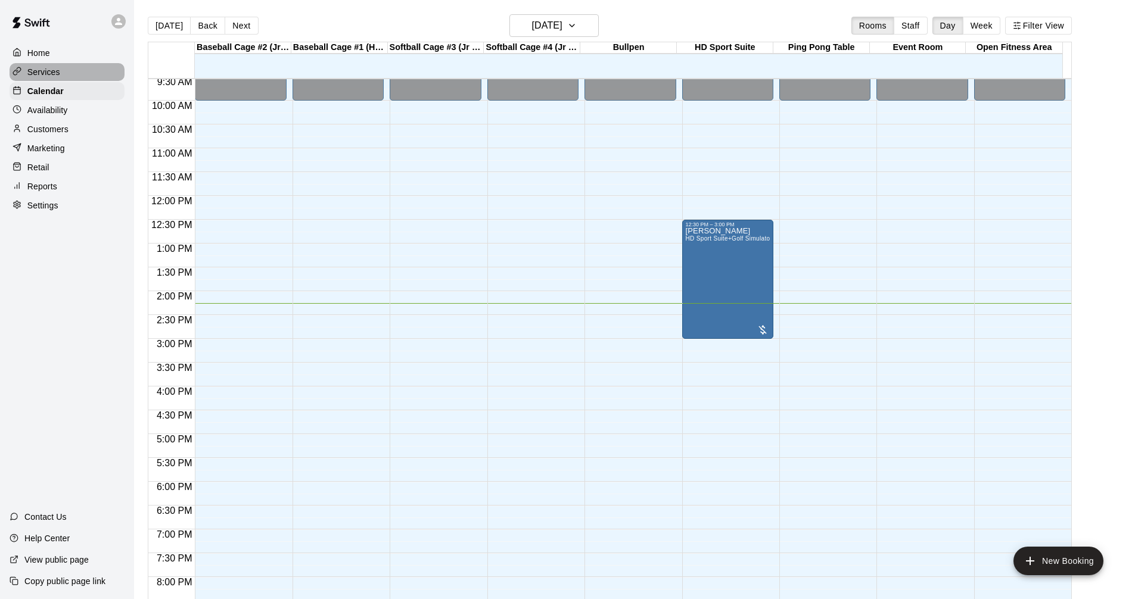
click at [96, 74] on div "Services" at bounding box center [67, 72] width 115 height 18
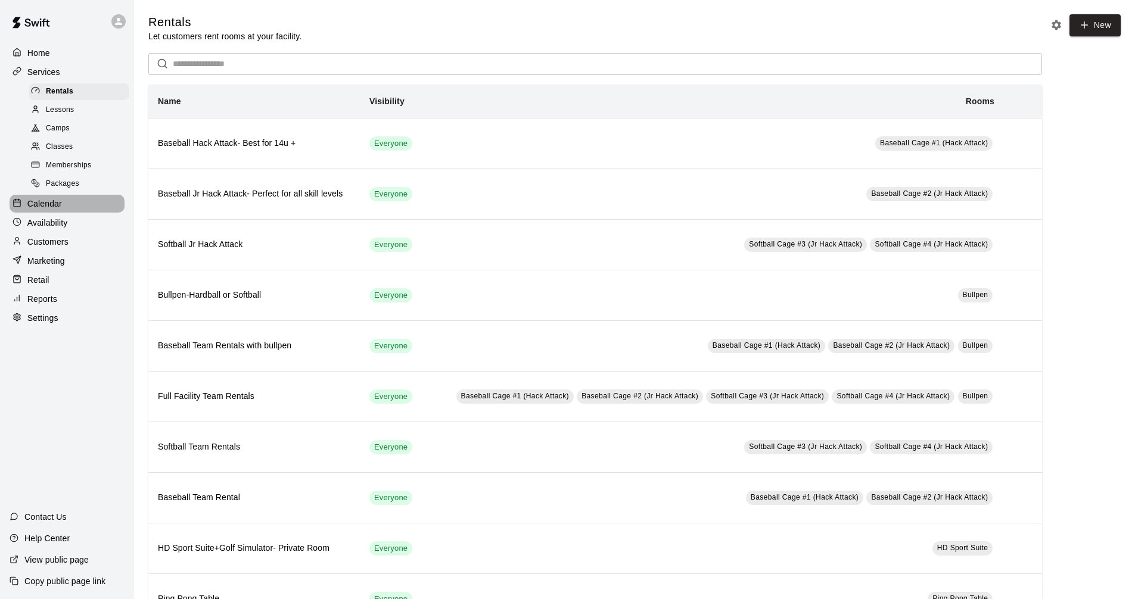
click at [66, 211] on div "Calendar" at bounding box center [67, 204] width 115 height 18
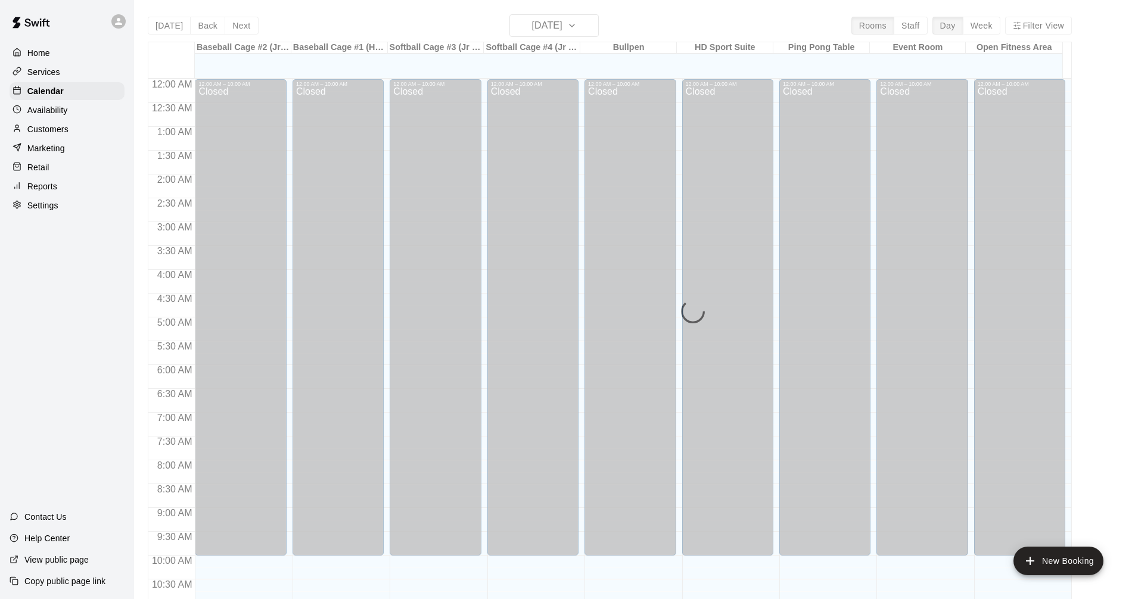
scroll to position [574, 0]
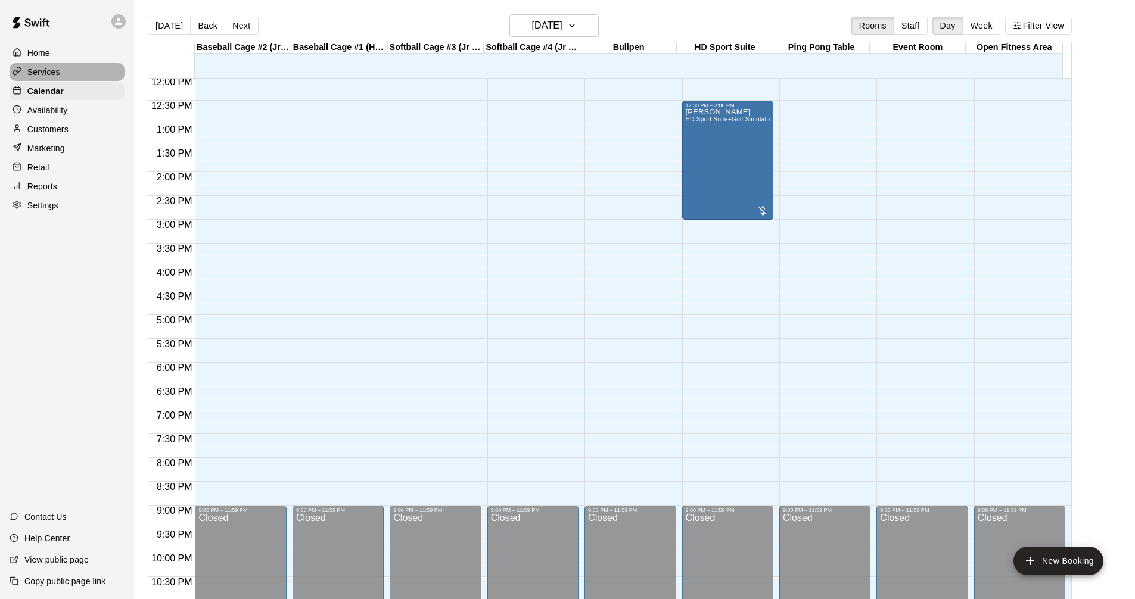
click at [36, 67] on p "Services" at bounding box center [43, 72] width 33 height 12
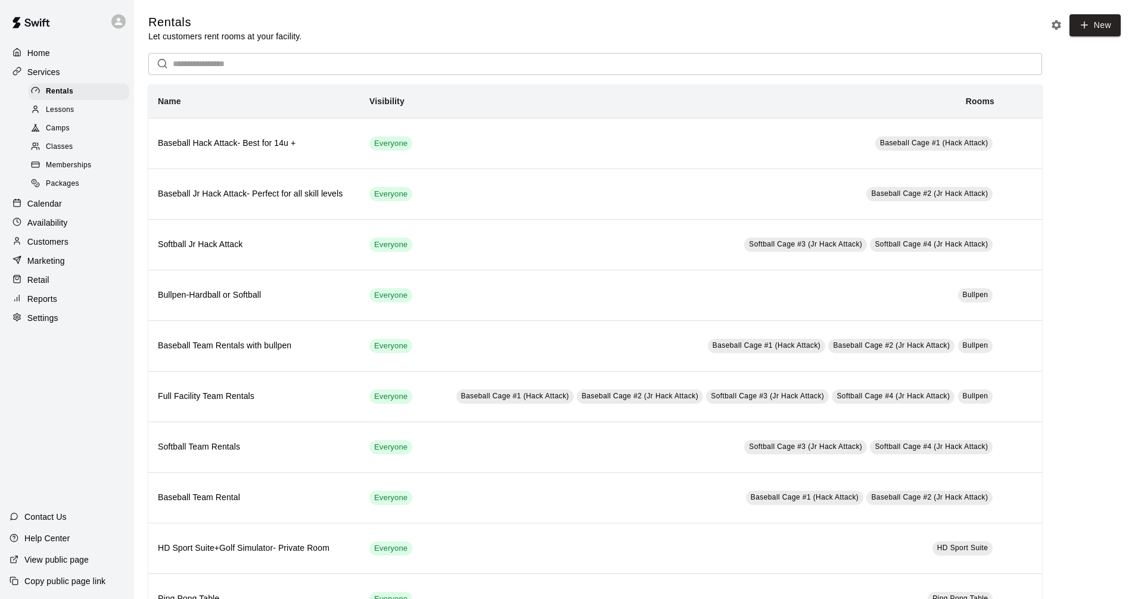
click at [55, 210] on p "Calendar" at bounding box center [44, 204] width 35 height 12
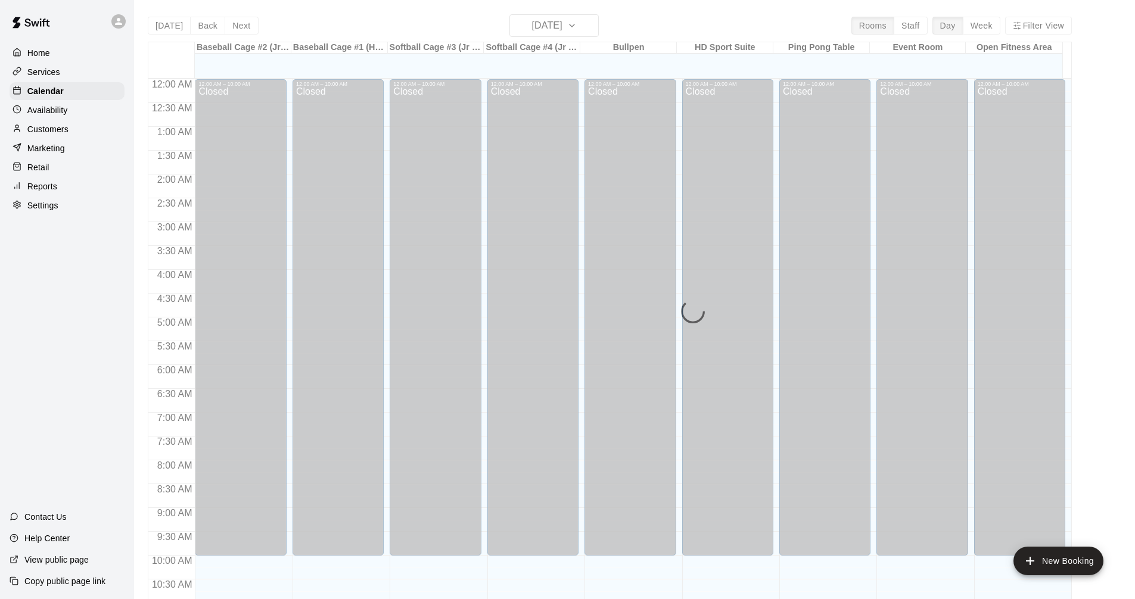
scroll to position [574, 0]
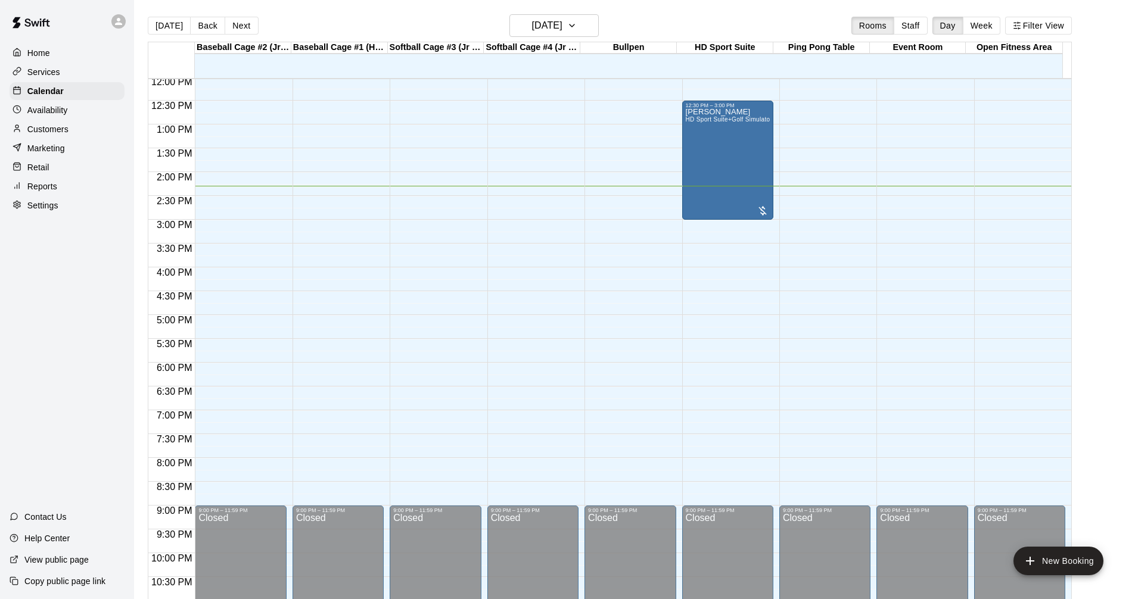
click at [1112, 262] on main "[DATE] Back [DATE][DATE] Rooms Staff Day Week Filter View Baseball Cage #2 (Jr …" at bounding box center [634, 313] width 991 height 599
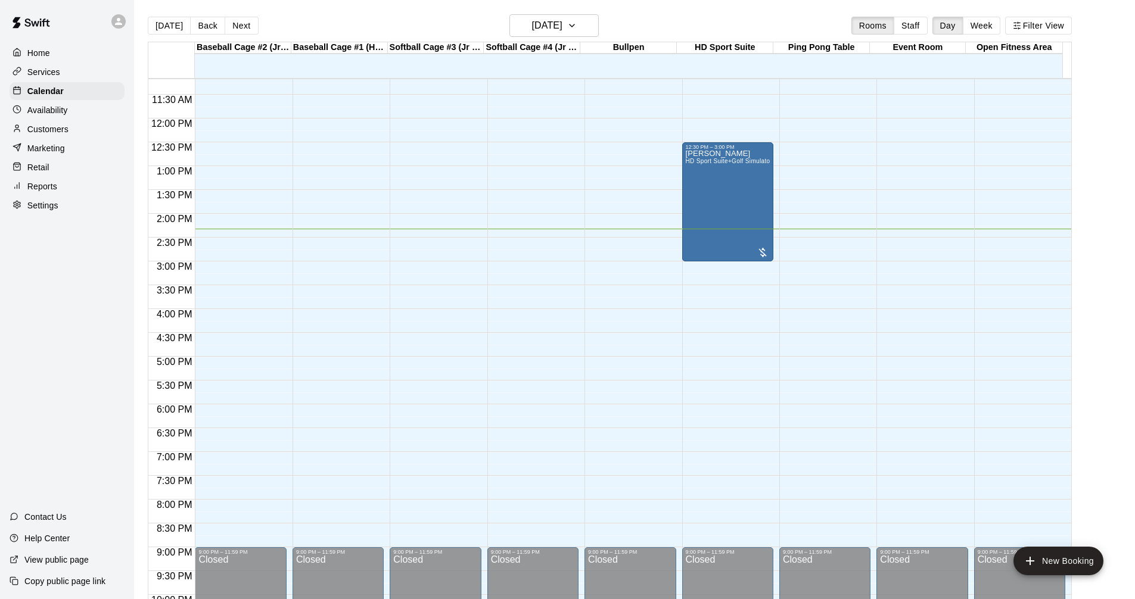
scroll to position [515, 0]
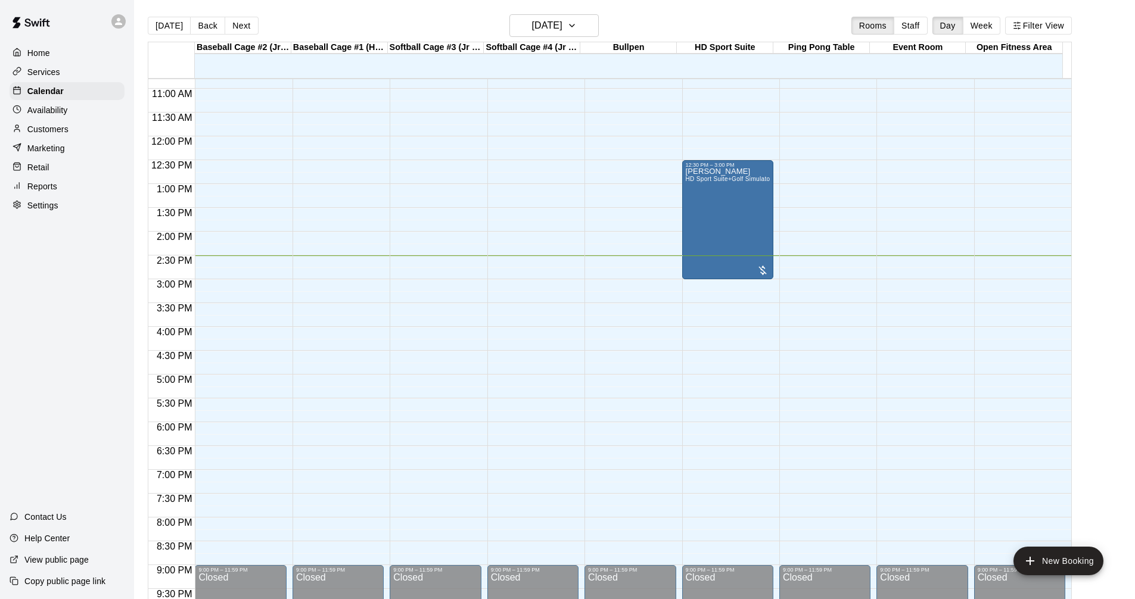
click at [102, 77] on div "Services" at bounding box center [67, 72] width 115 height 18
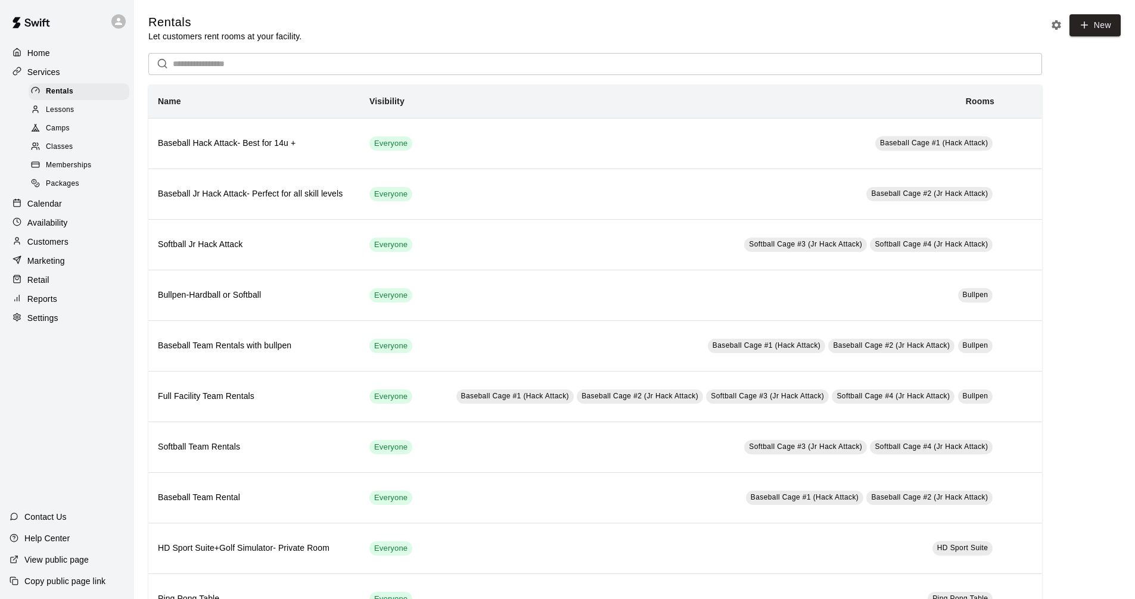
click at [73, 210] on div "Calendar" at bounding box center [67, 204] width 115 height 18
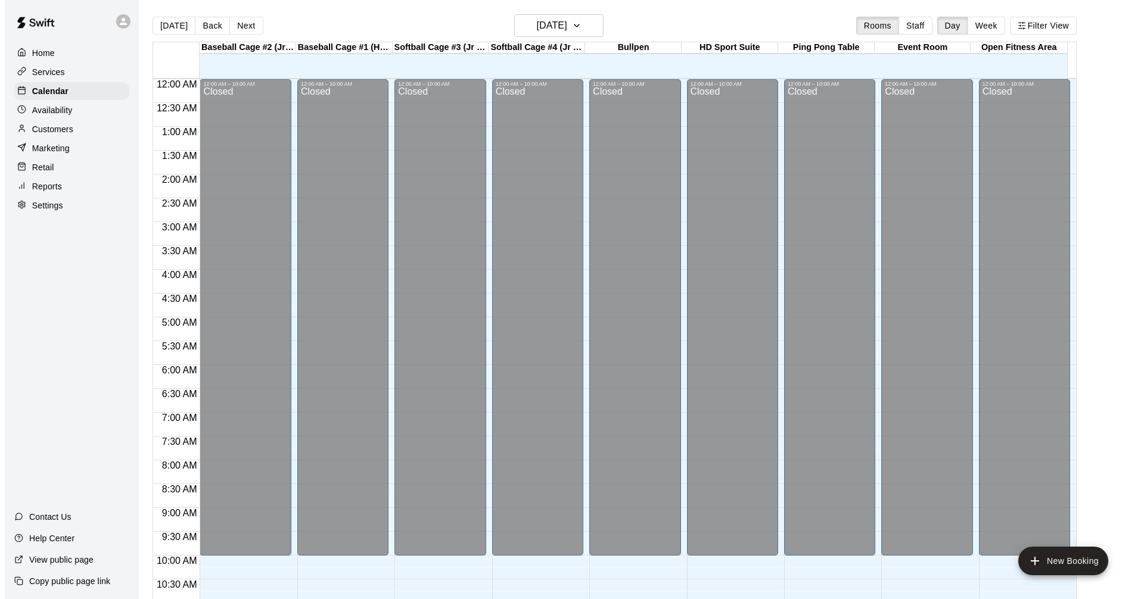
scroll to position [574, 0]
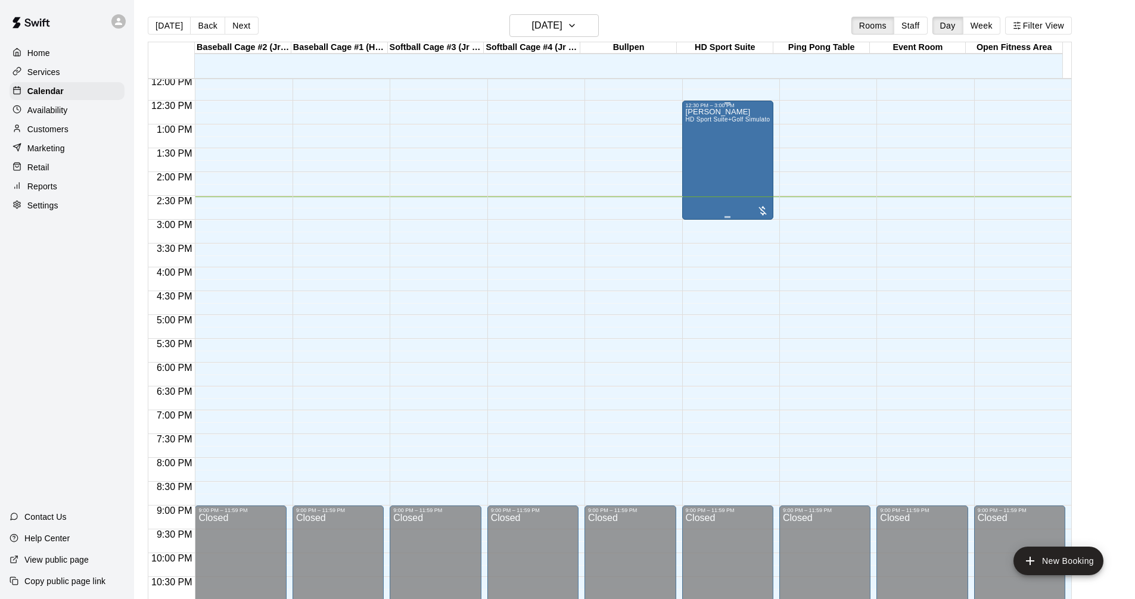
click at [737, 165] on div "[PERSON_NAME] HD Sport Suite+Golf Simulator- Private Room" at bounding box center [728, 407] width 84 height 599
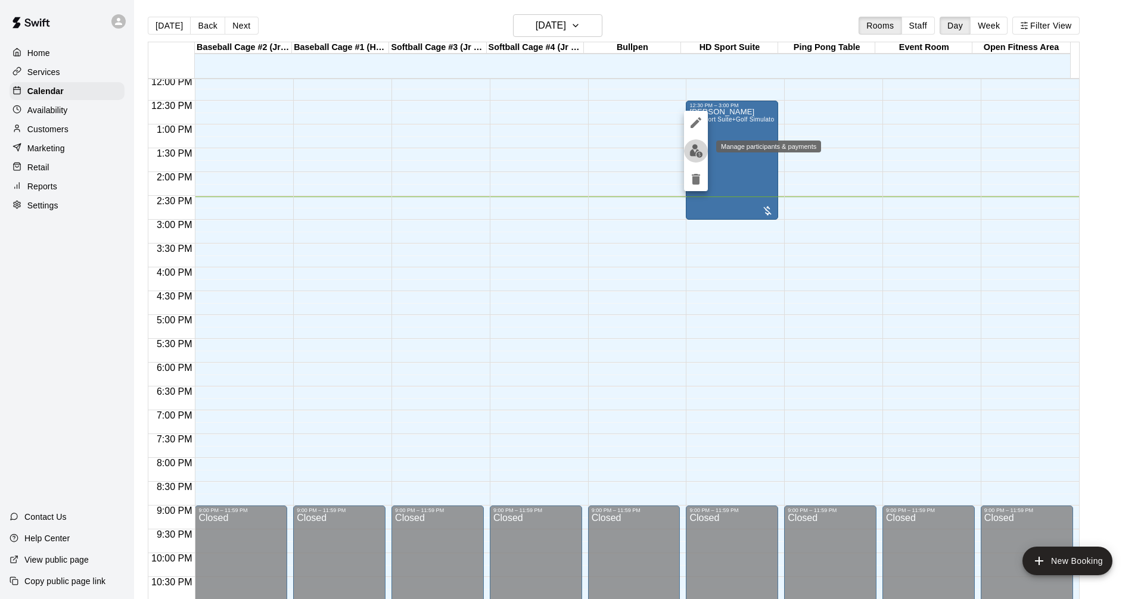
click at [694, 145] on img "edit" at bounding box center [696, 151] width 14 height 14
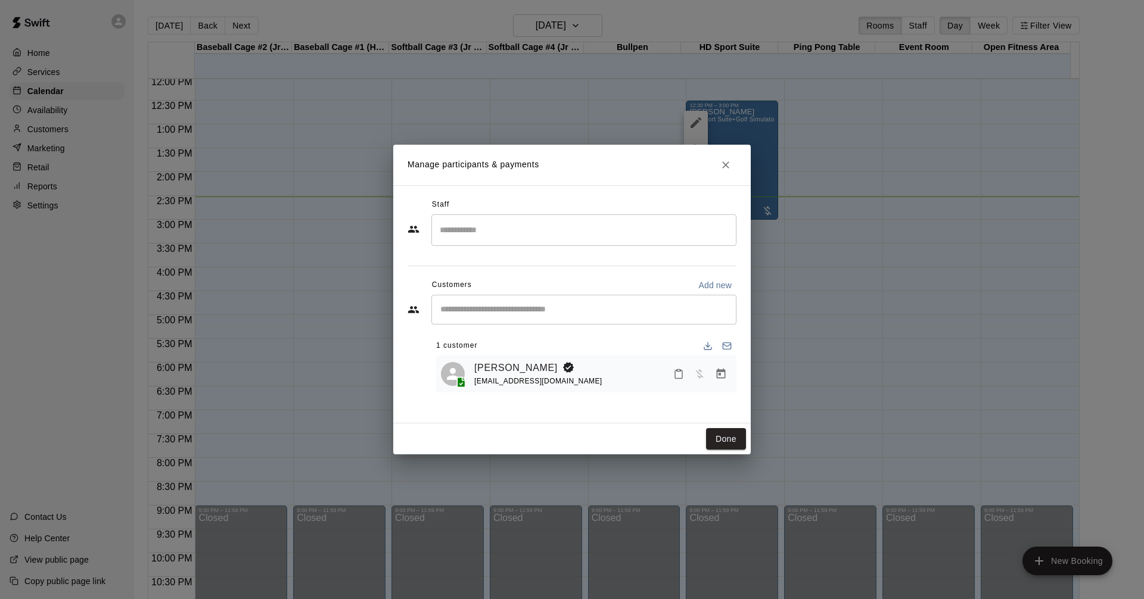
click at [663, 175] on h2 "Manage participants & payments" at bounding box center [571, 165] width 357 height 41
click at [728, 166] on icon "Close" at bounding box center [726, 165] width 12 height 12
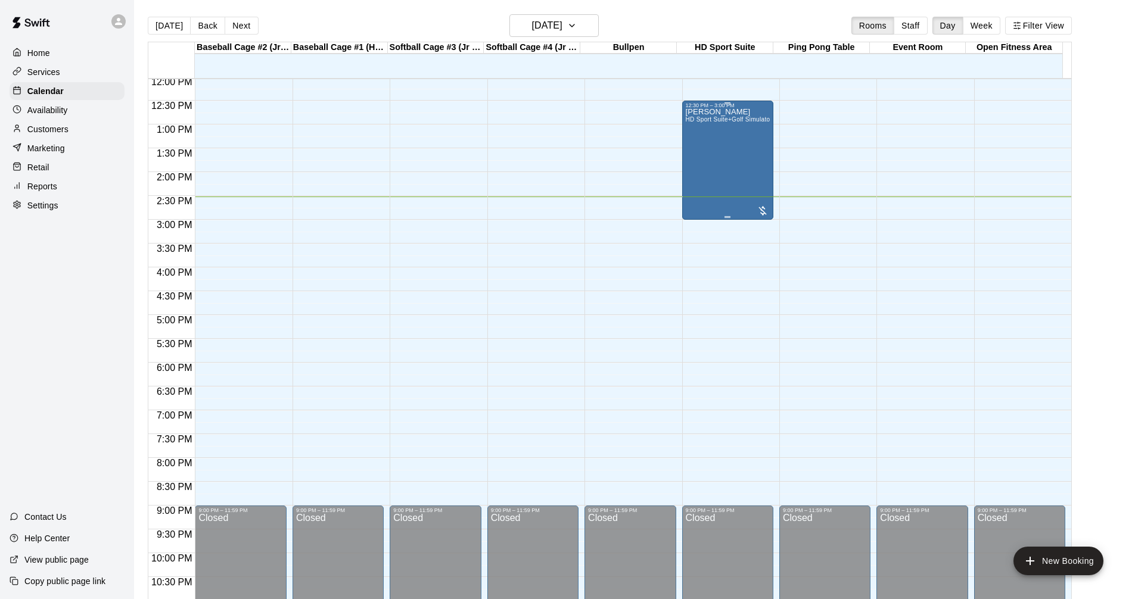
click at [705, 151] on div "[PERSON_NAME] HD Sport Suite+Golf Simulator- Private Room" at bounding box center [728, 407] width 84 height 599
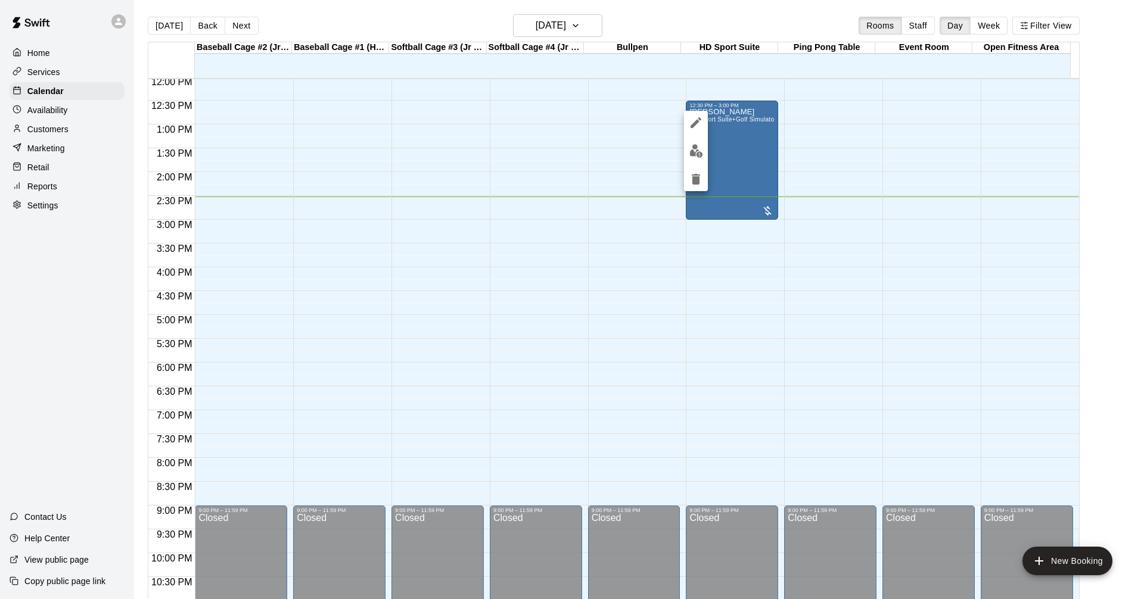
click at [699, 148] on img "edit" at bounding box center [696, 151] width 14 height 14
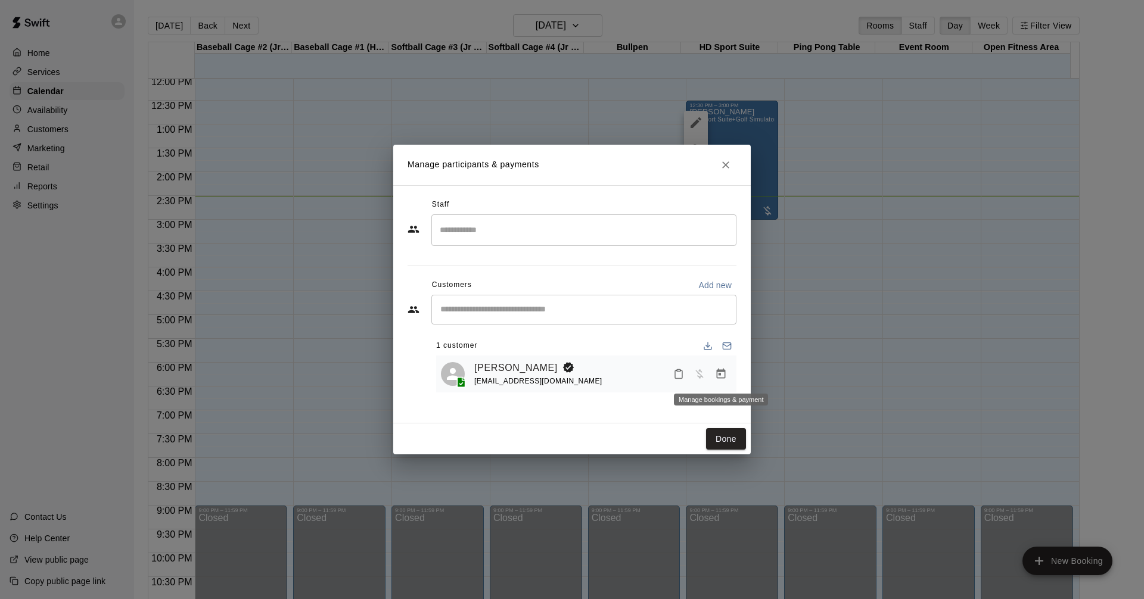
click at [714, 375] on button "Manage bookings & payment" at bounding box center [720, 373] width 21 height 21
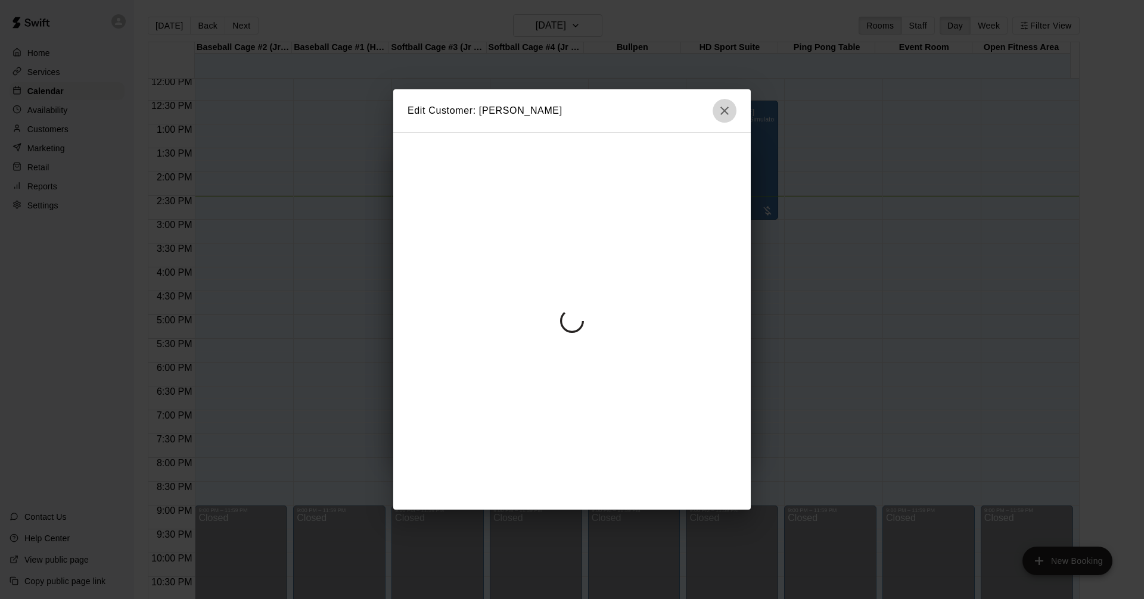
click at [722, 108] on icon "button" at bounding box center [724, 111] width 8 height 8
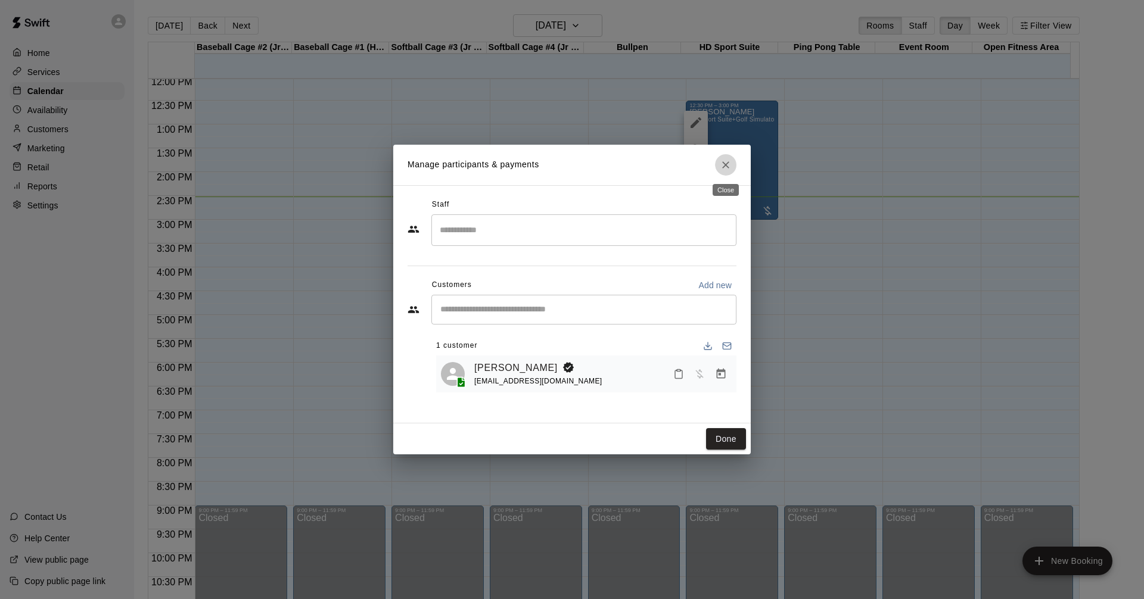
click at [729, 164] on icon "Close" at bounding box center [726, 165] width 12 height 12
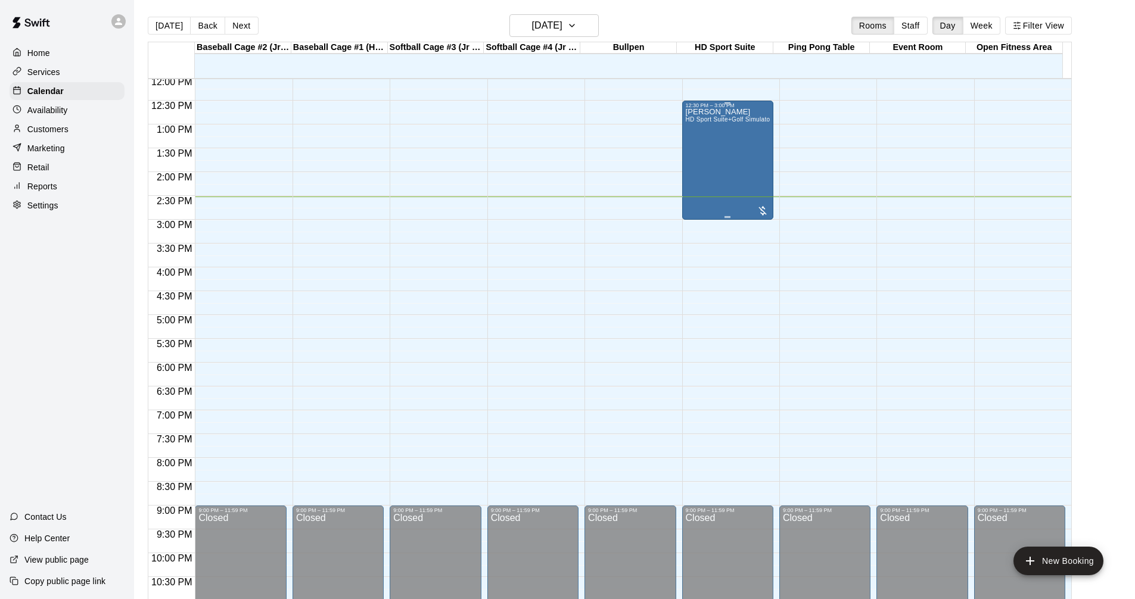
click at [735, 167] on div "[PERSON_NAME] HD Sport Suite+Golf Simulator- Private Room" at bounding box center [728, 407] width 84 height 599
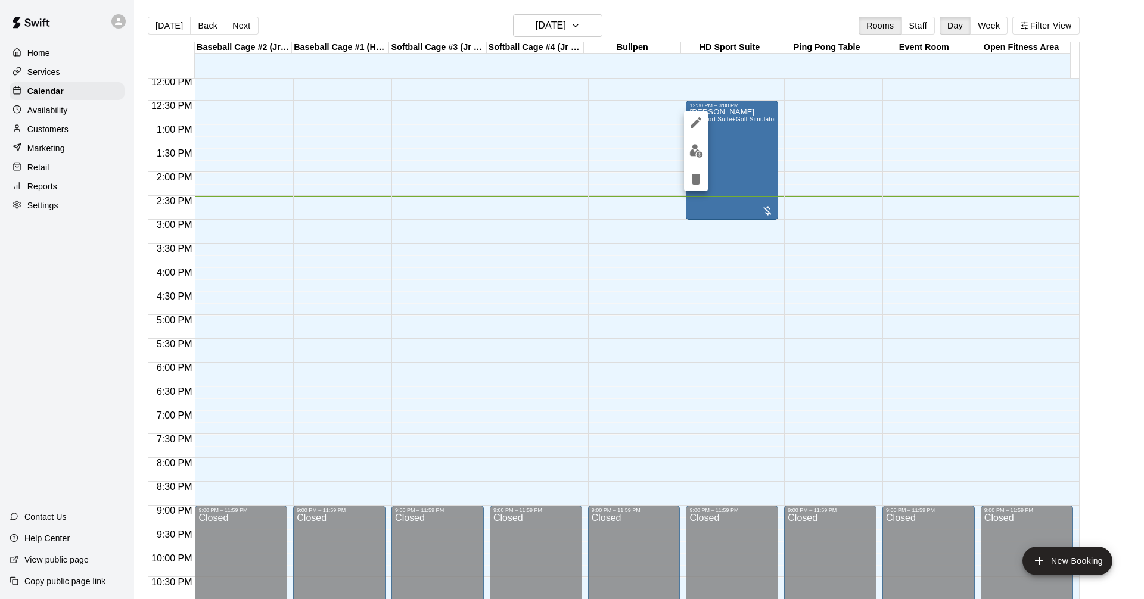
click at [695, 126] on icon "edit" at bounding box center [696, 122] width 11 height 11
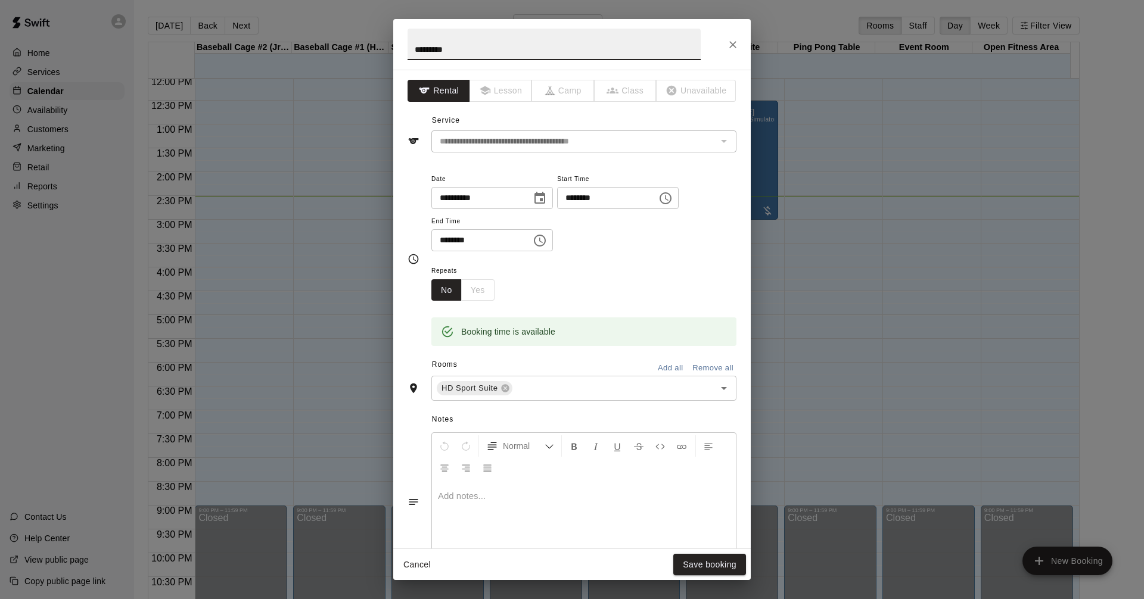
click at [543, 238] on icon "Choose time, selected time is 3:00 PM" at bounding box center [541, 240] width 4 height 5
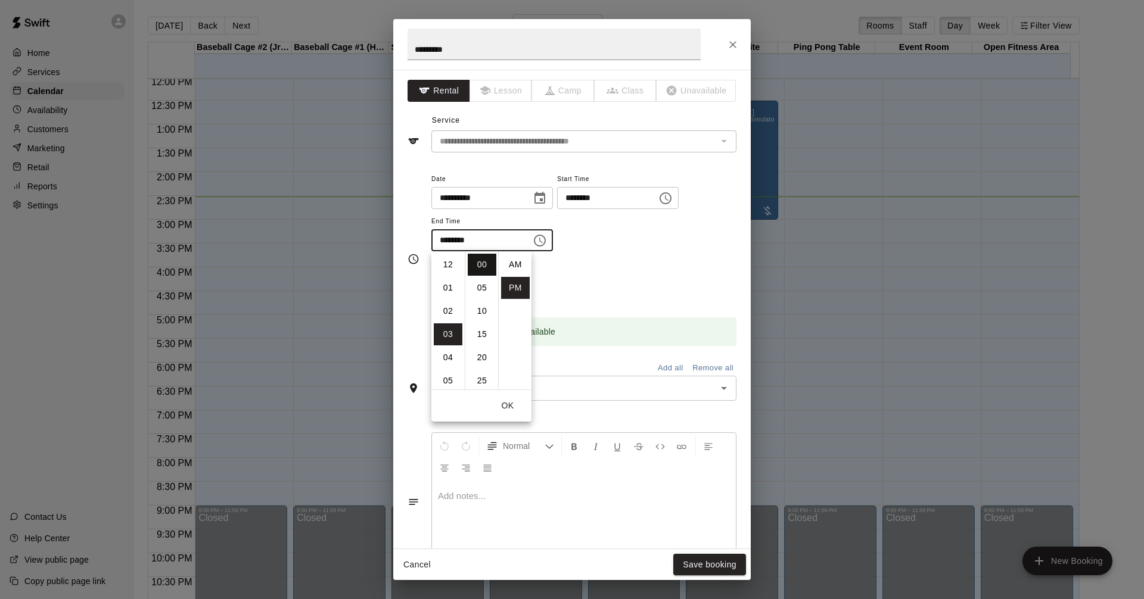
scroll to position [21, 0]
click at [451, 300] on li "02" at bounding box center [448, 301] width 29 height 22
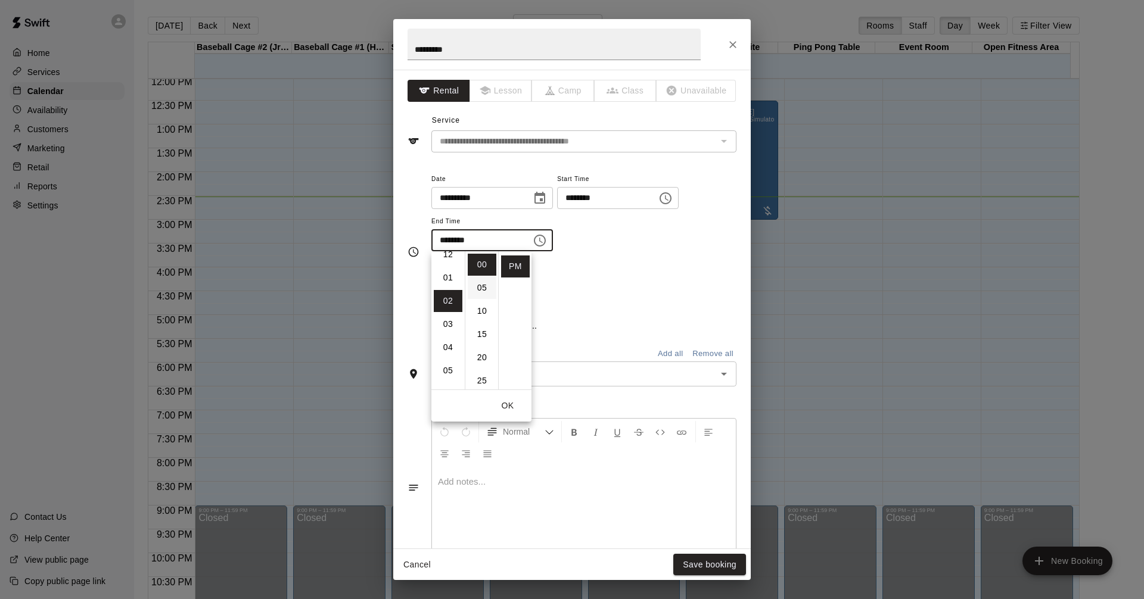
scroll to position [46, 0]
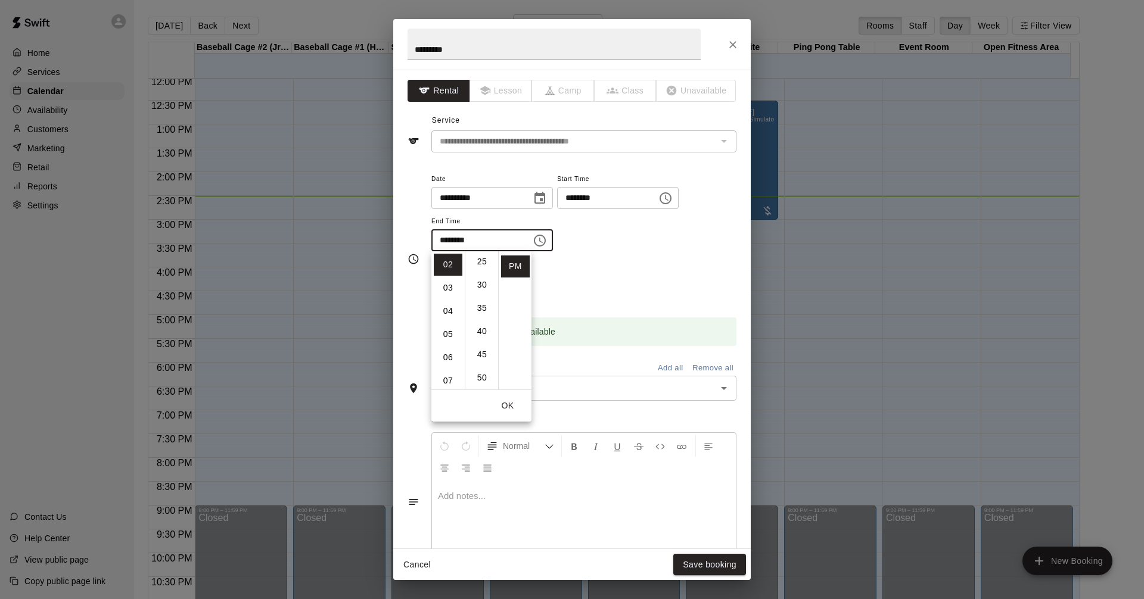
click at [482, 287] on li "30" at bounding box center [482, 285] width 29 height 22
type input "********"
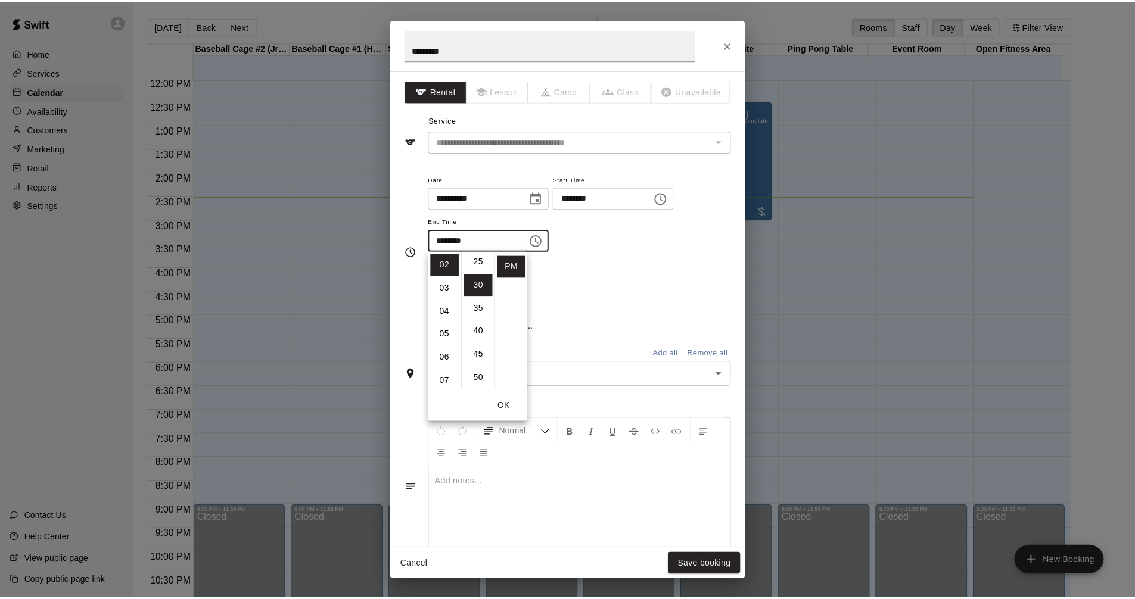
scroll to position [139, 0]
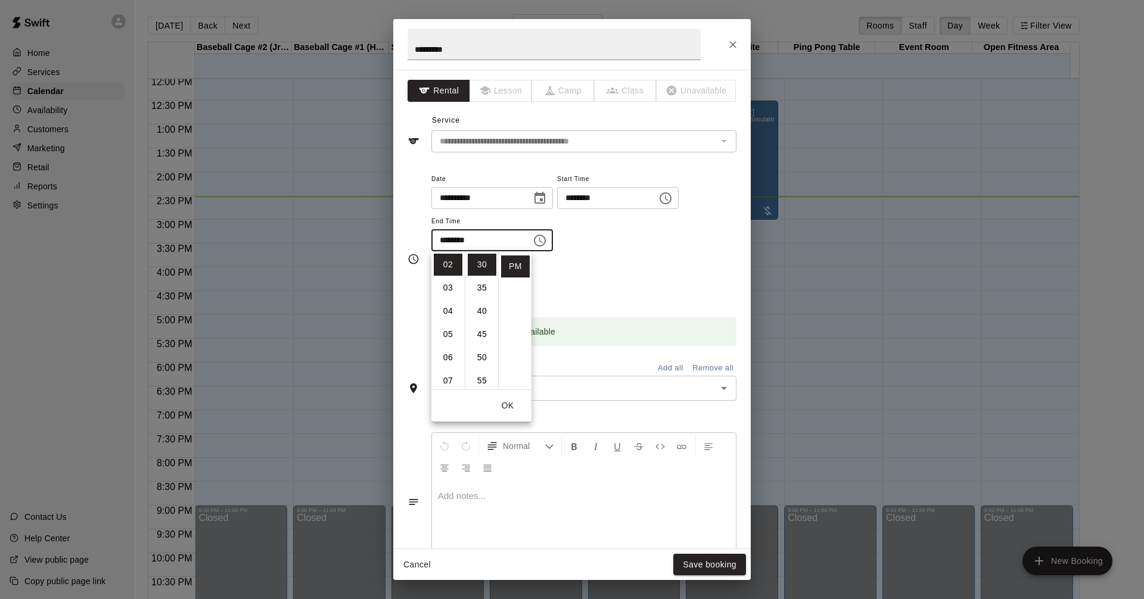
click at [649, 261] on div "**********" at bounding box center [583, 218] width 305 height 92
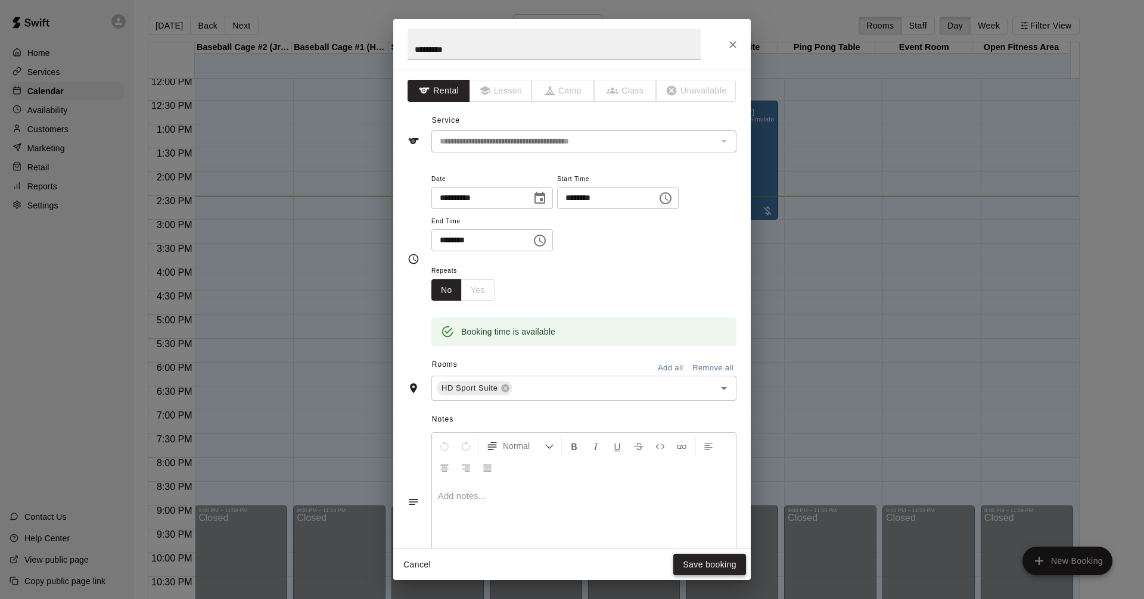
click at [706, 560] on button "Save booking" at bounding box center [709, 565] width 73 height 22
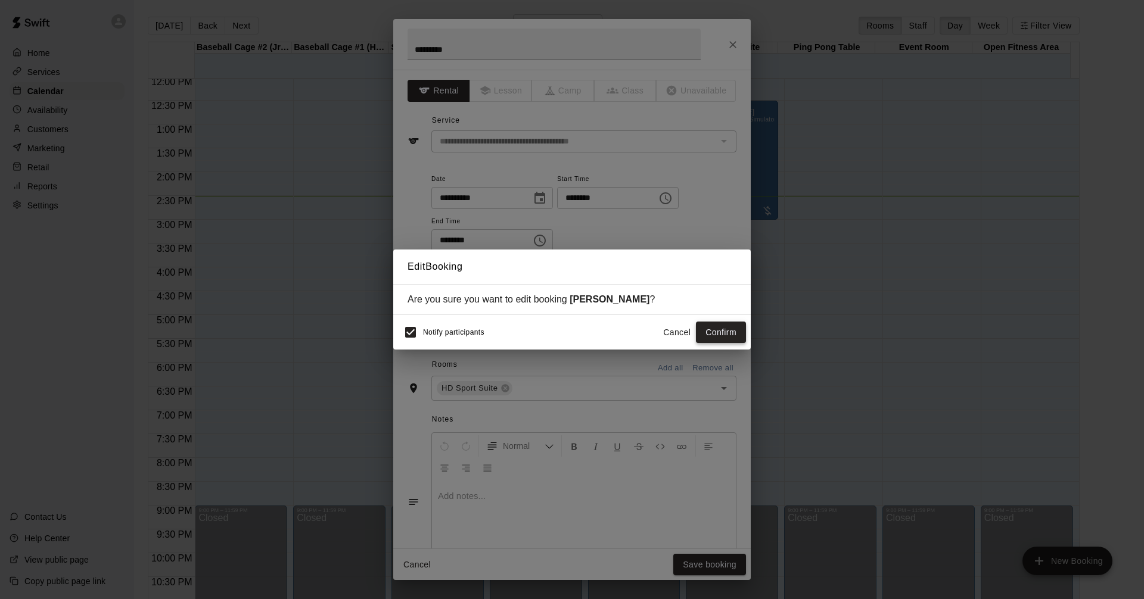
click at [725, 332] on button "Confirm" at bounding box center [721, 333] width 50 height 22
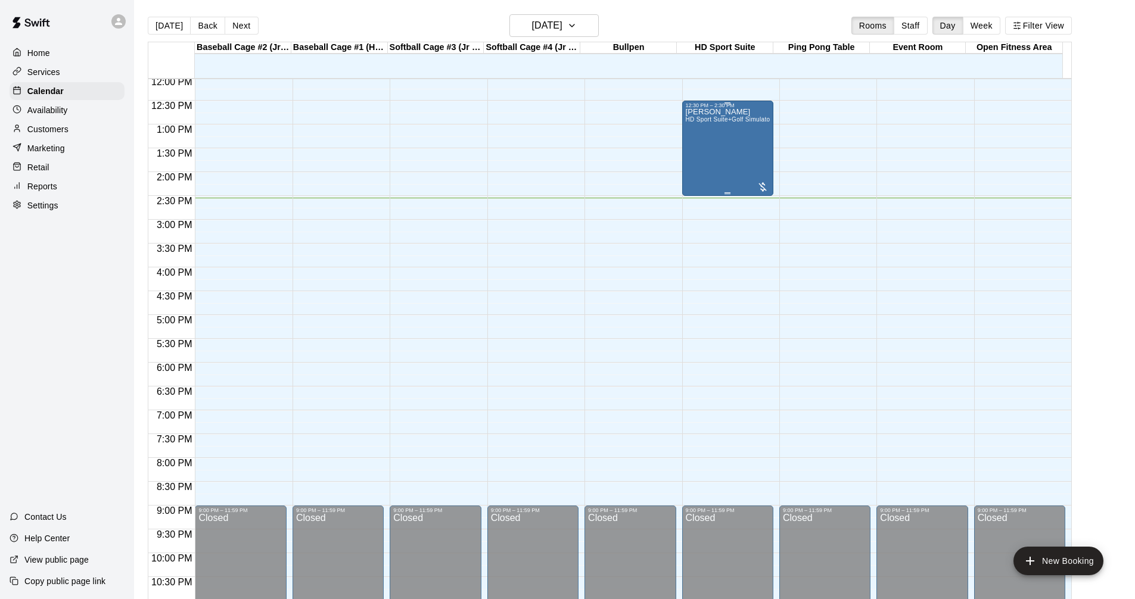
click at [748, 167] on div "[PERSON_NAME] HD Sport Suite+Golf Simulator- Private Room" at bounding box center [728, 407] width 84 height 599
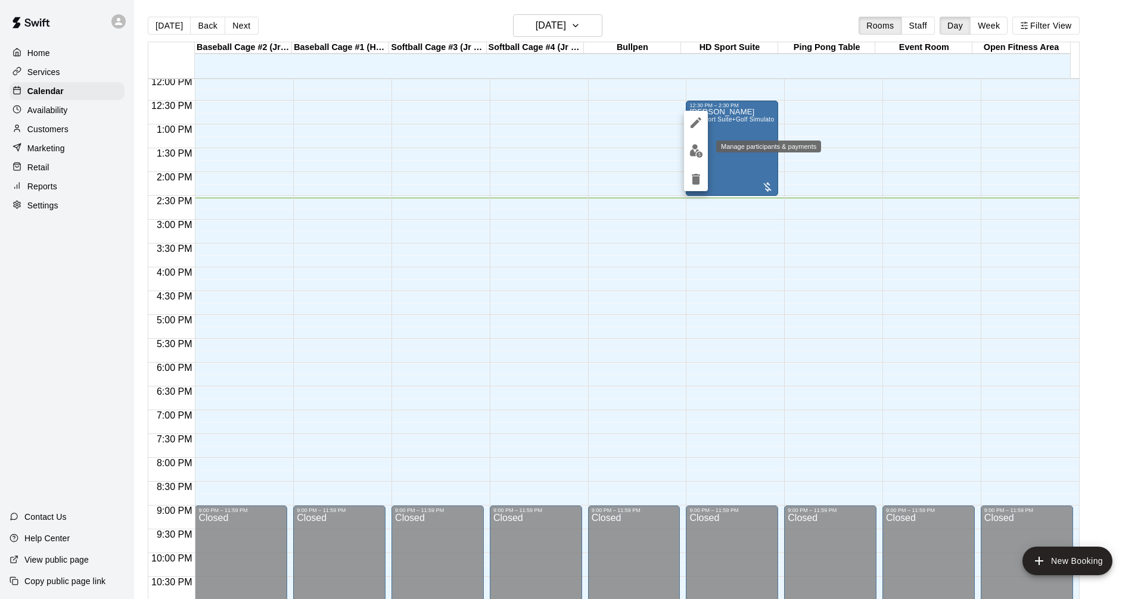
click at [698, 147] on img "edit" at bounding box center [696, 151] width 14 height 14
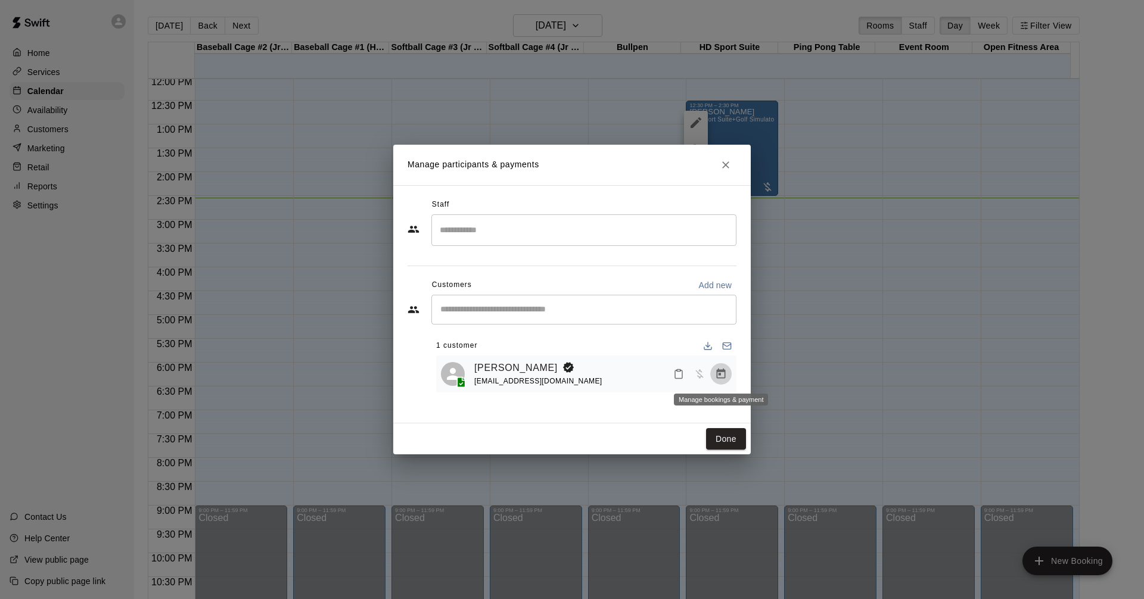
click at [727, 372] on button "Manage bookings & payment" at bounding box center [720, 373] width 21 height 21
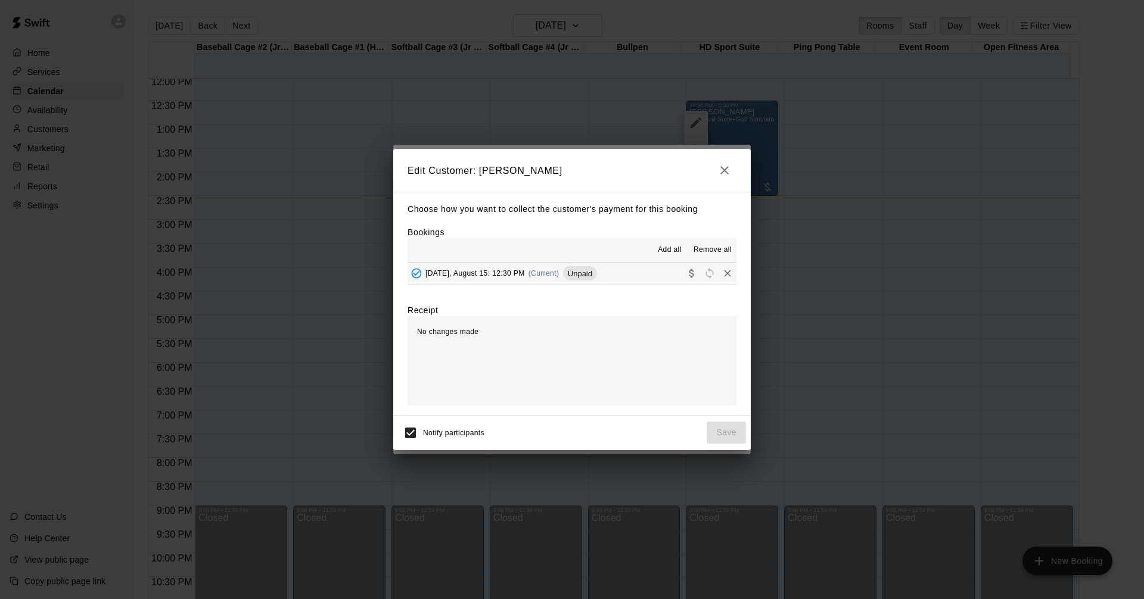
click at [645, 269] on button "[DATE], August 15: 12:30 PM (Current) Unpaid" at bounding box center [572, 274] width 329 height 22
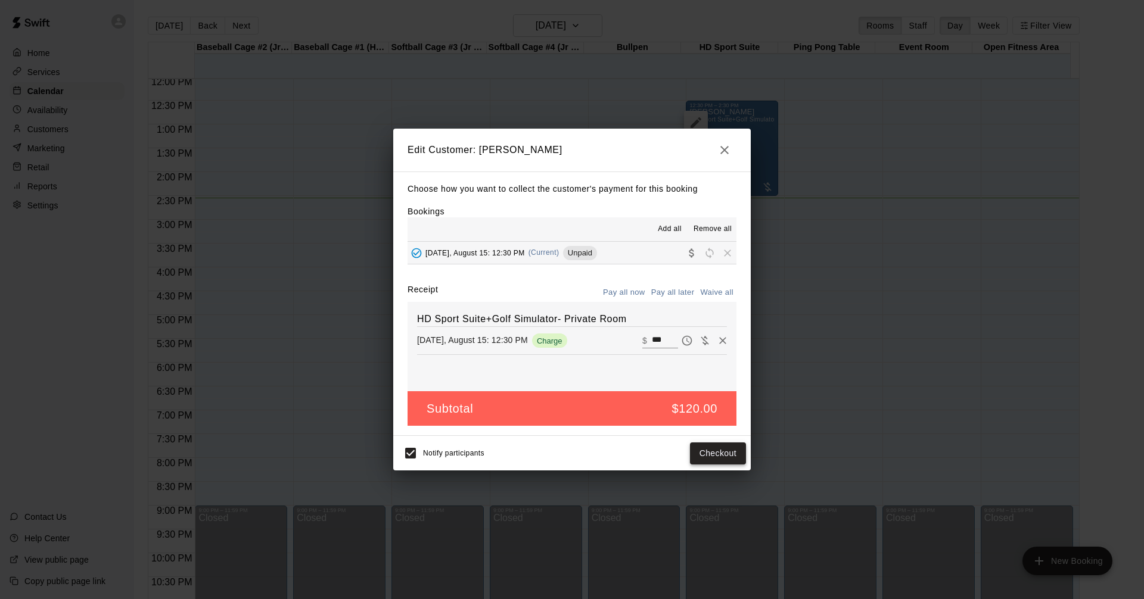
click at [730, 456] on button "Checkout" at bounding box center [718, 454] width 56 height 22
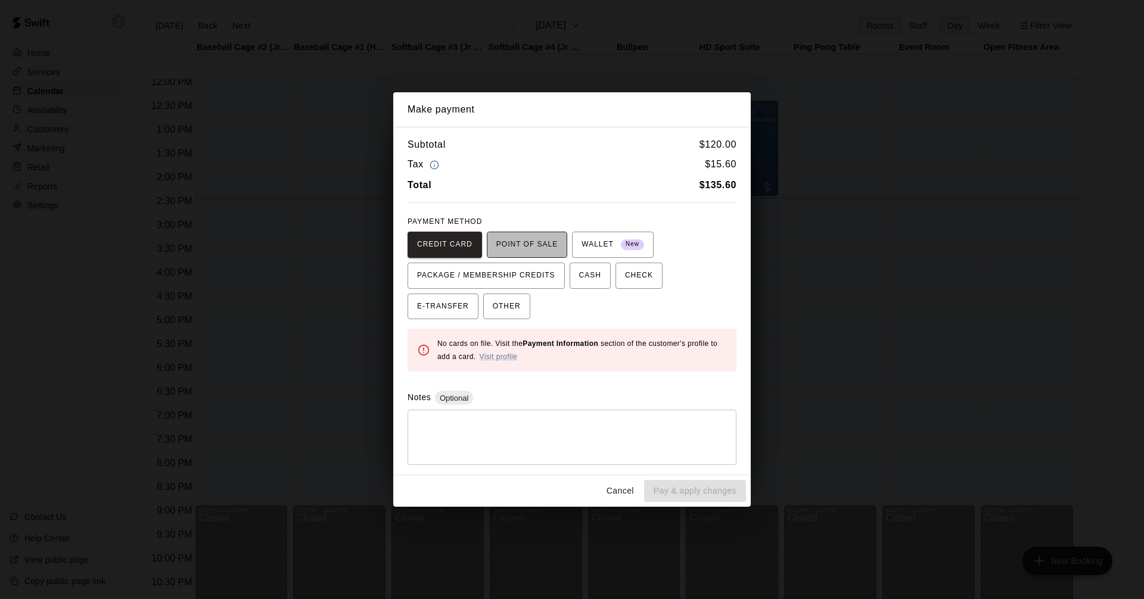
click at [534, 244] on span "POINT OF SALE" at bounding box center [526, 244] width 61 height 19
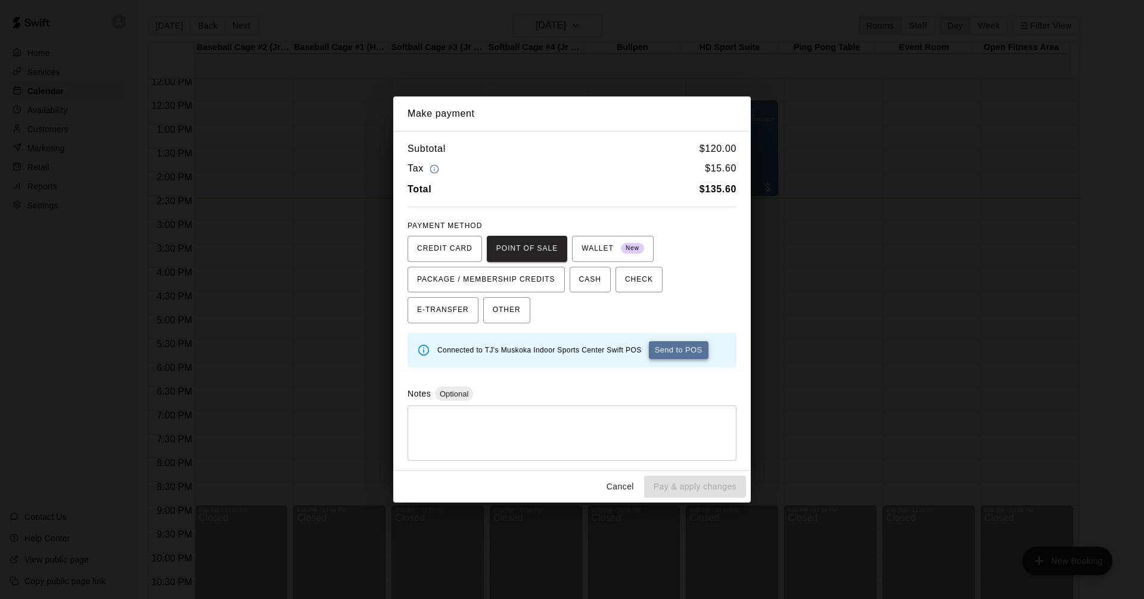
click at [689, 353] on button "Send to POS" at bounding box center [679, 350] width 60 height 18
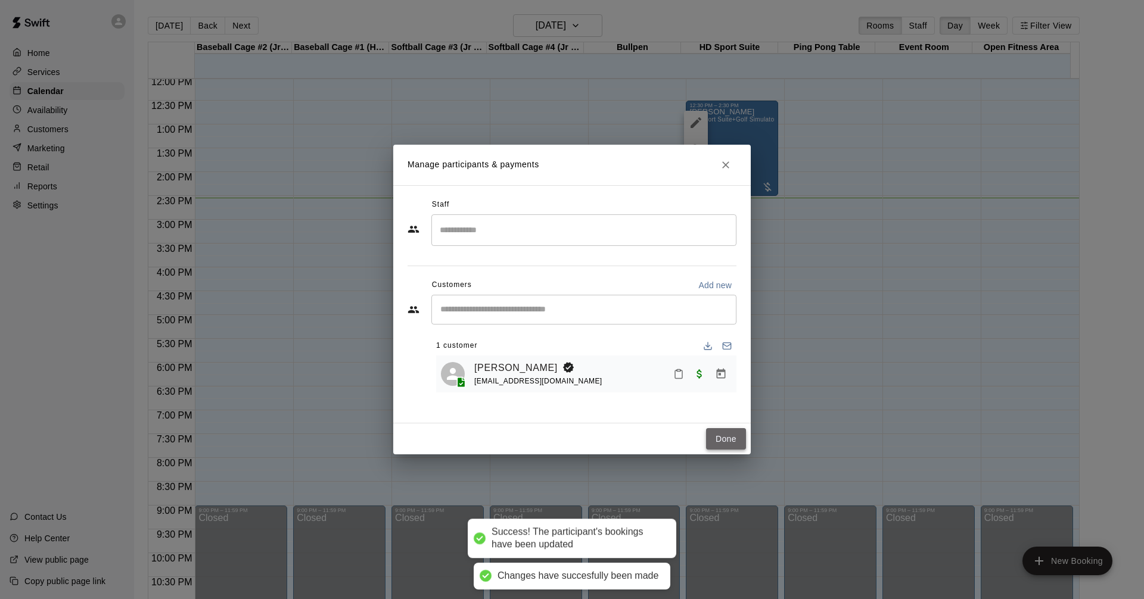
click at [726, 440] on button "Done" at bounding box center [726, 439] width 40 height 22
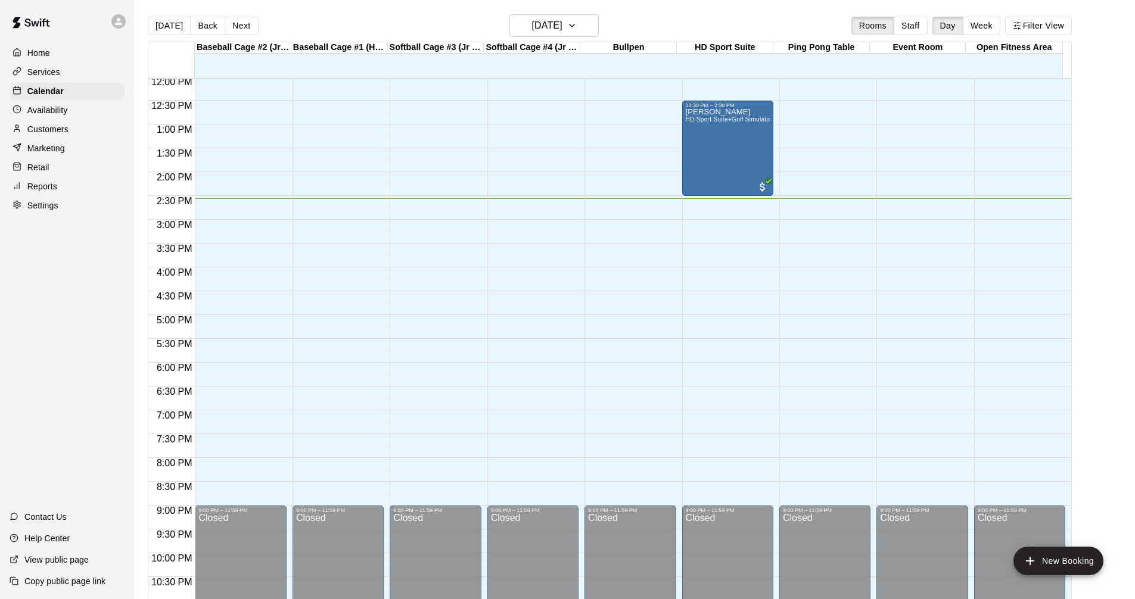
click at [89, 70] on div "Services" at bounding box center [67, 72] width 115 height 18
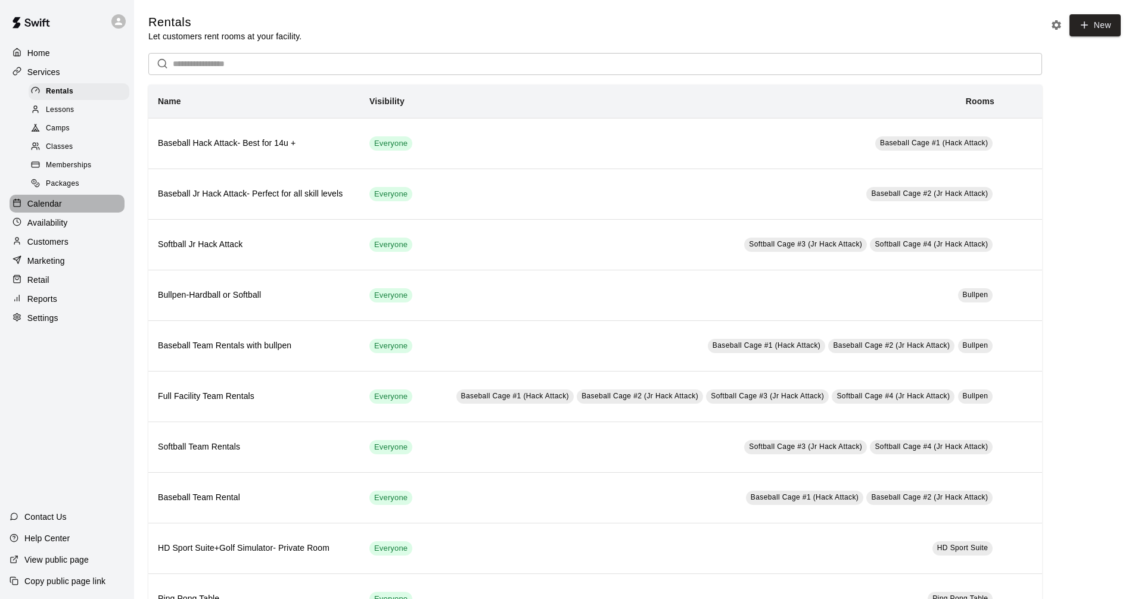
click at [75, 206] on div "Calendar" at bounding box center [67, 204] width 115 height 18
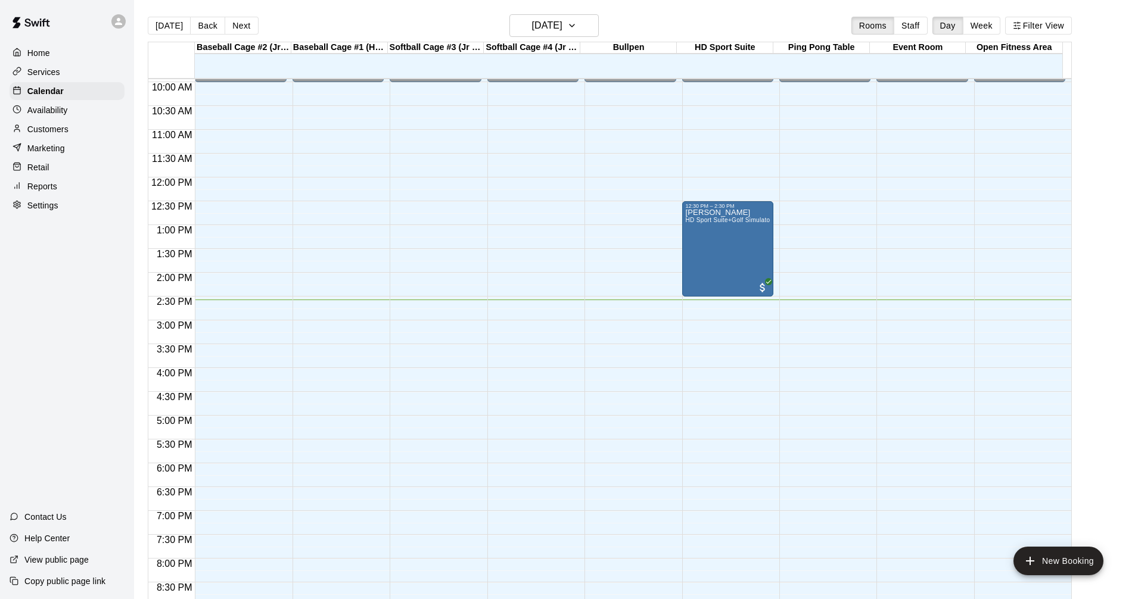
scroll to position [455, 0]
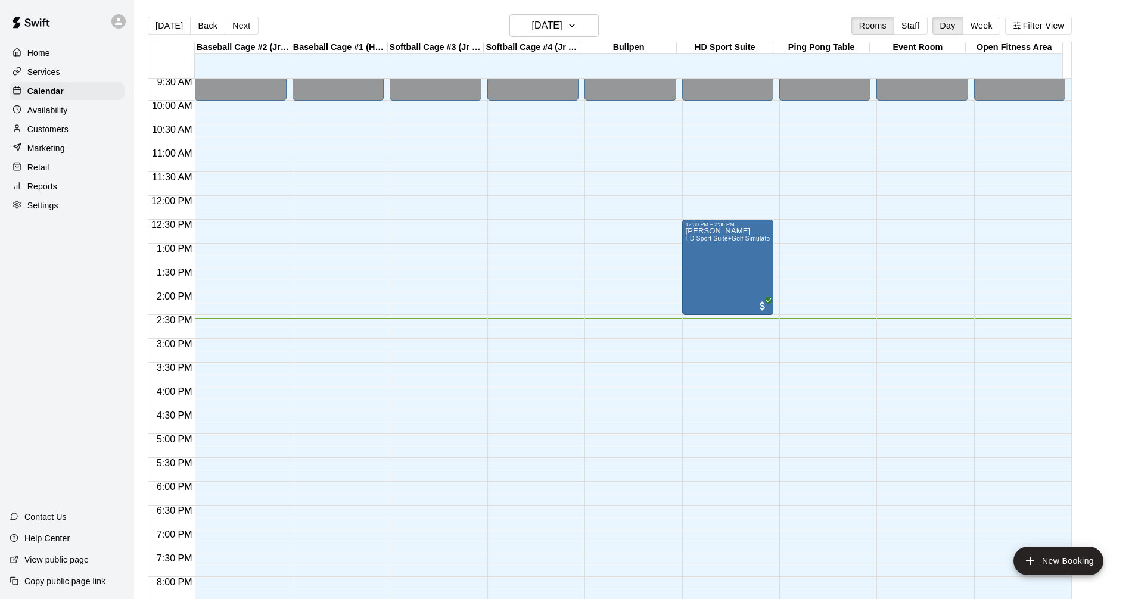
click at [1133, 210] on main "[DATE] Back [DATE][DATE] Rooms Staff Day Week Filter View Baseball Cage #2 (Jr …" at bounding box center [634, 309] width 1001 height 618
click at [71, 79] on div "Services" at bounding box center [67, 72] width 115 height 18
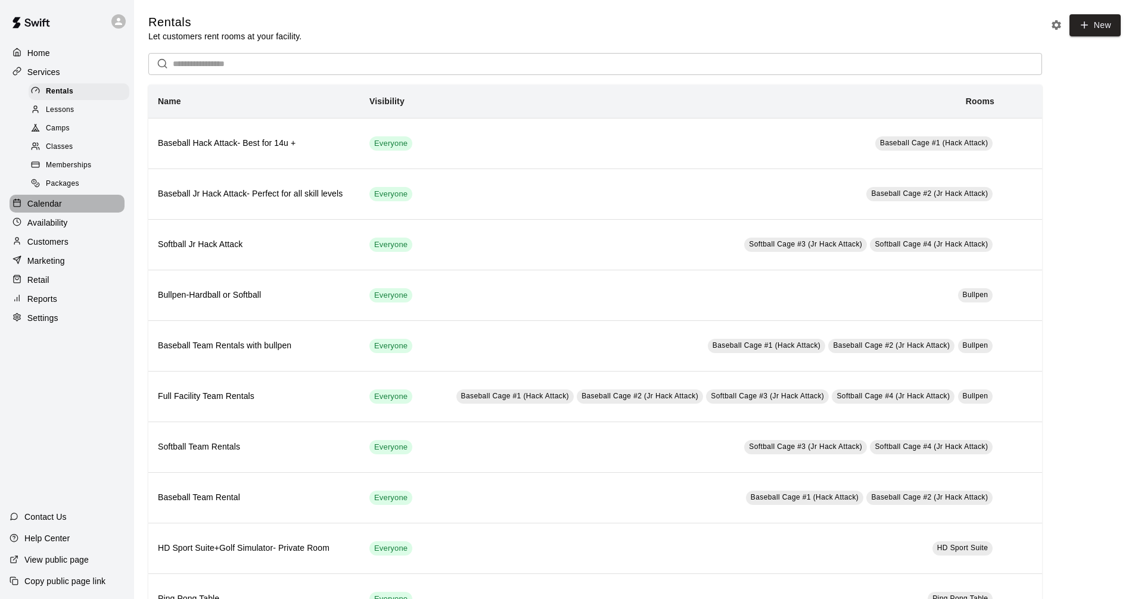
click at [86, 207] on div "Calendar" at bounding box center [67, 204] width 115 height 18
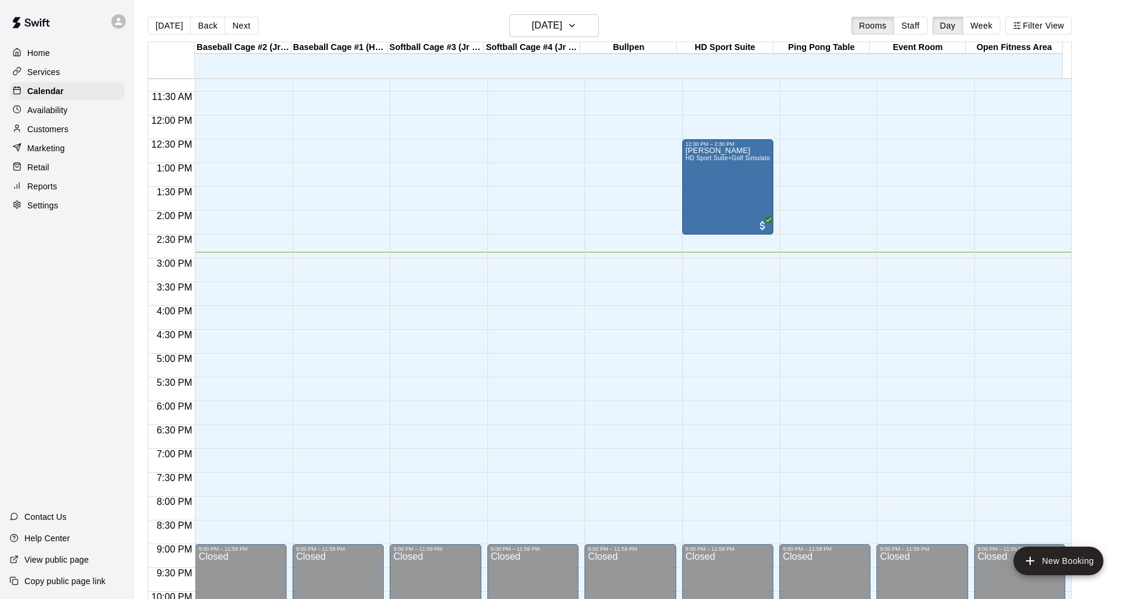
scroll to position [515, 0]
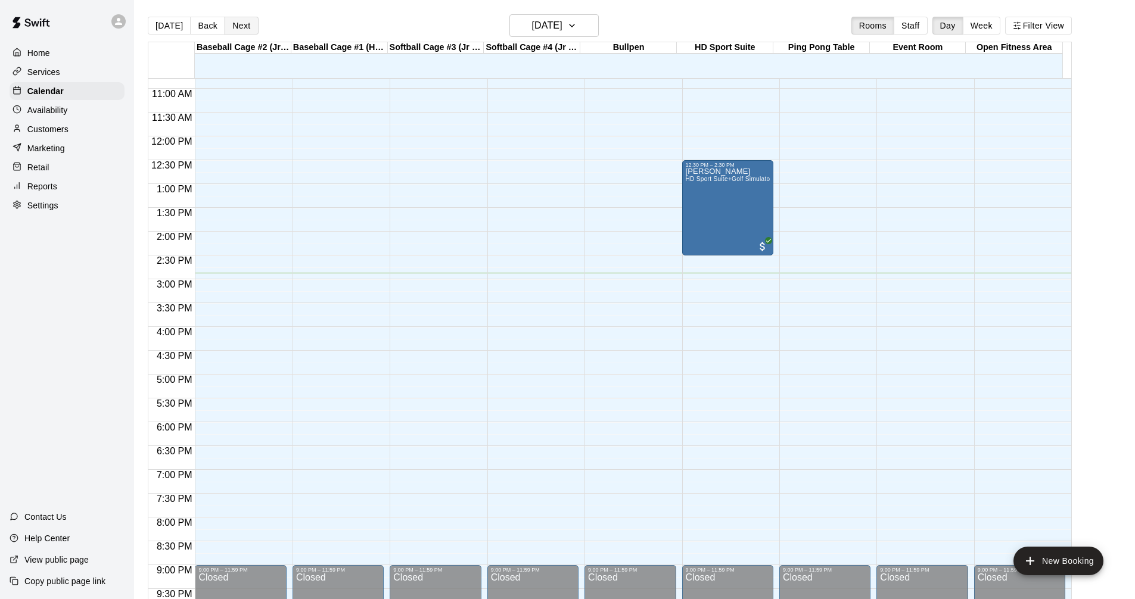
click at [243, 26] on button "Next" at bounding box center [241, 26] width 33 height 18
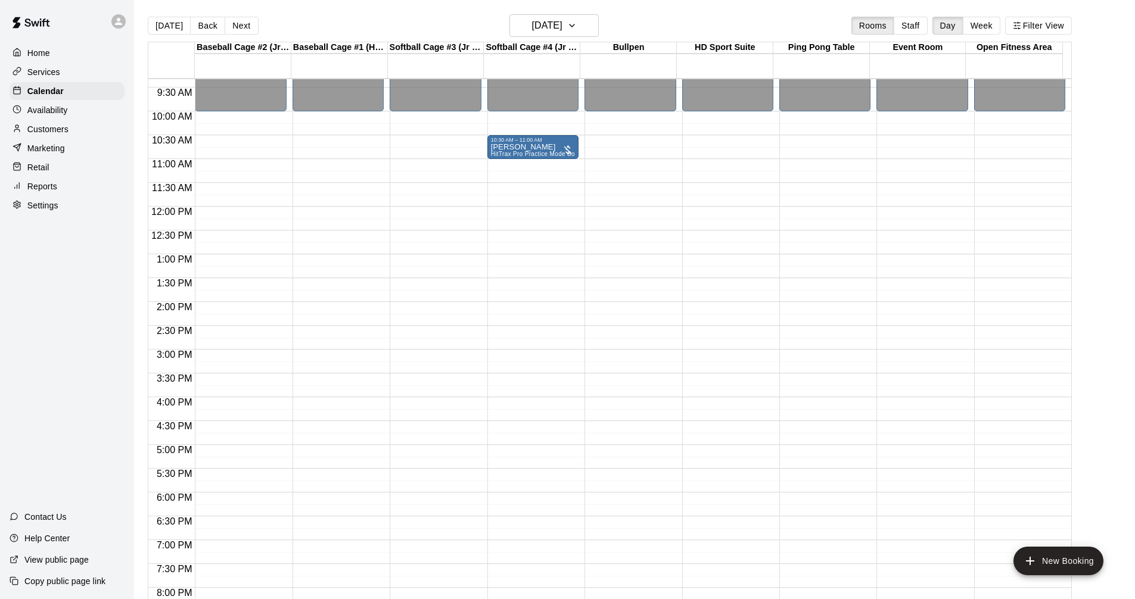
scroll to position [396, 0]
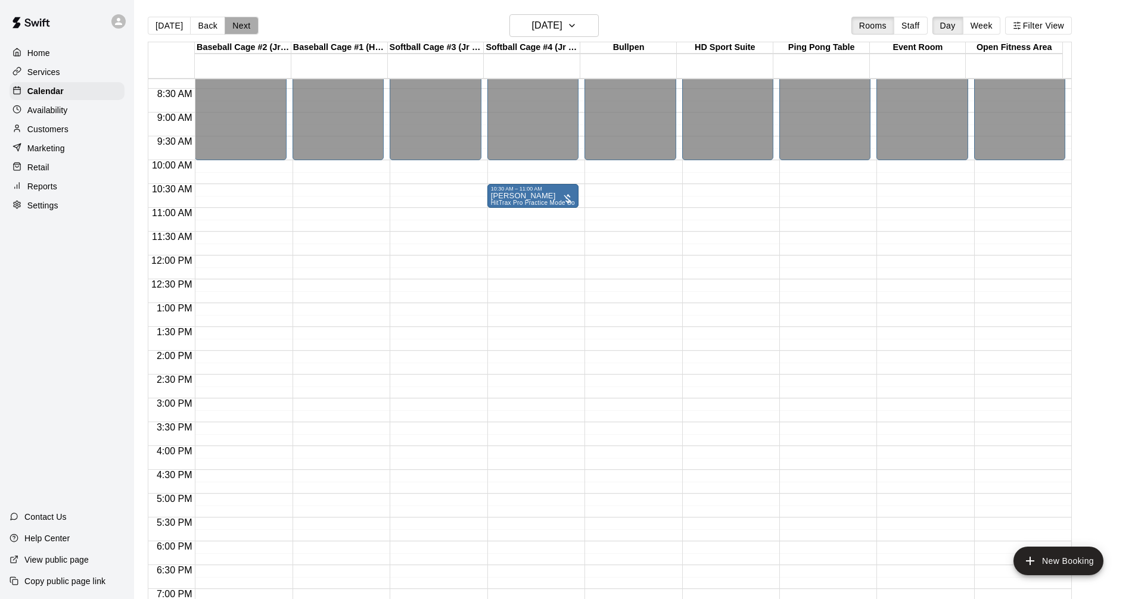
click at [238, 24] on button "Next" at bounding box center [241, 26] width 33 height 18
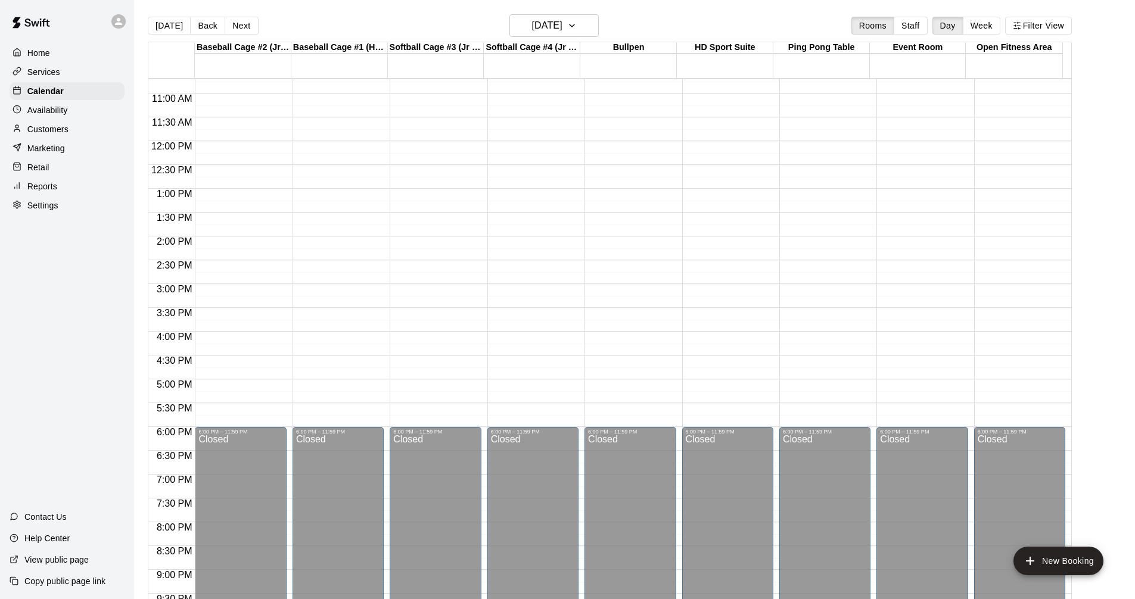
scroll to position [515, 0]
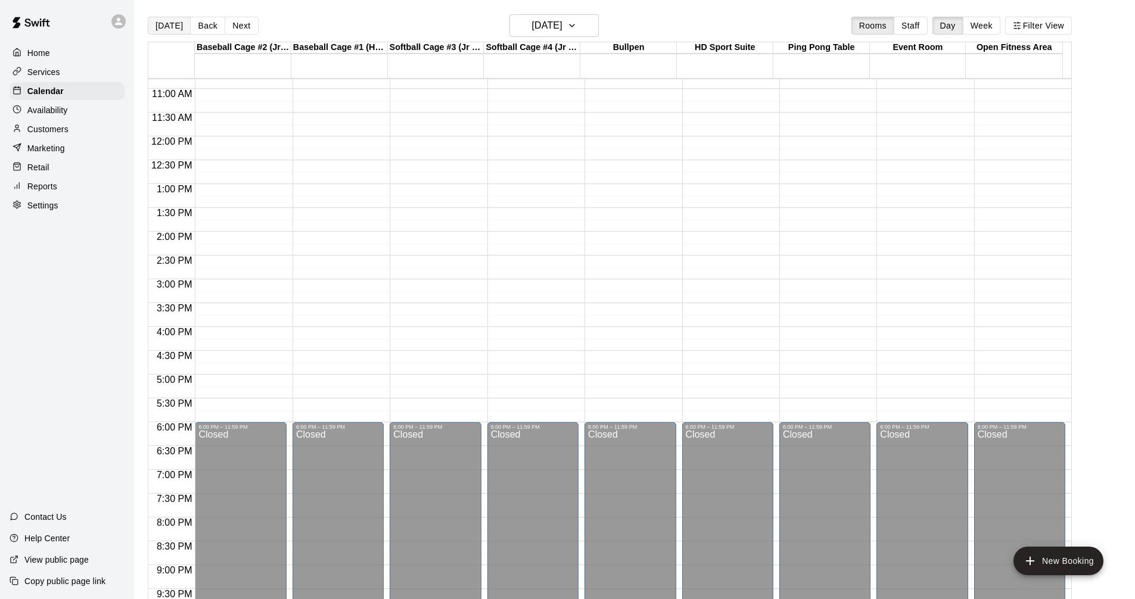
click at [176, 26] on button "[DATE]" at bounding box center [169, 26] width 43 height 18
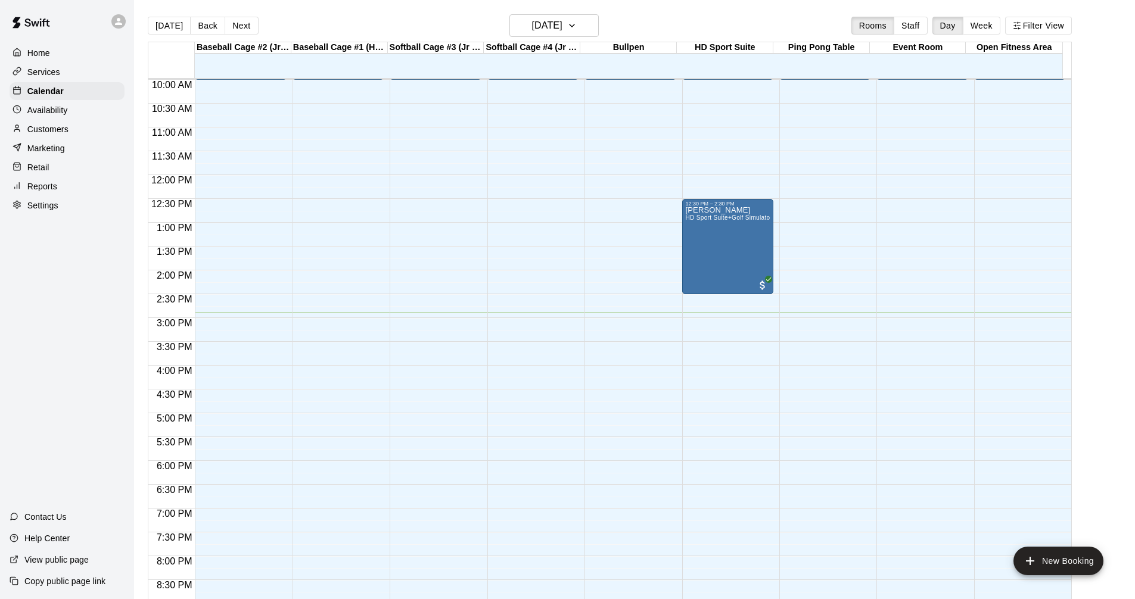
scroll to position [455, 0]
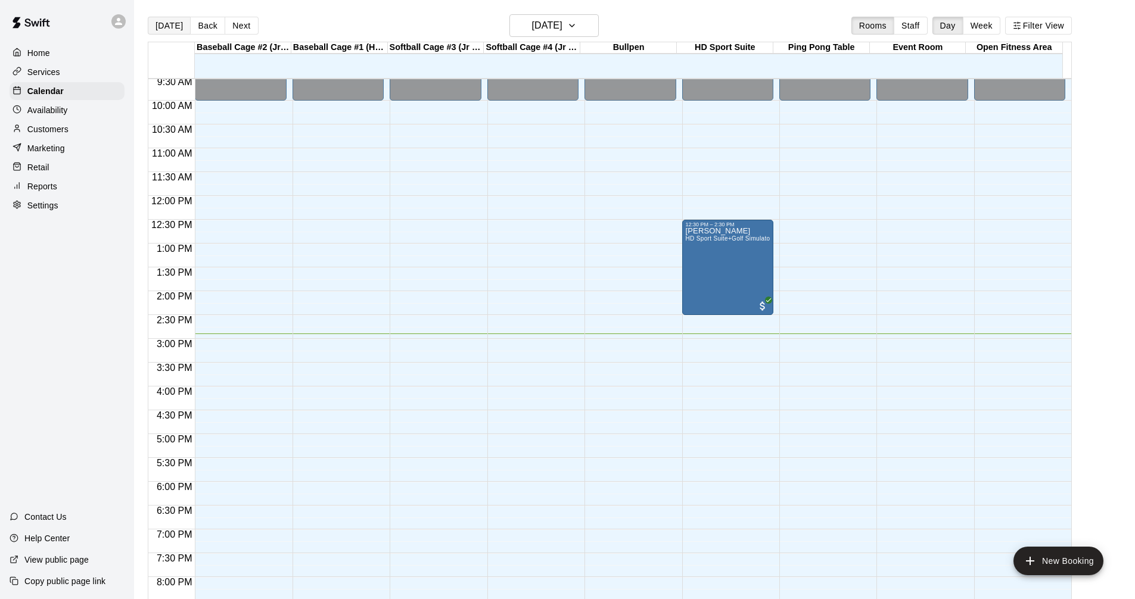
click at [173, 26] on button "[DATE]" at bounding box center [169, 26] width 43 height 18
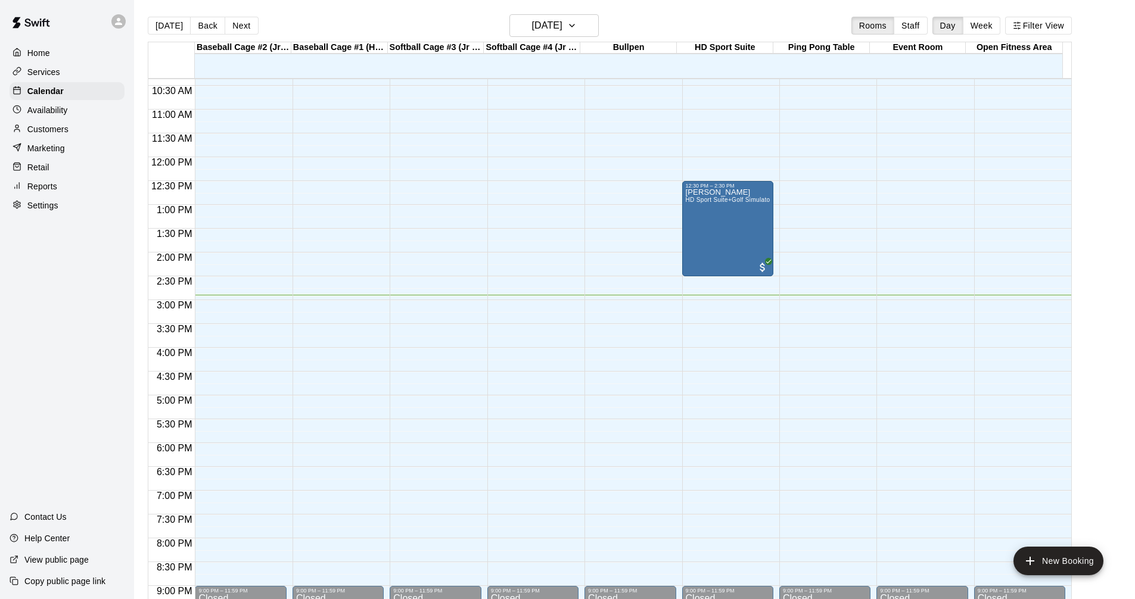
scroll to position [515, 0]
